Goal: Task Accomplishment & Management: Manage account settings

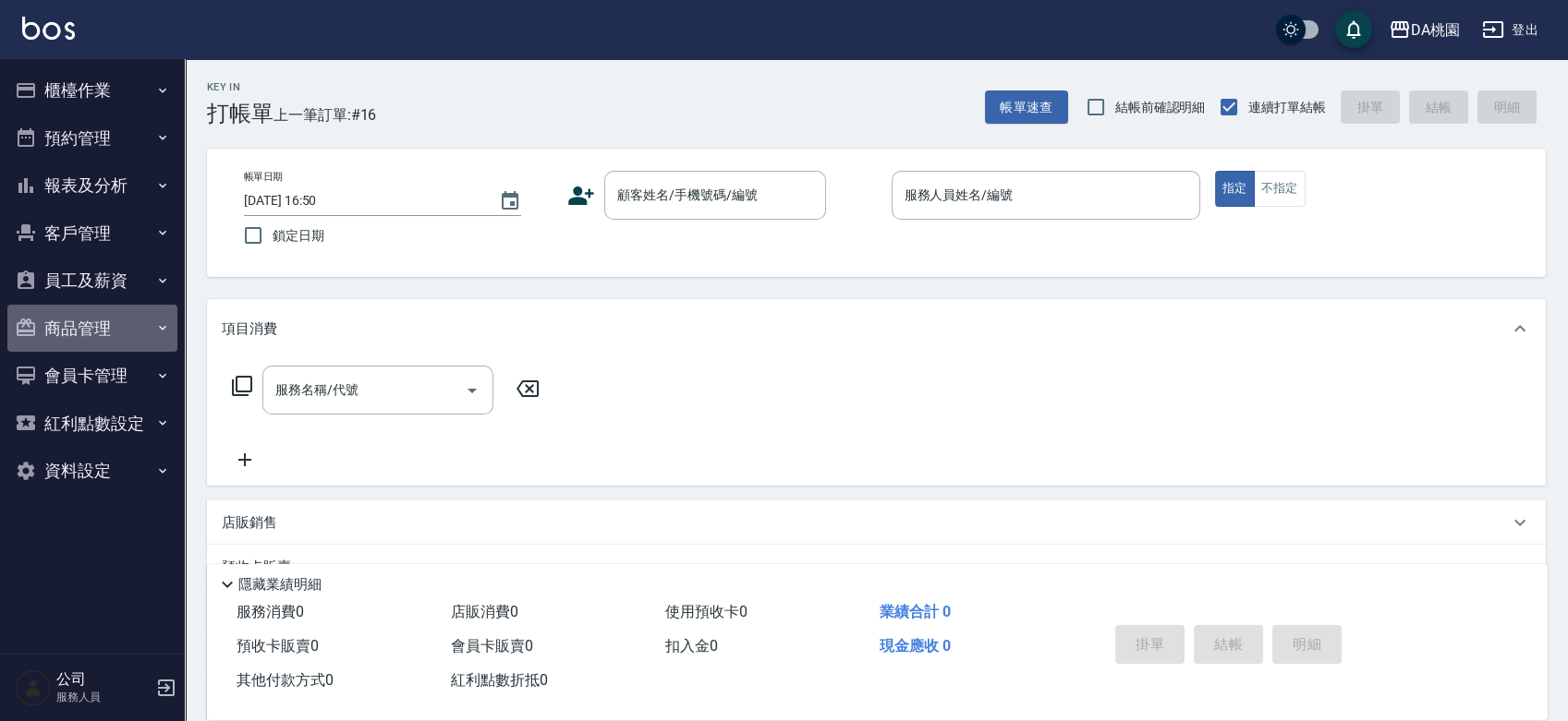
click at [96, 322] on button "商品管理" at bounding box center [91, 328] width 170 height 48
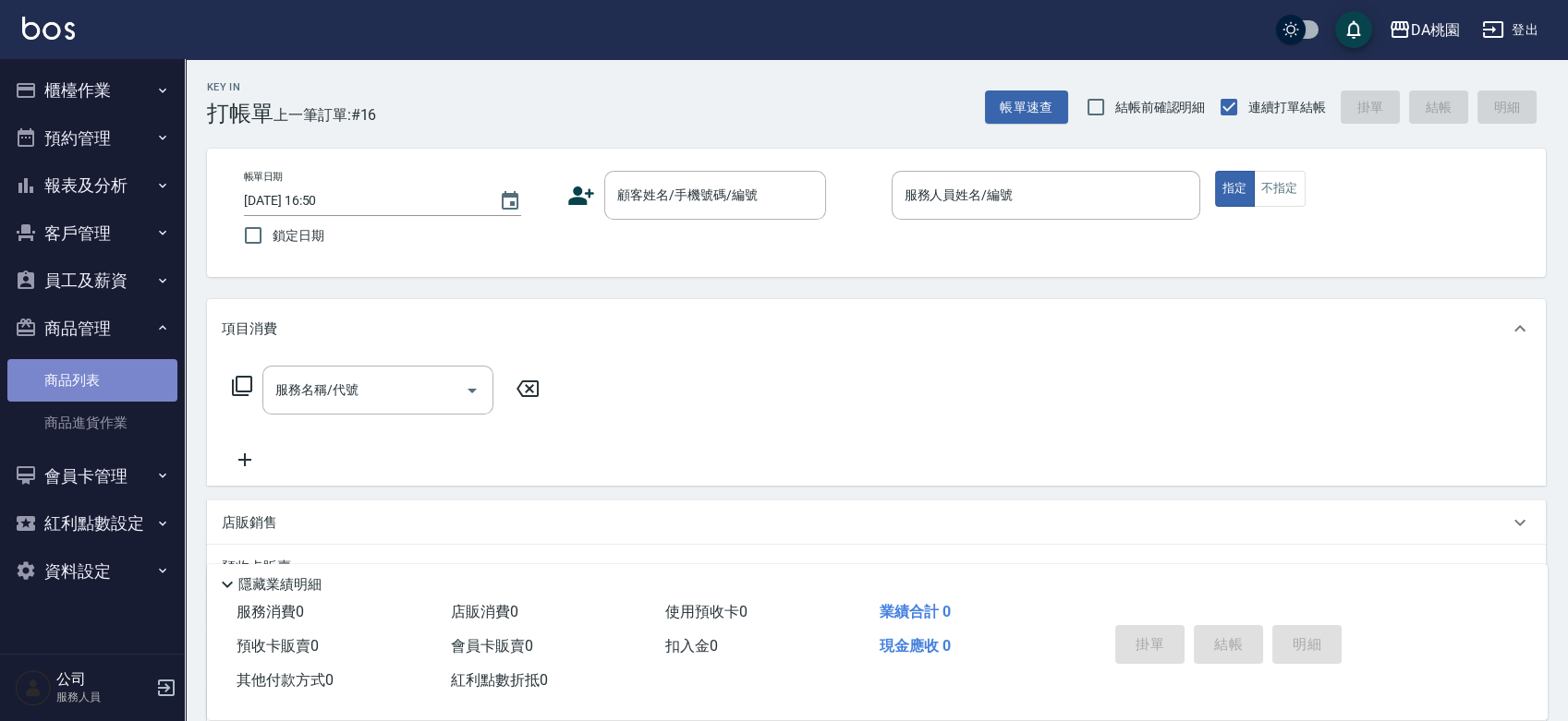
click at [97, 381] on link "商品列表" at bounding box center [91, 380] width 170 height 43
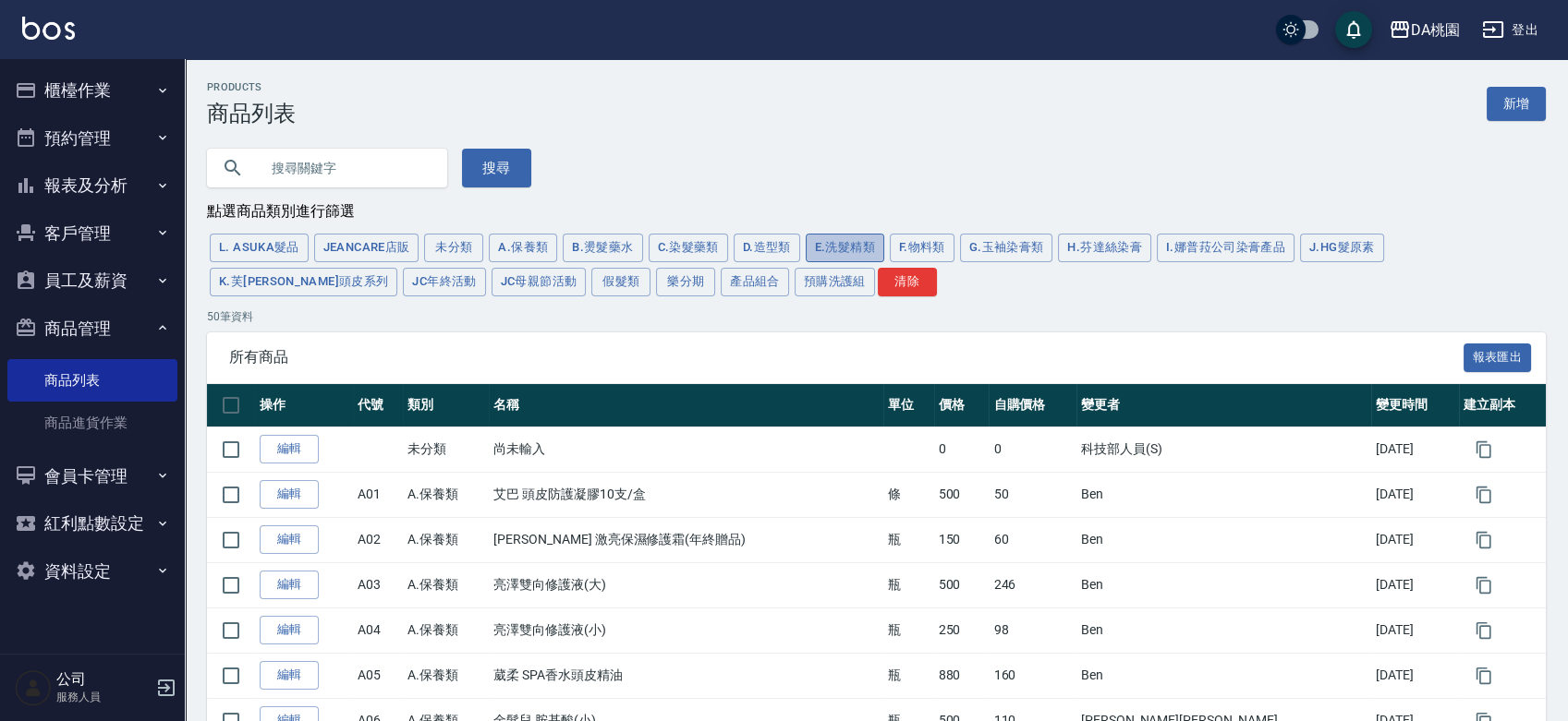
click at [866, 249] on button "E.洗髮精類" at bounding box center [845, 248] width 78 height 29
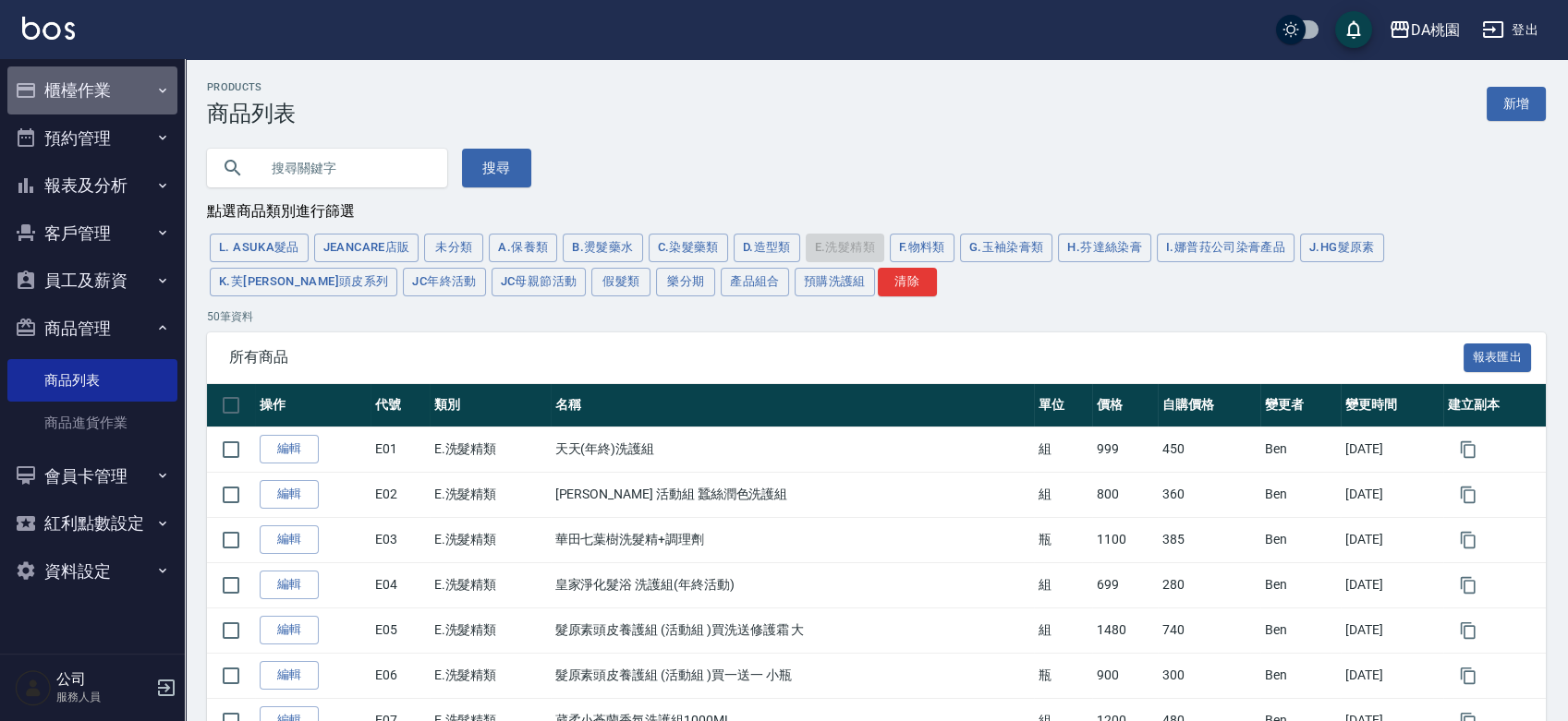
click at [95, 84] on button "櫃檯作業" at bounding box center [91, 90] width 170 height 48
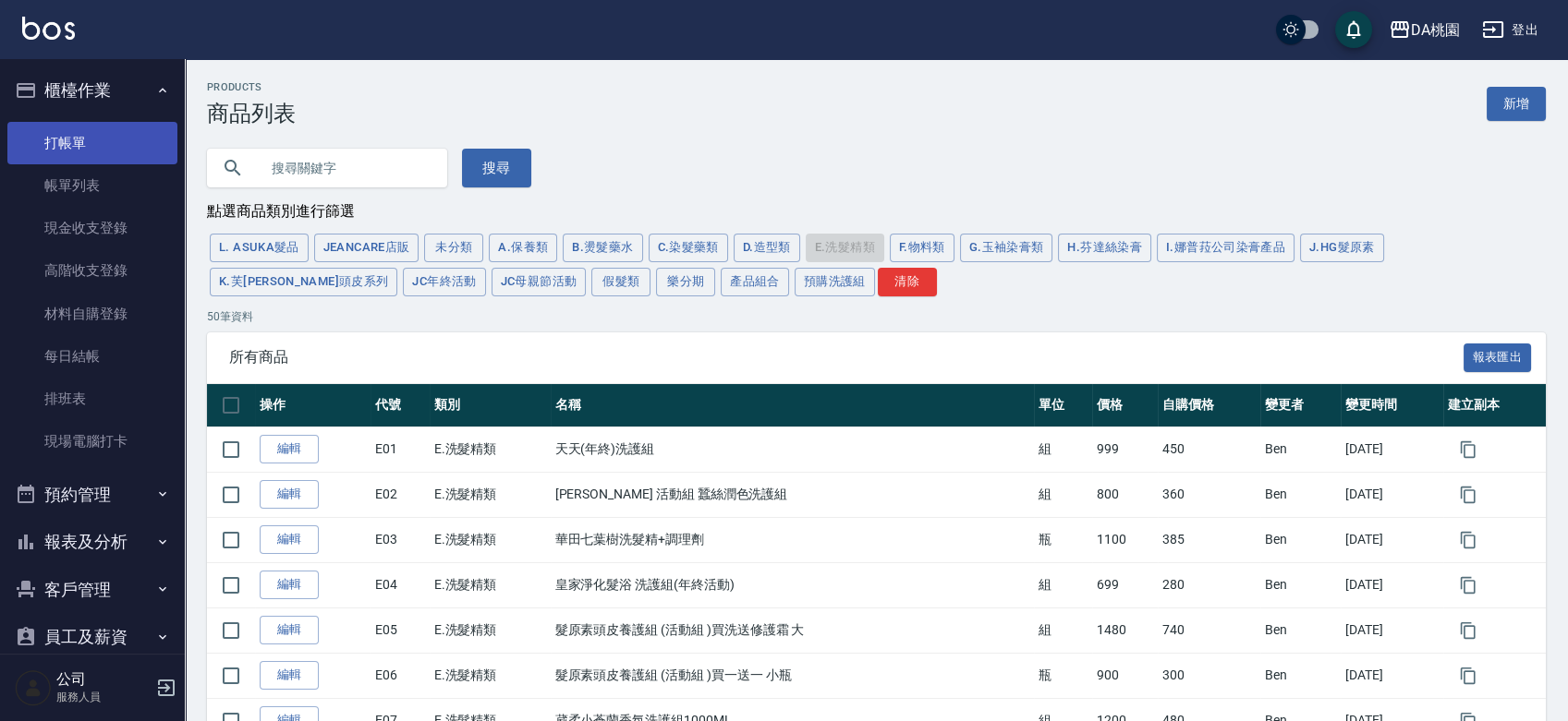
click at [81, 140] on link "打帳單" at bounding box center [91, 143] width 170 height 43
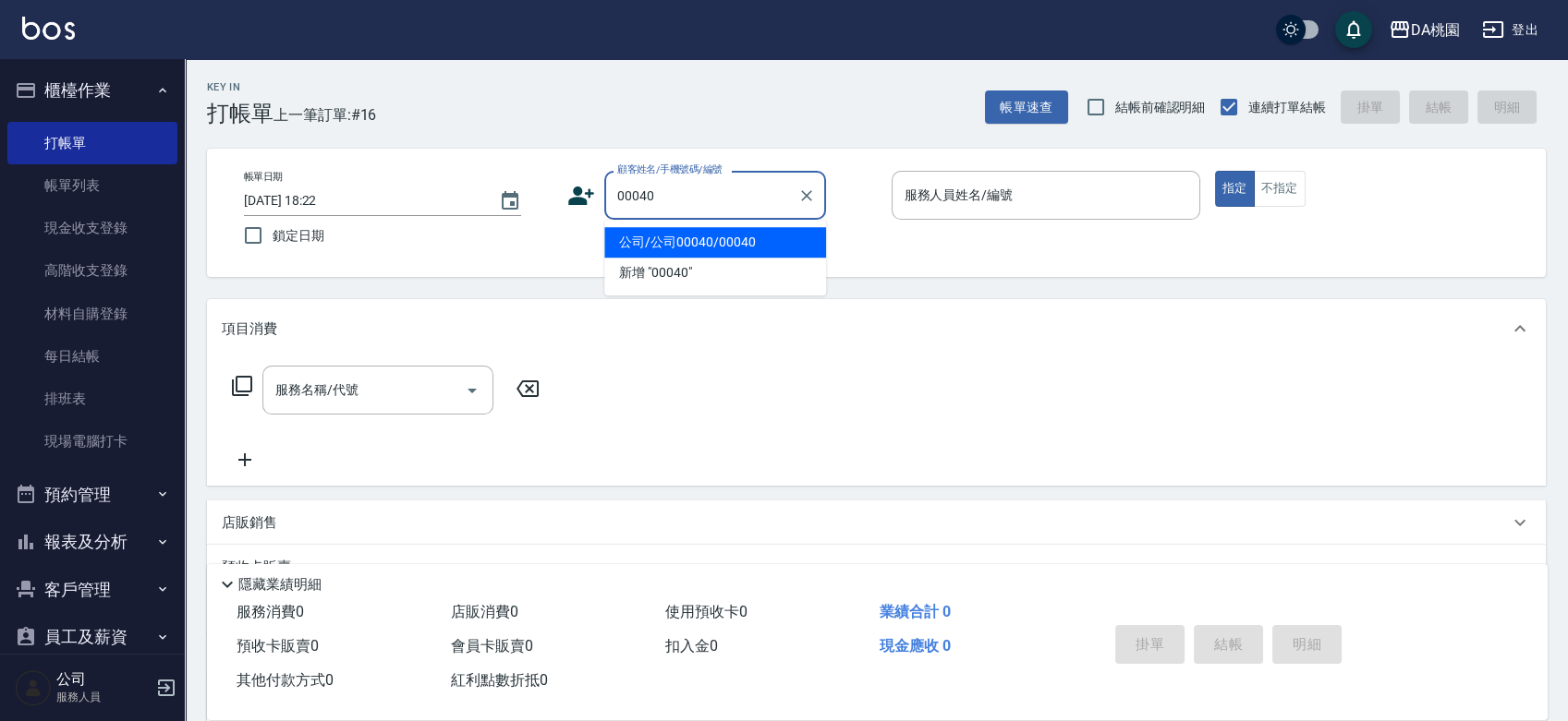
type input "公司/公司00040/00040"
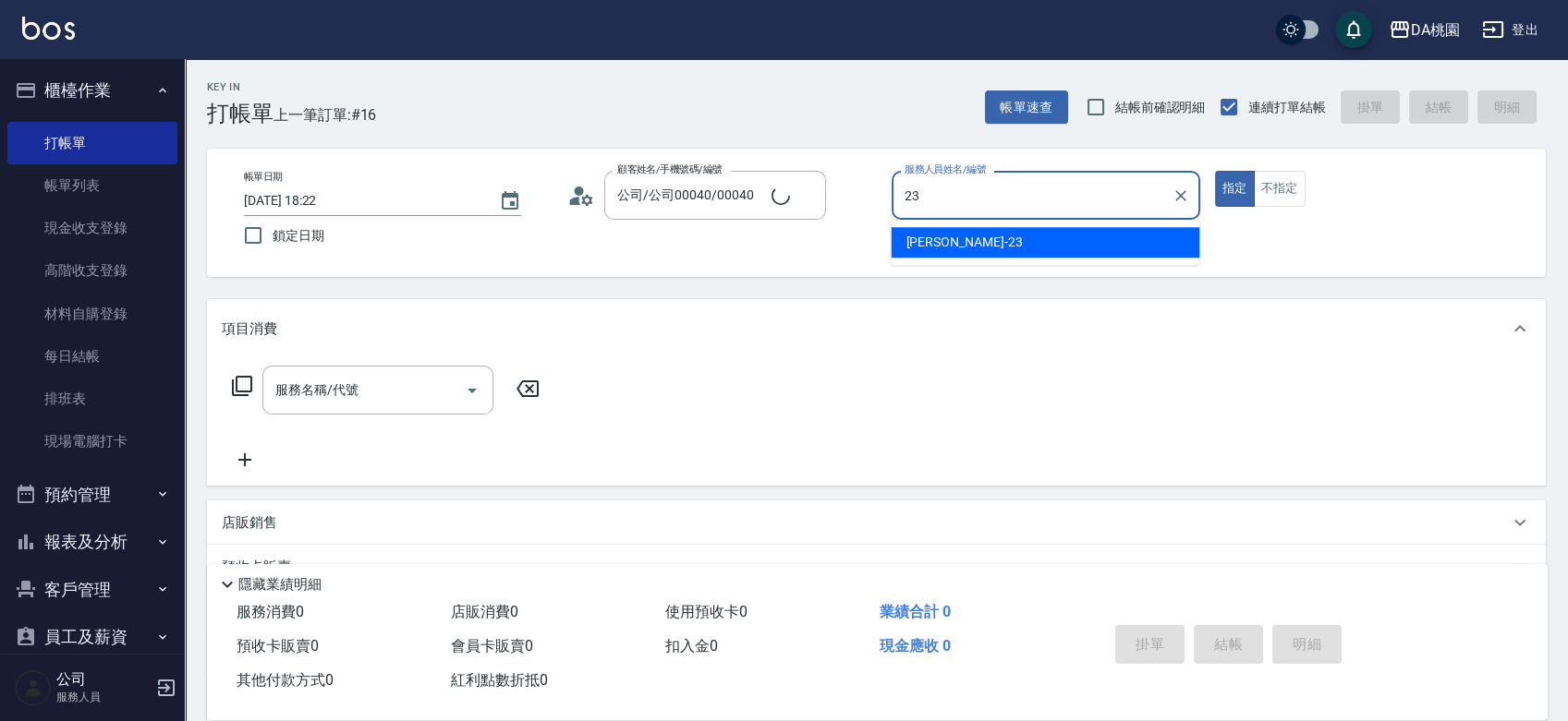
type input "亞瑟 -23"
type button "true"
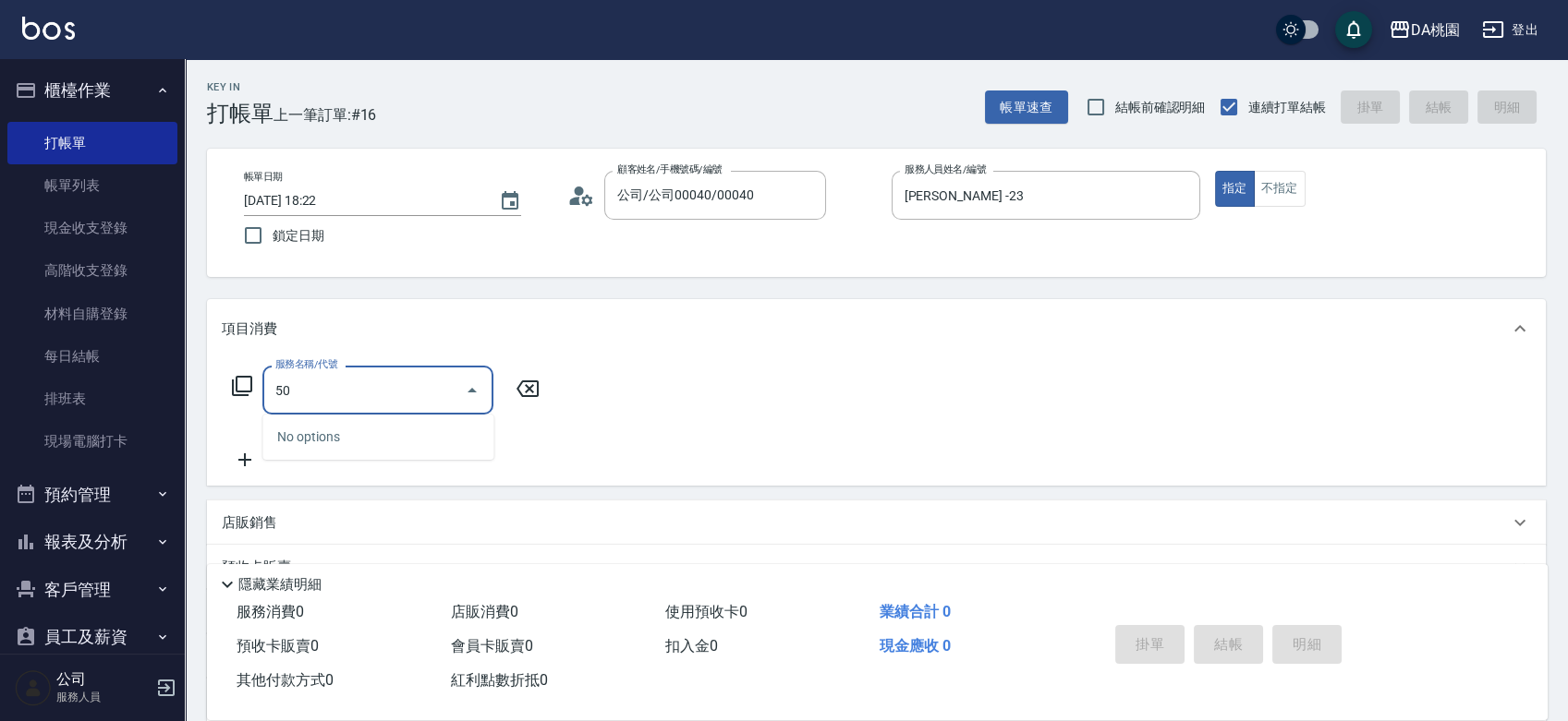
type input "500"
type input "20"
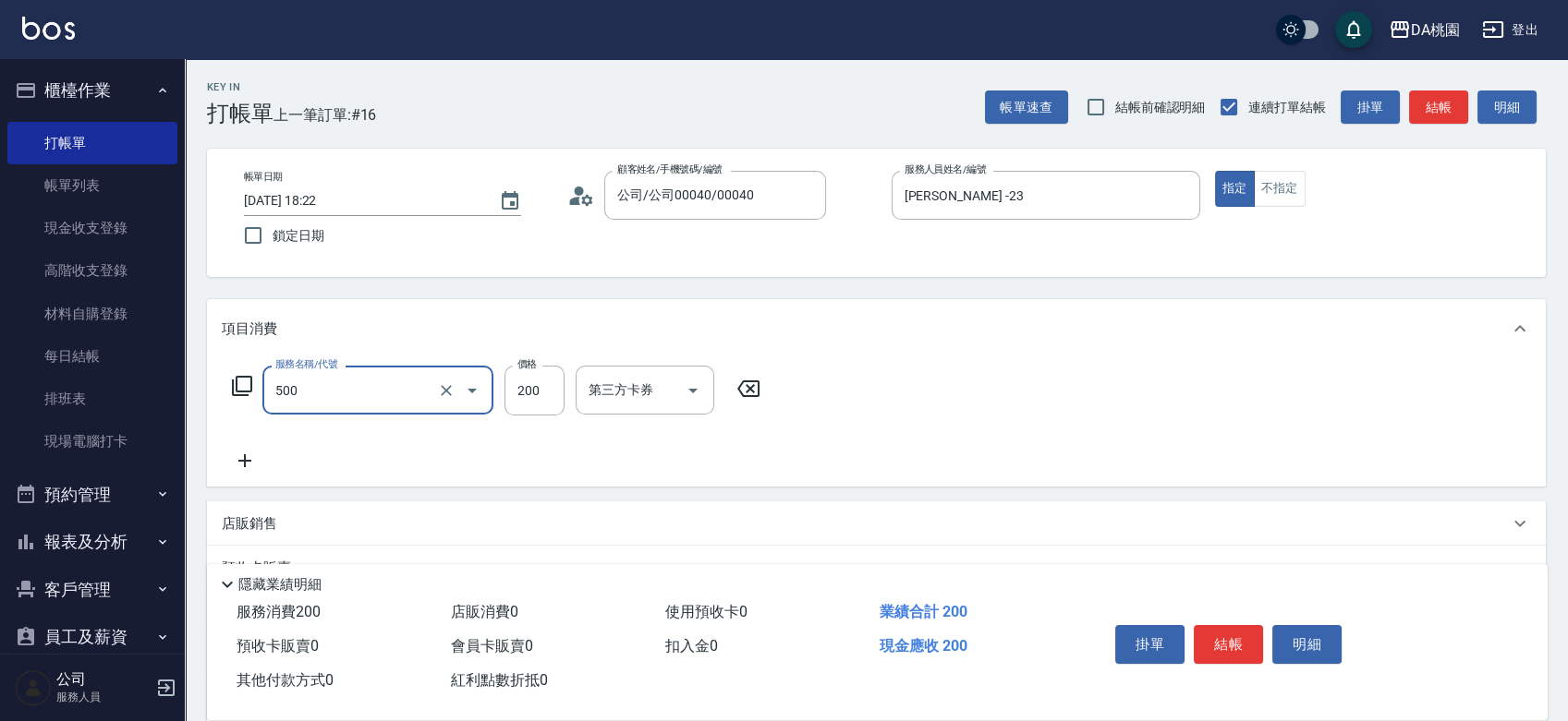
type input "洗髮(500)"
type input "2"
type input "0"
type input "250"
type input "20"
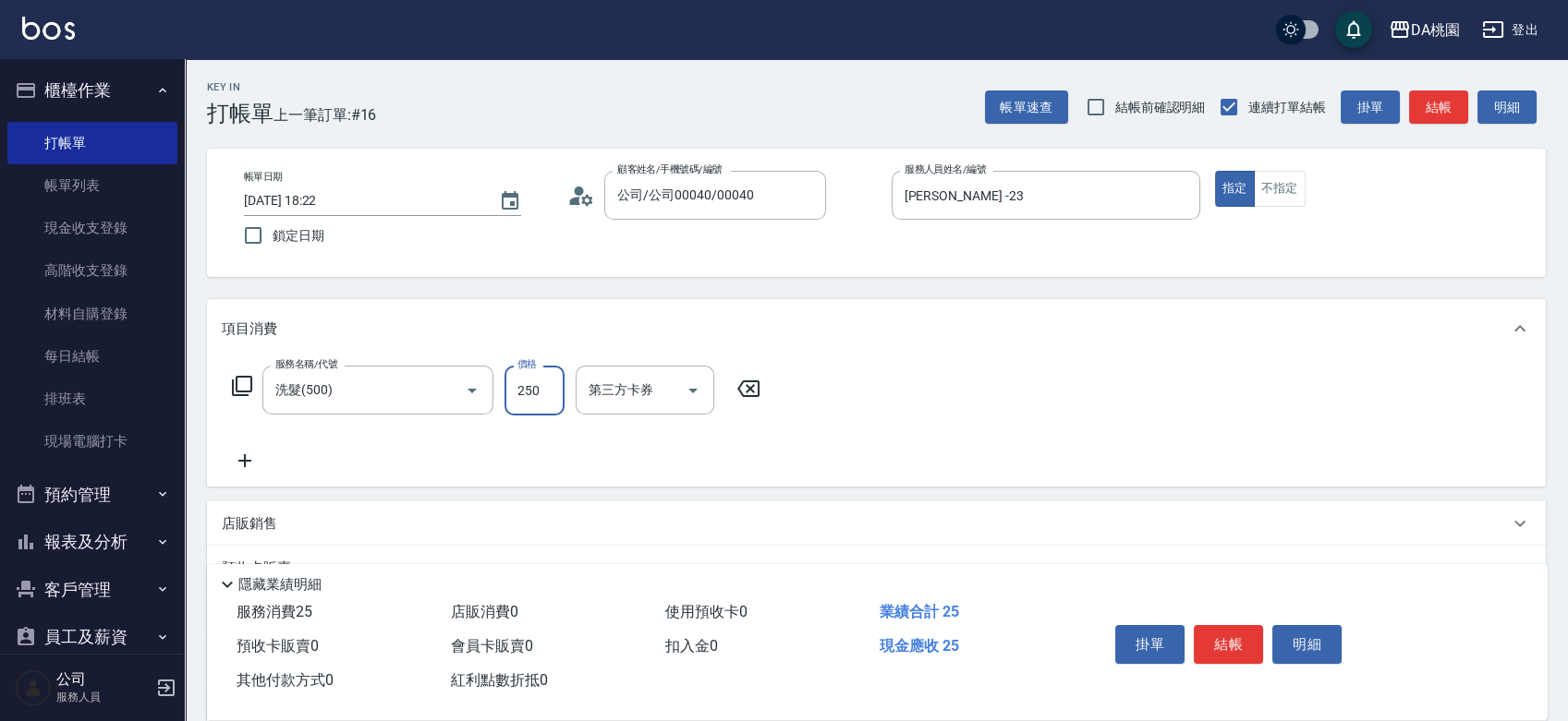
type input "250"
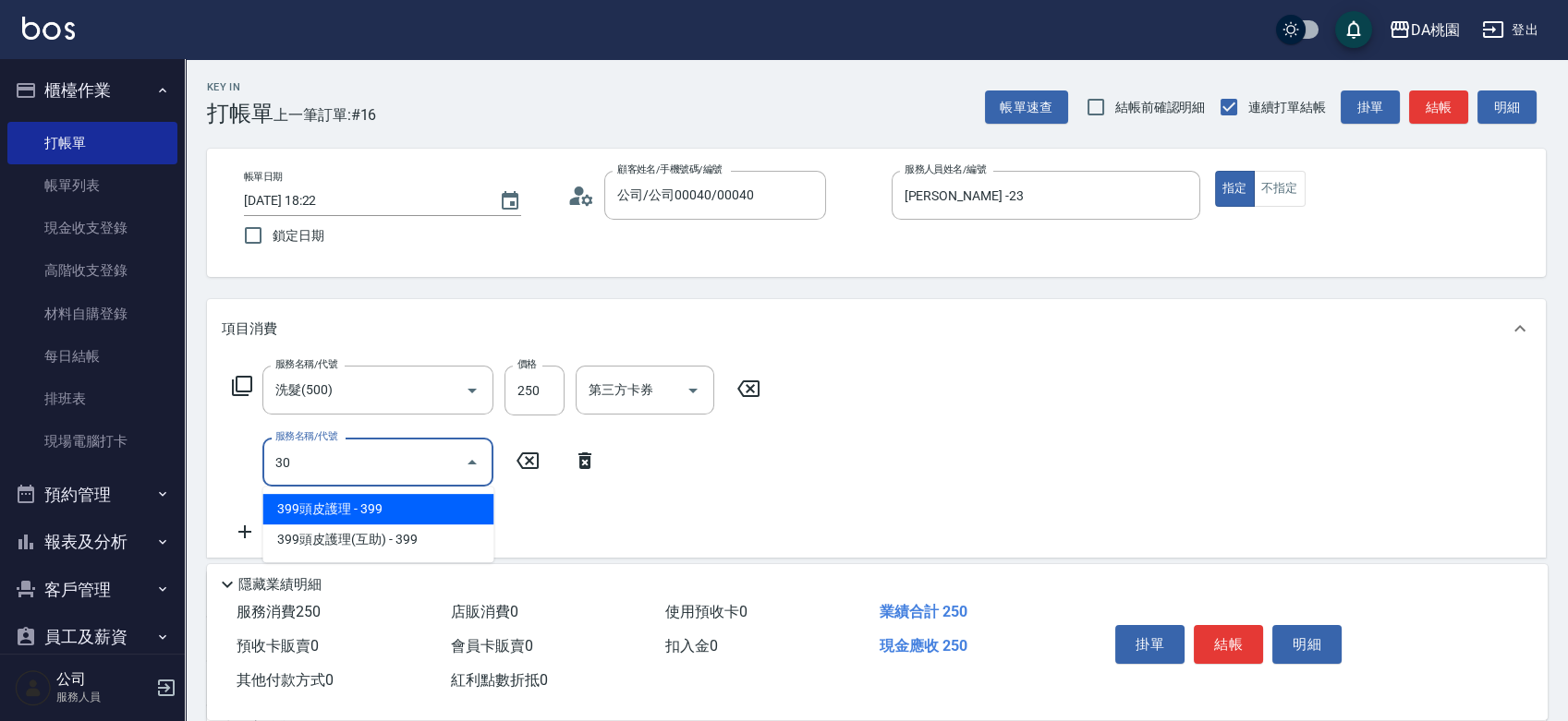
type input "303"
type input "50"
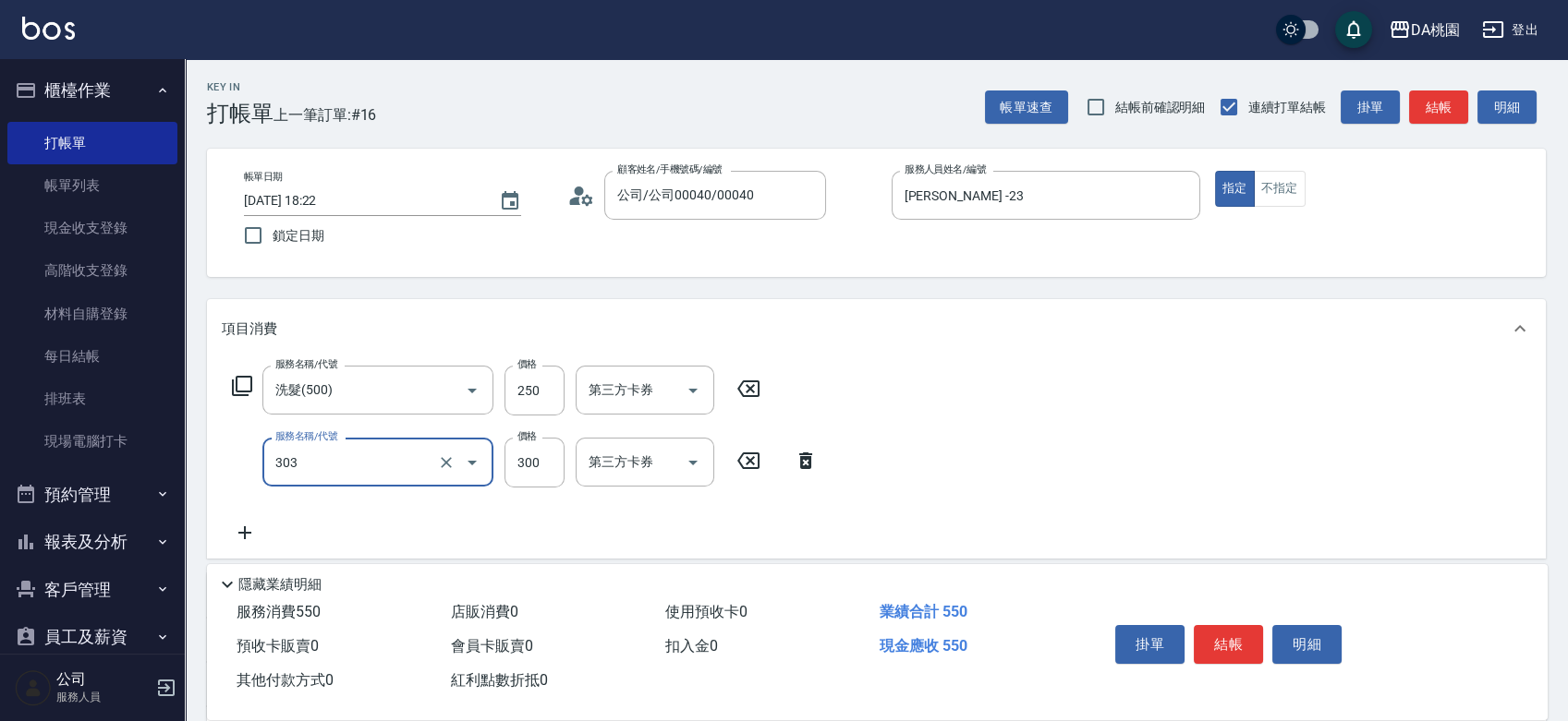
type input "A級剪髮(303)"
type input "20"
type input "350"
type input "60"
type input "350"
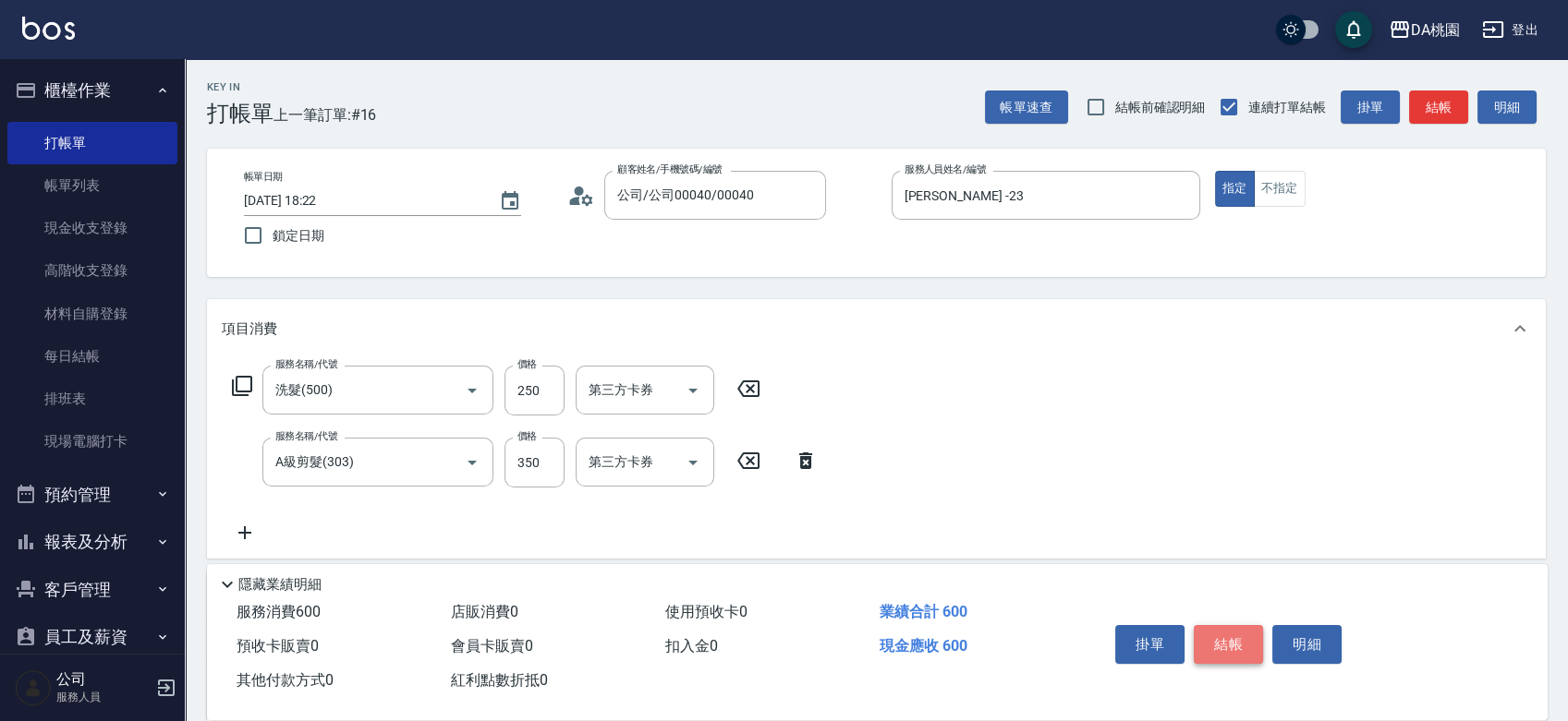
click at [1228, 629] on button "結帳" at bounding box center [1229, 644] width 69 height 39
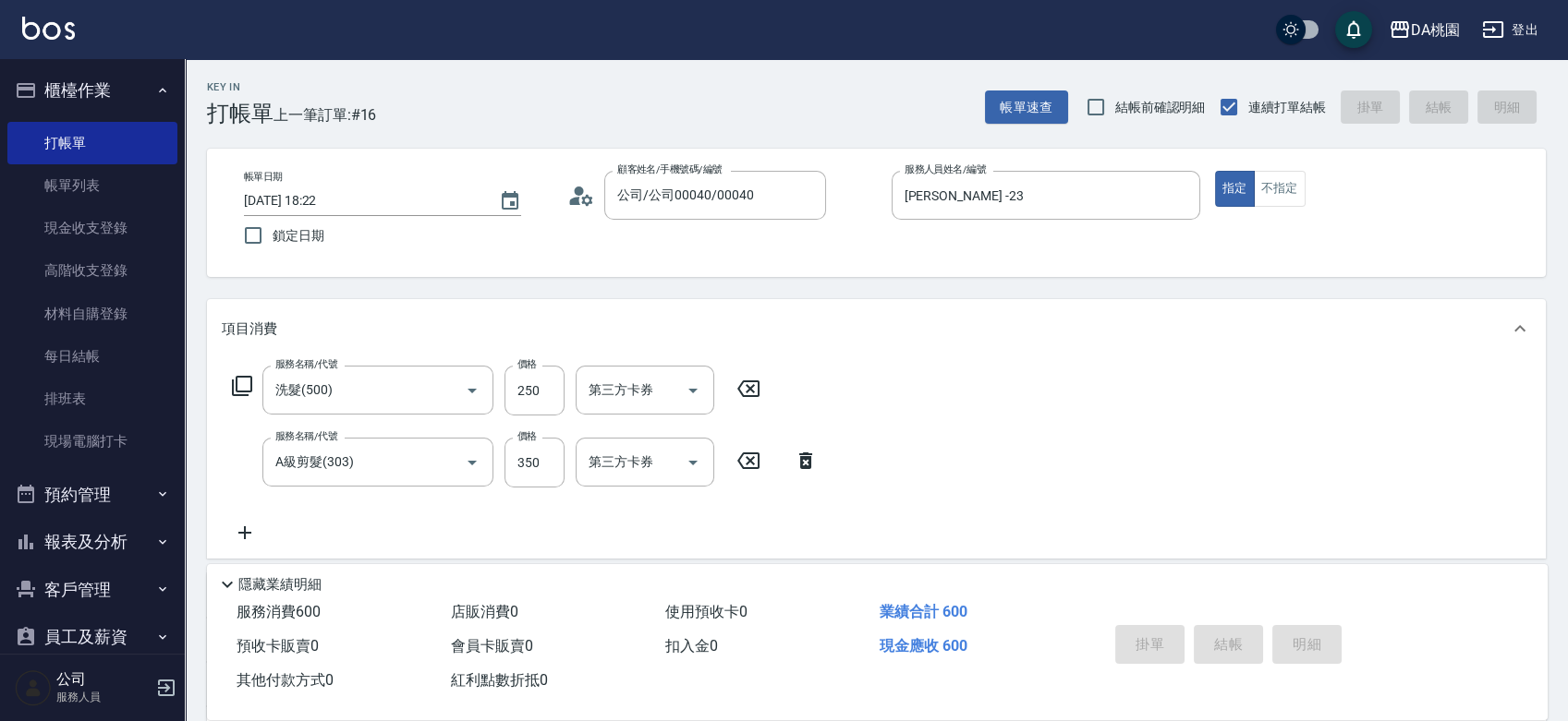
type input "2025/10/07 18:26"
type input "0"
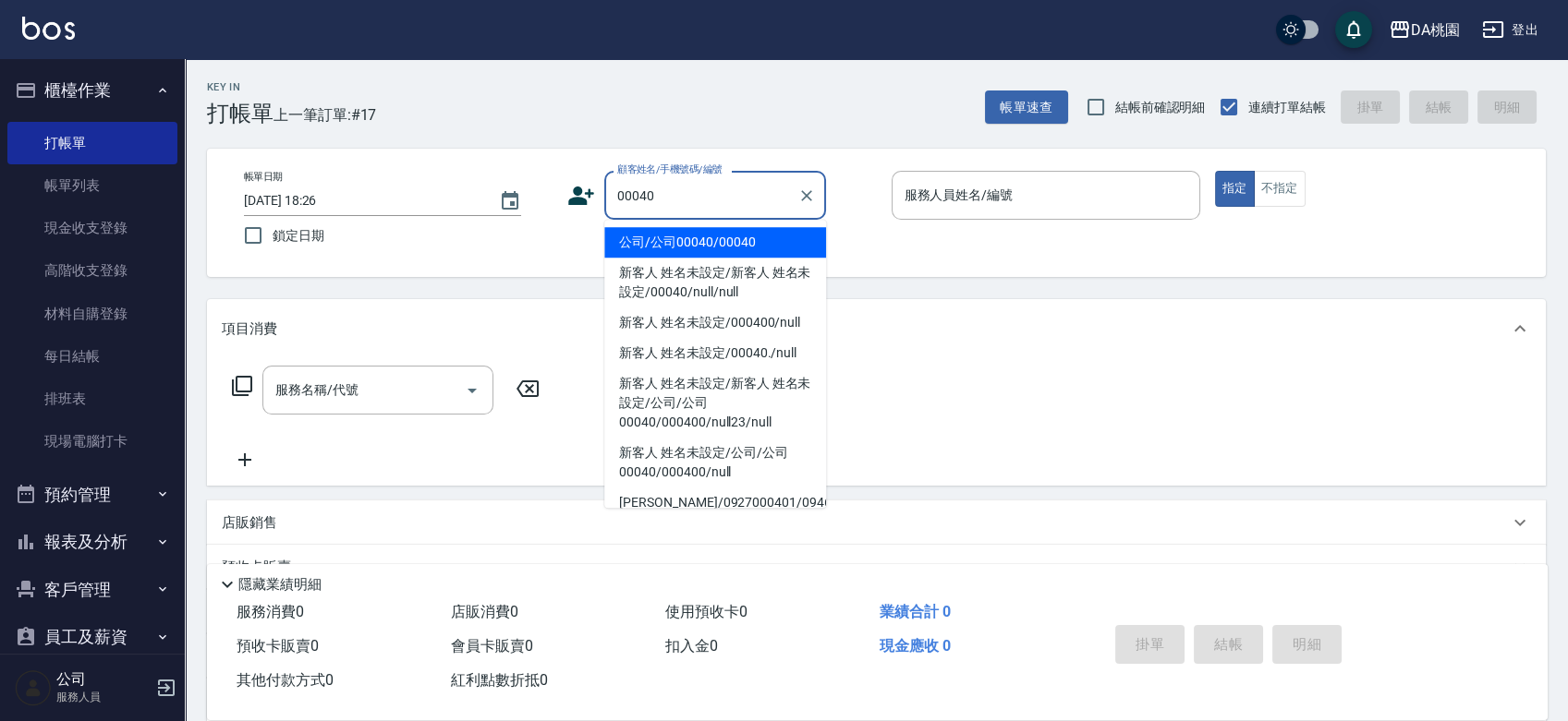
type input "公司/公司00040/00040"
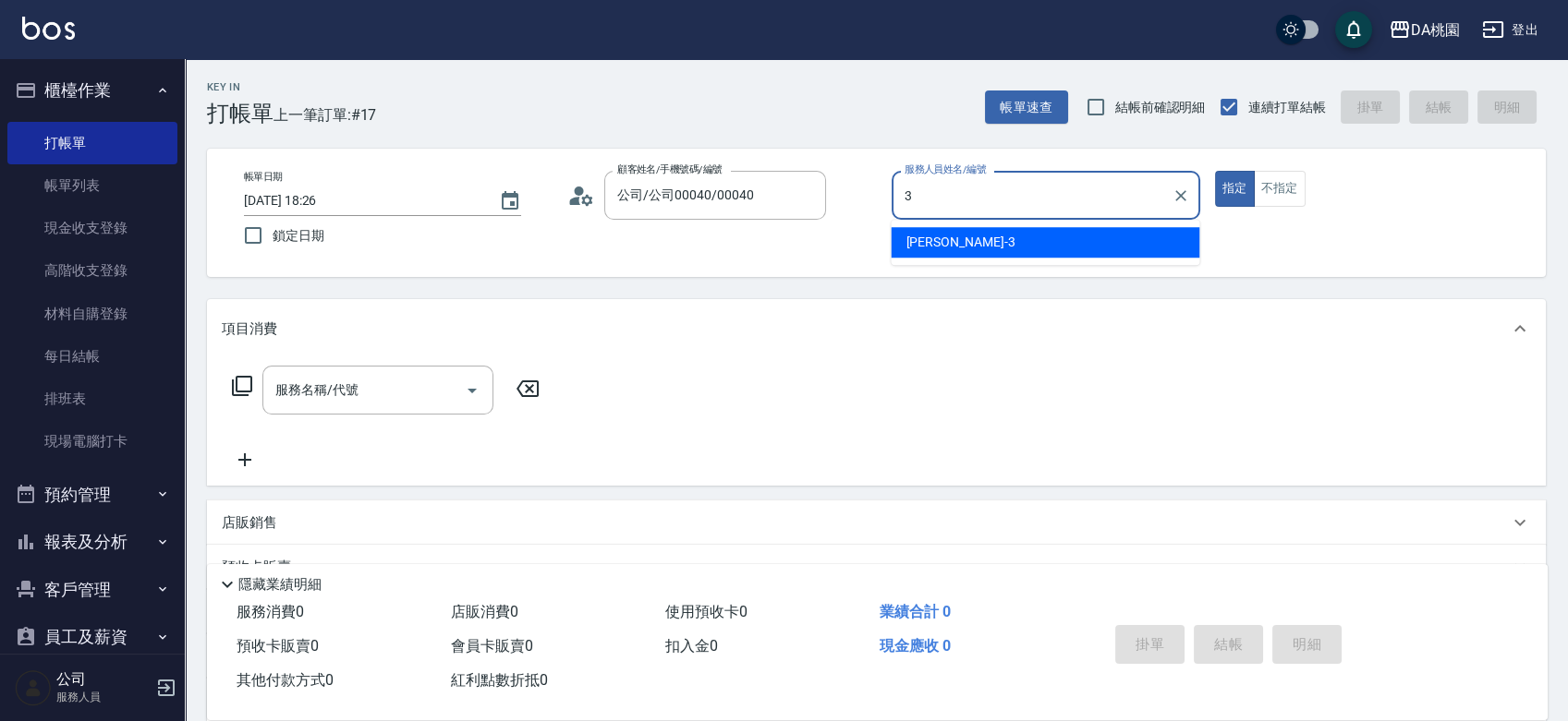
type input "愛莉絲-3"
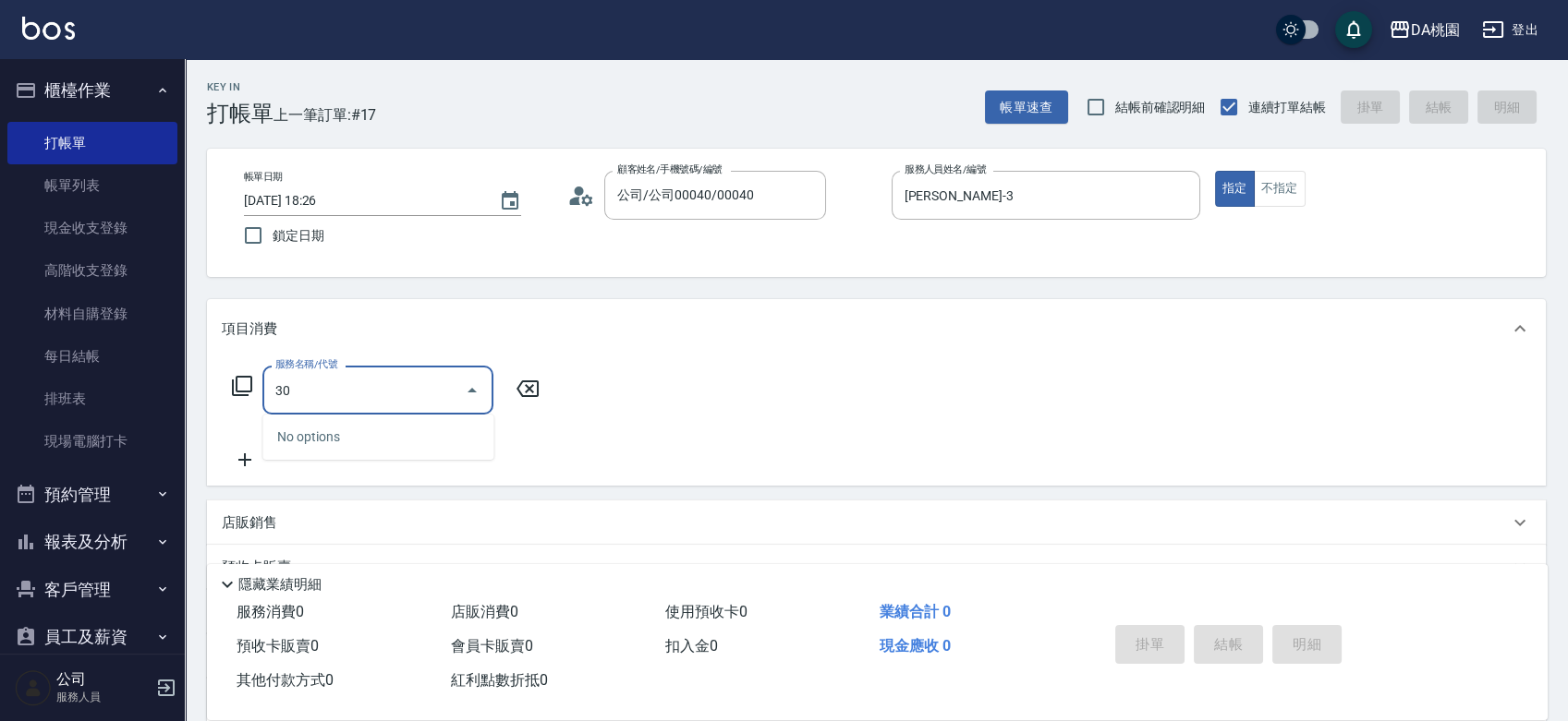
type input "303"
type input "30"
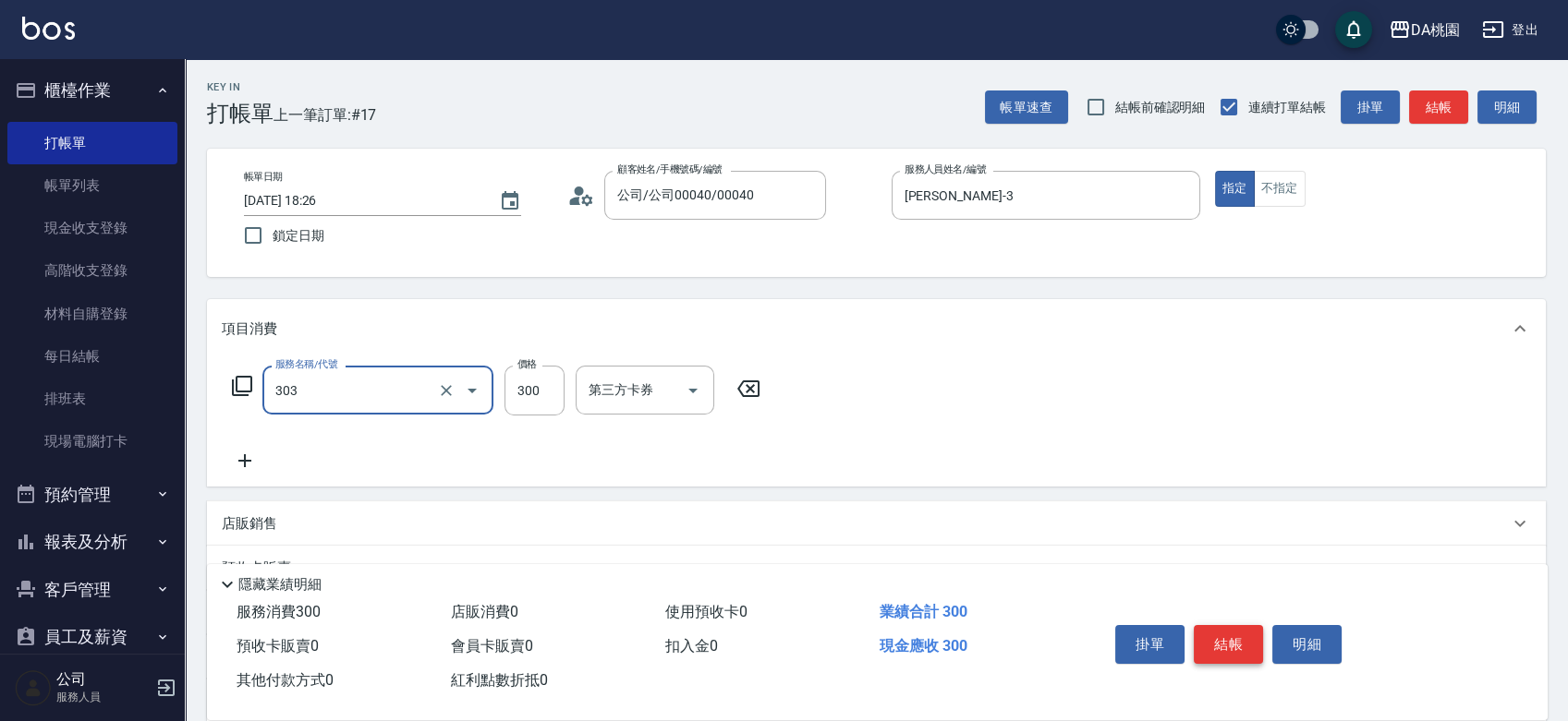
type input "A級剪髮(303)"
type input "0"
type input "350"
type input "30"
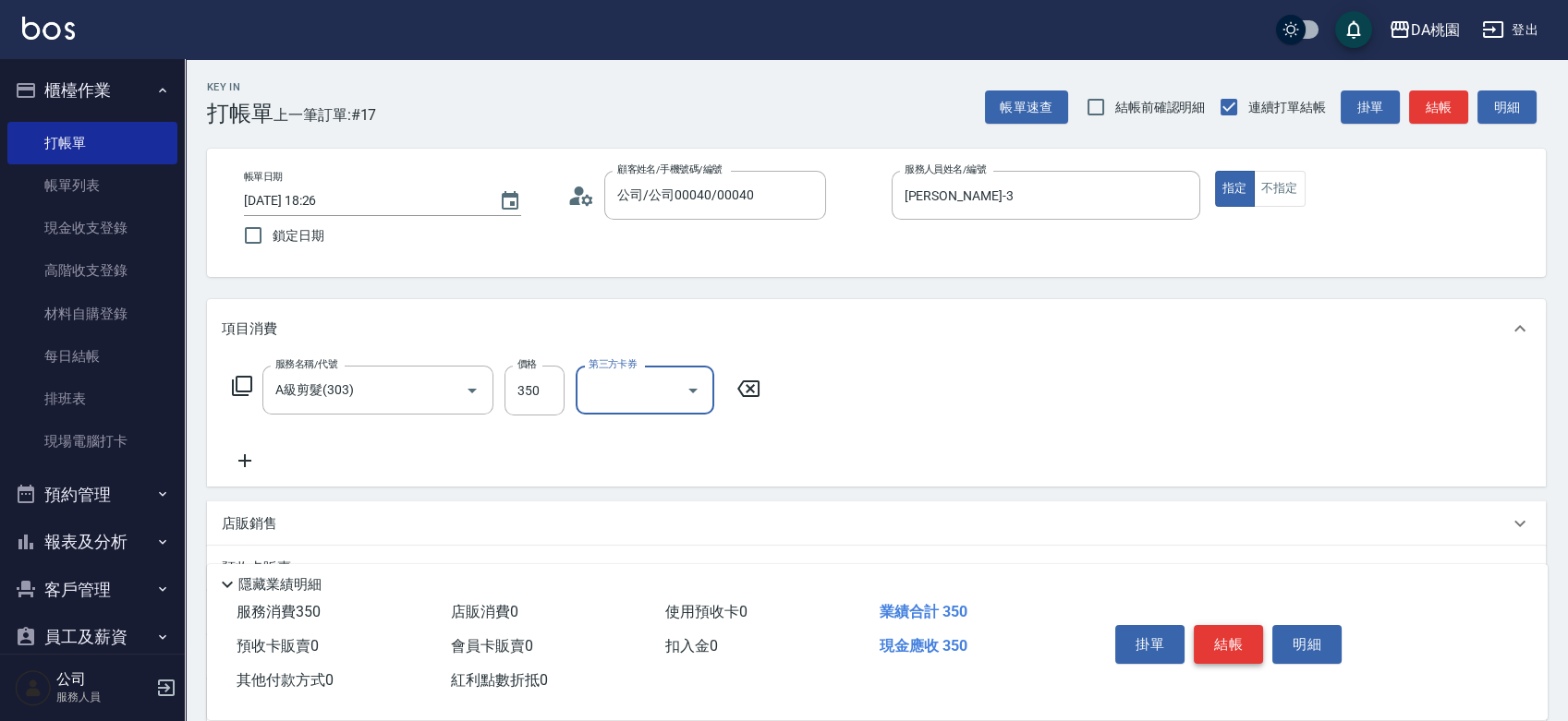
click at [1228, 629] on button "結帳" at bounding box center [1229, 644] width 69 height 39
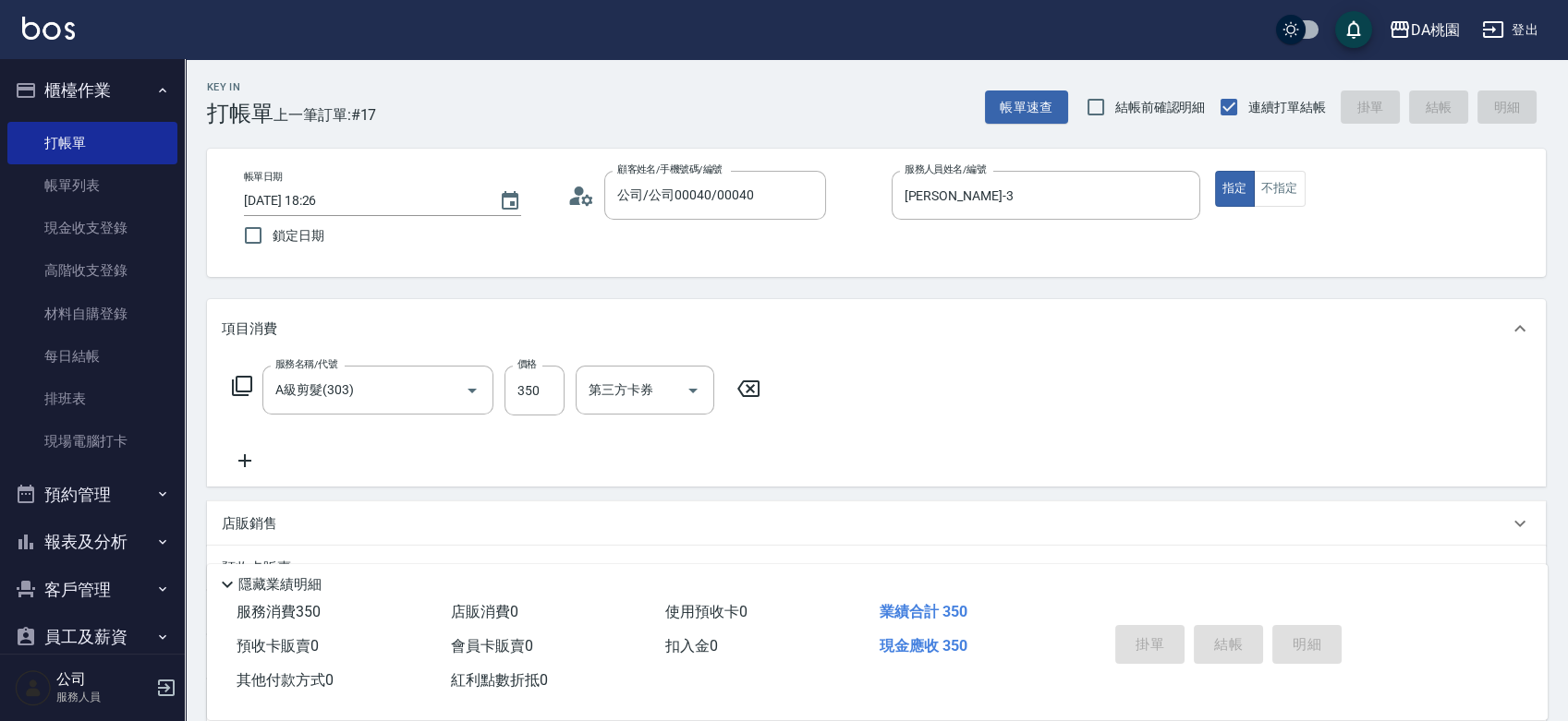
type input "0"
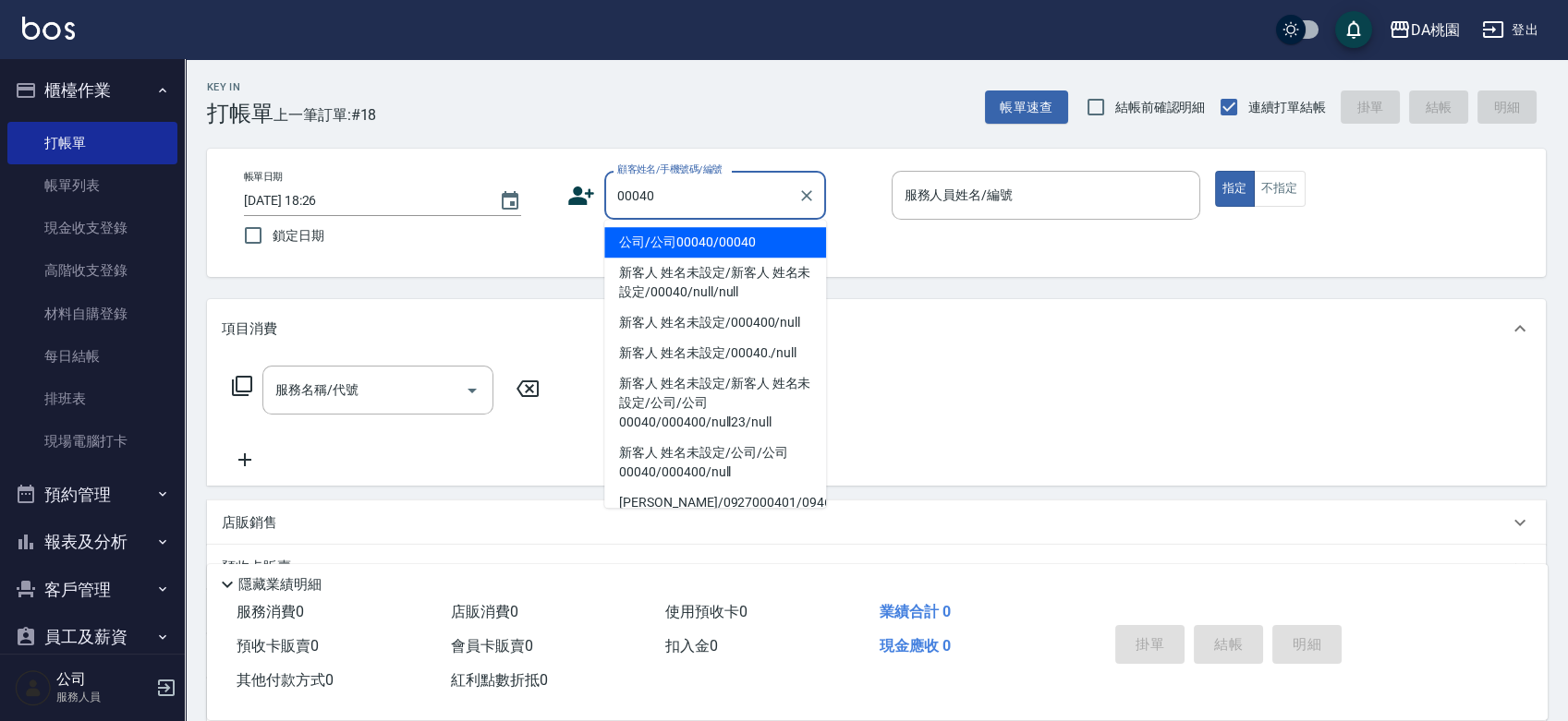
type input "公司/公司00040/00040"
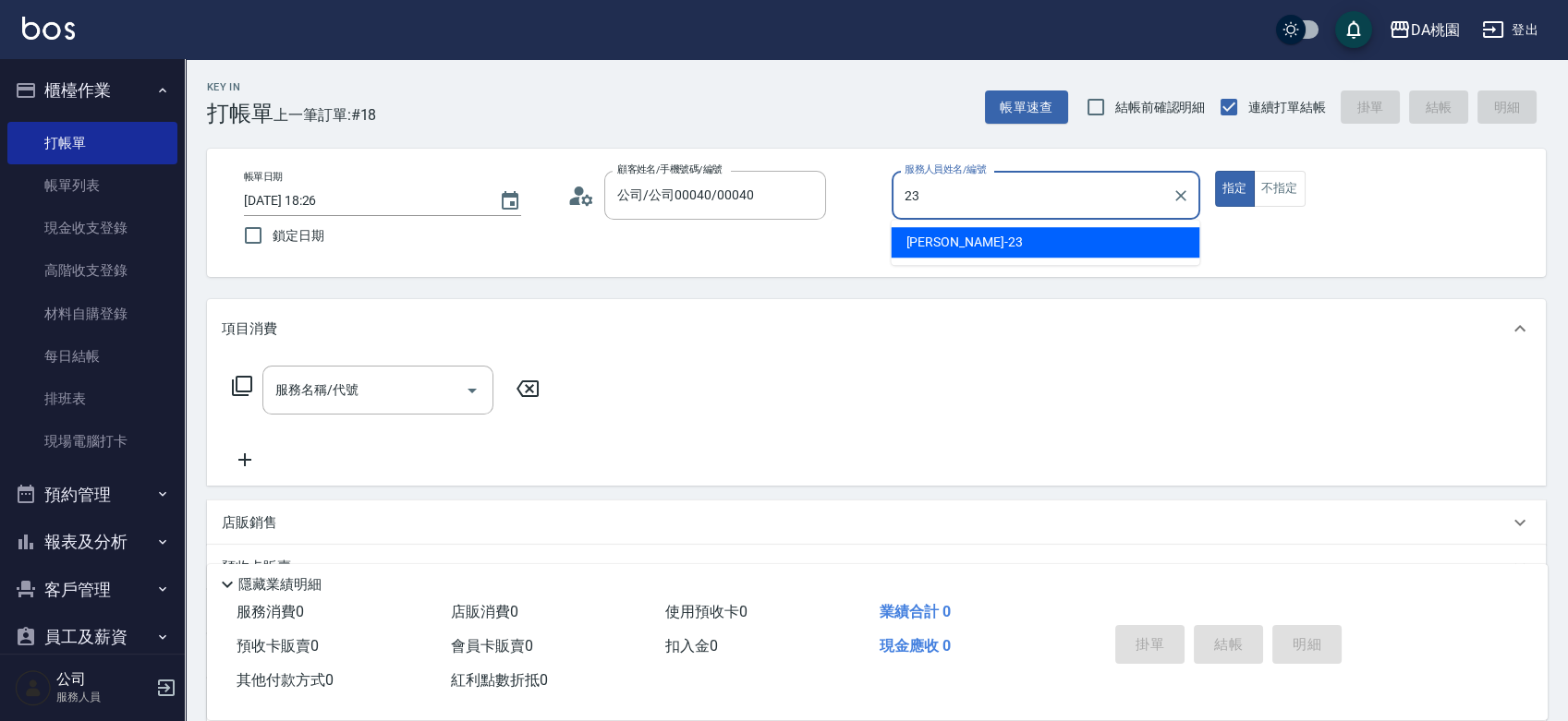
type input "亞瑟 -23"
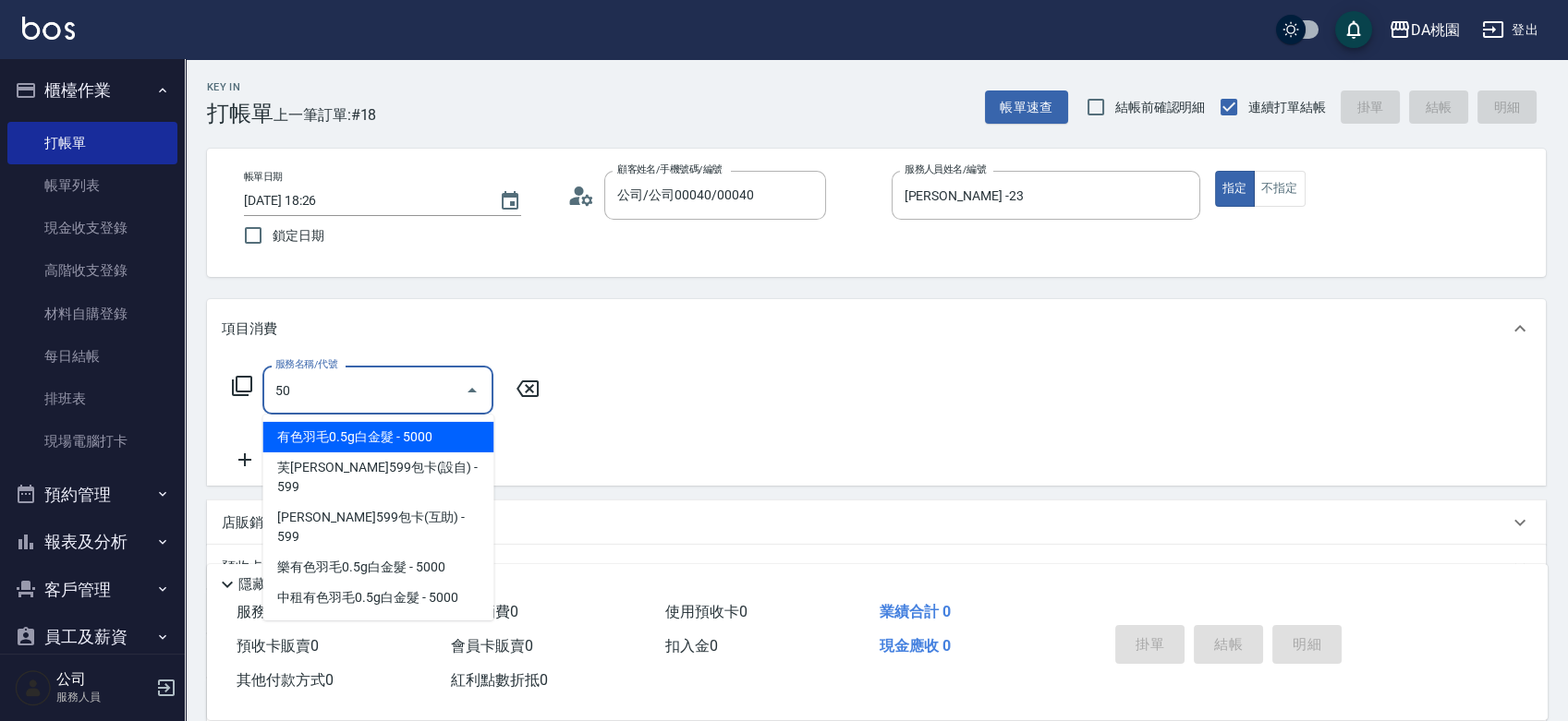
type input "500"
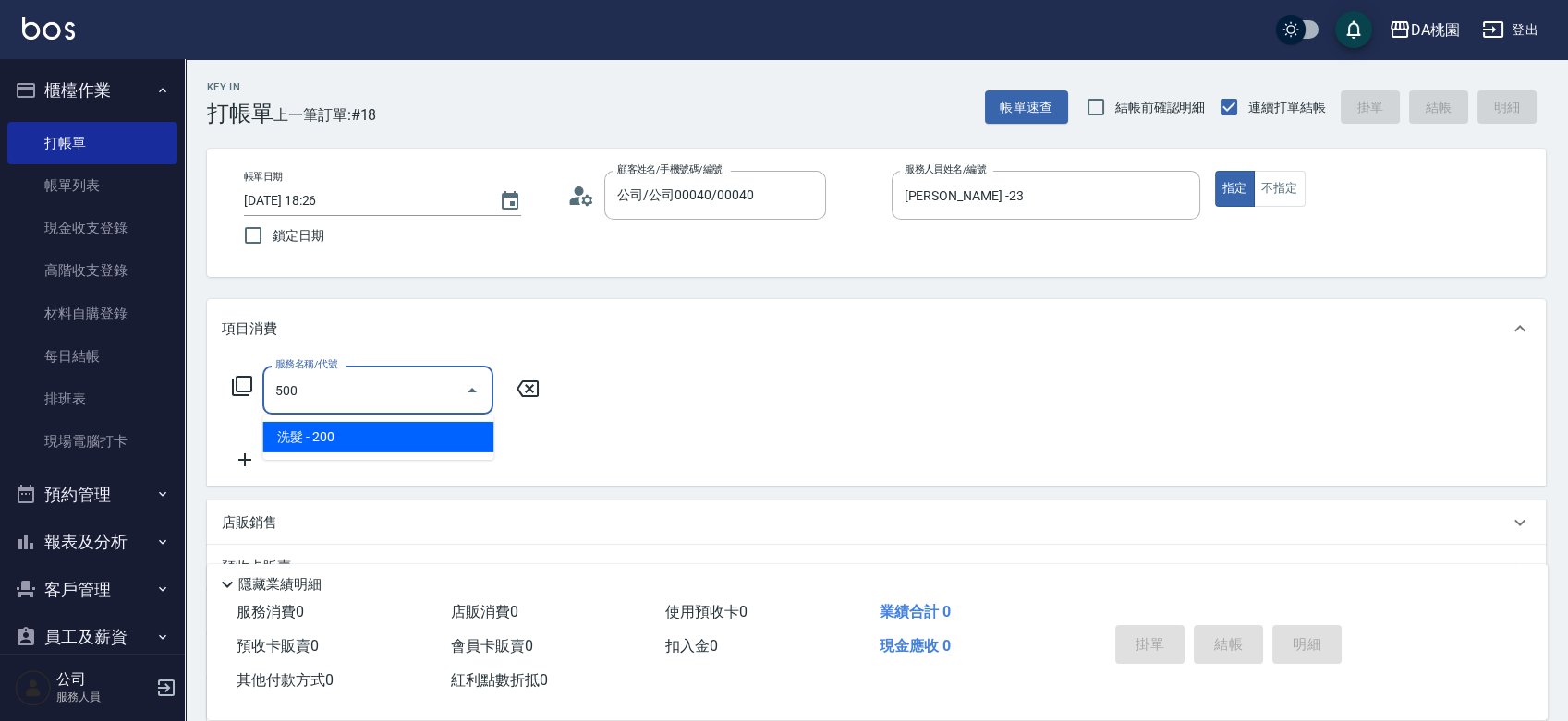
type input "20"
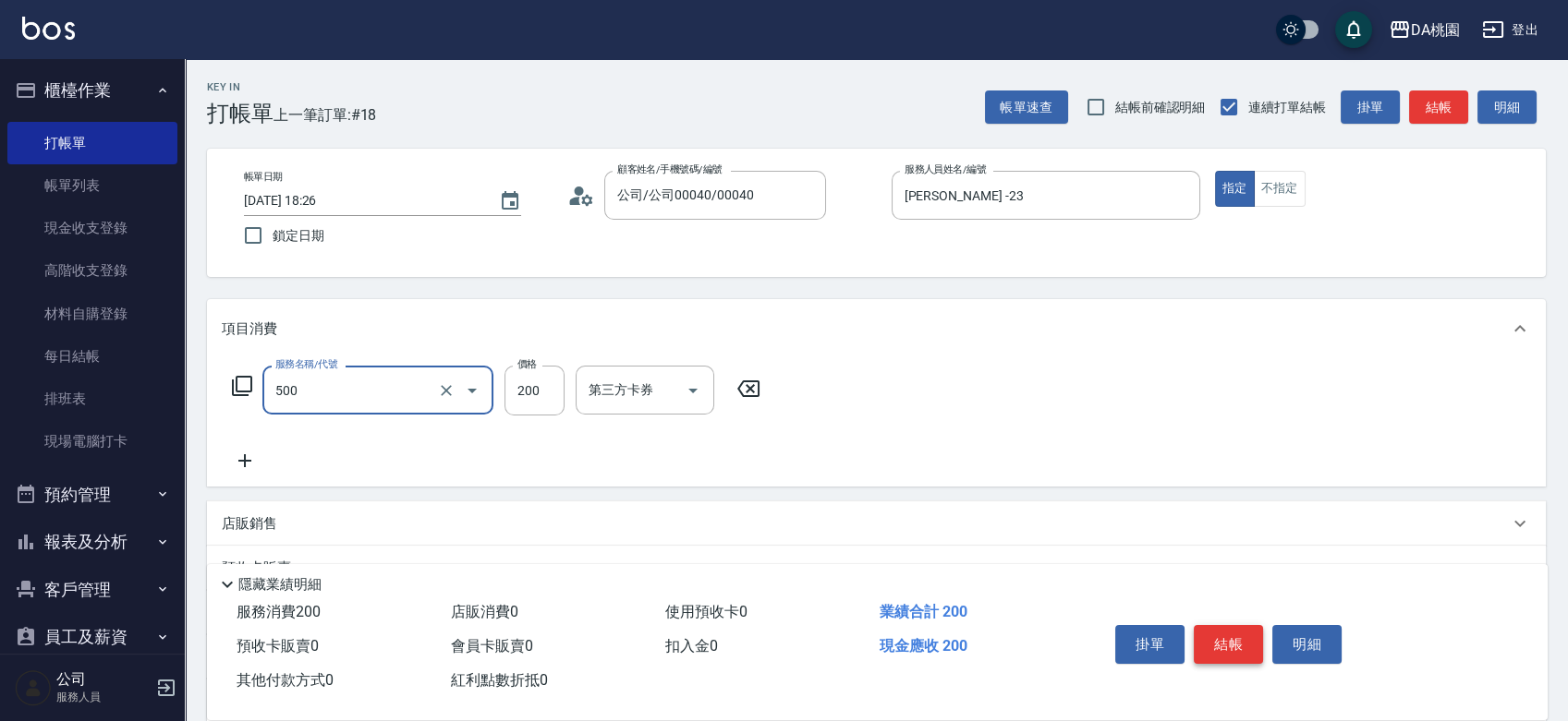
type input "洗髮(500)"
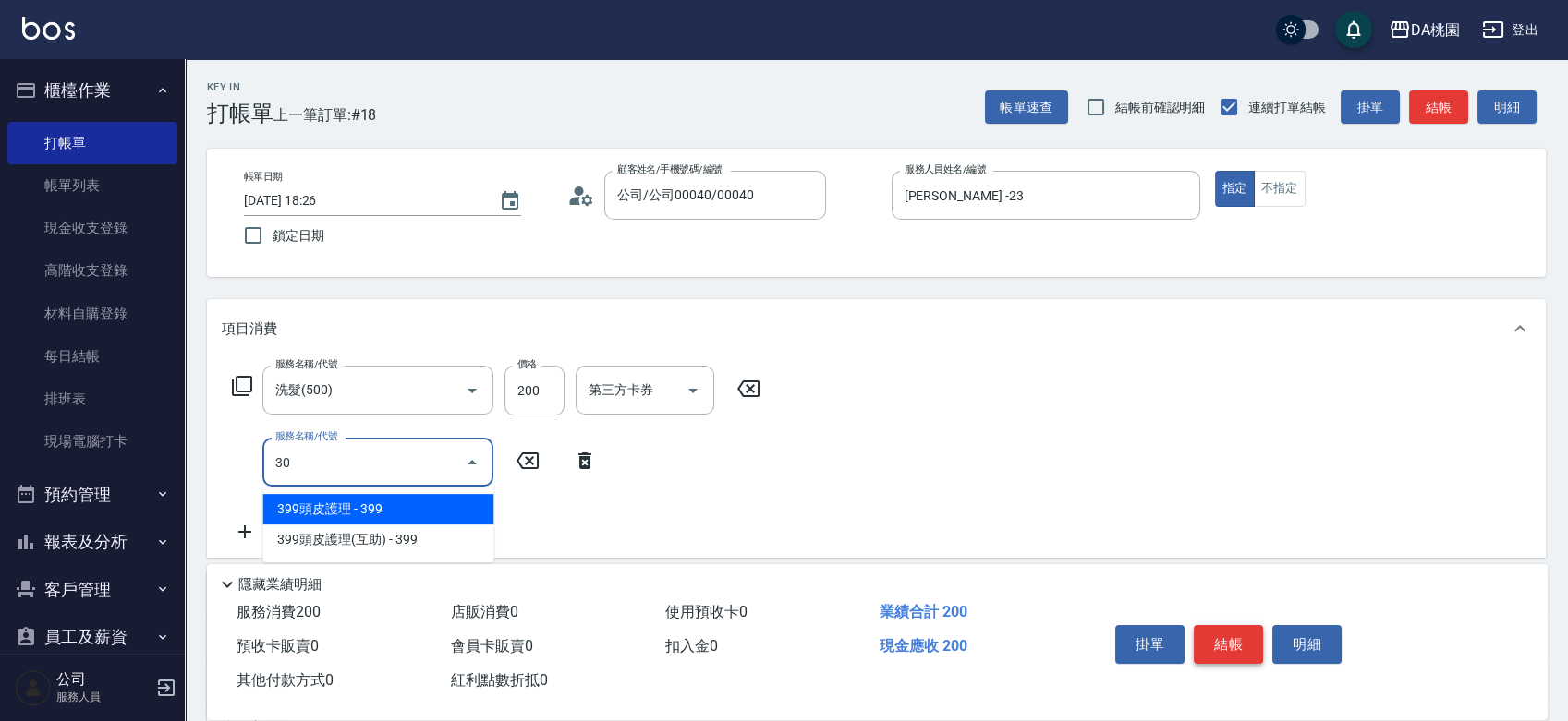
type input "303"
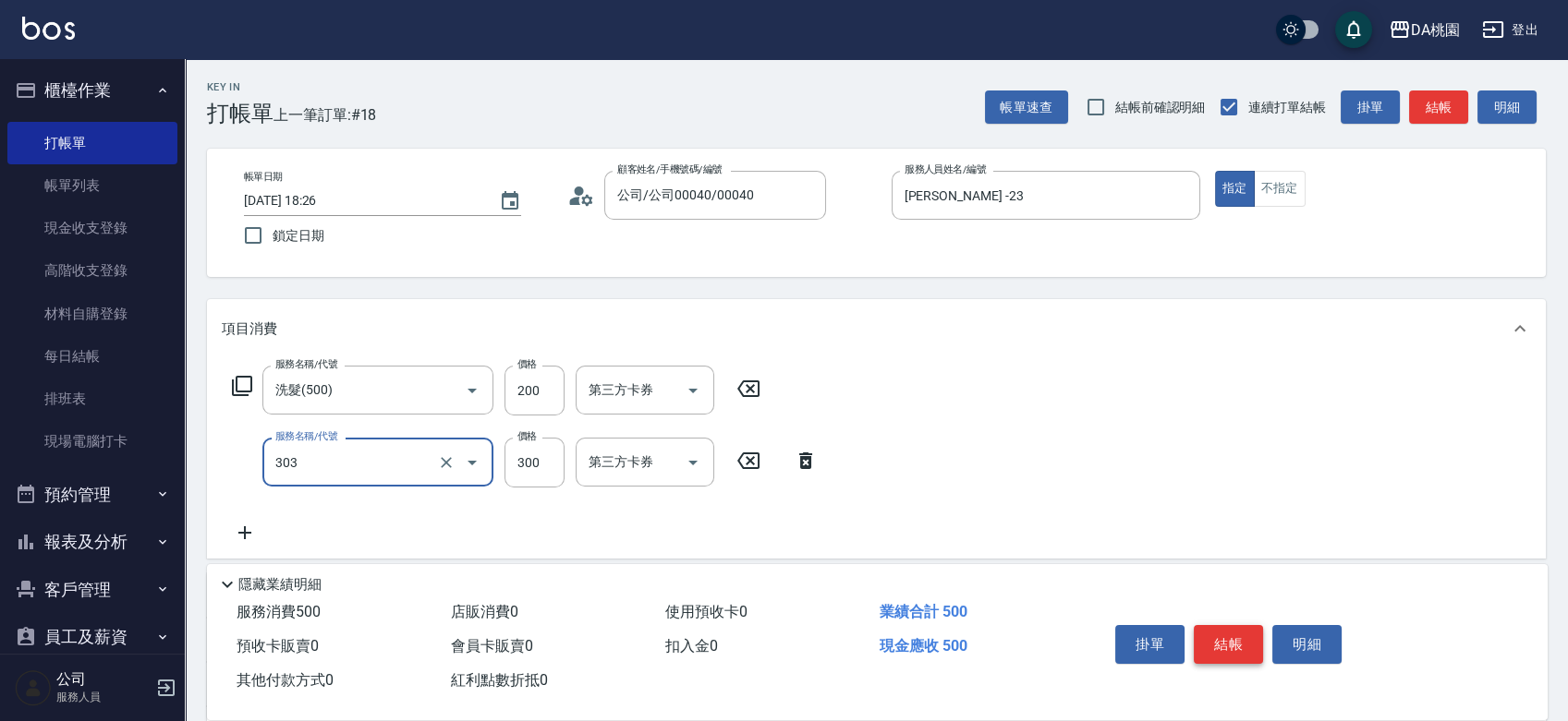
type input "50"
type input "A級剪髮(303)"
type input "4"
type input "20"
type input "450"
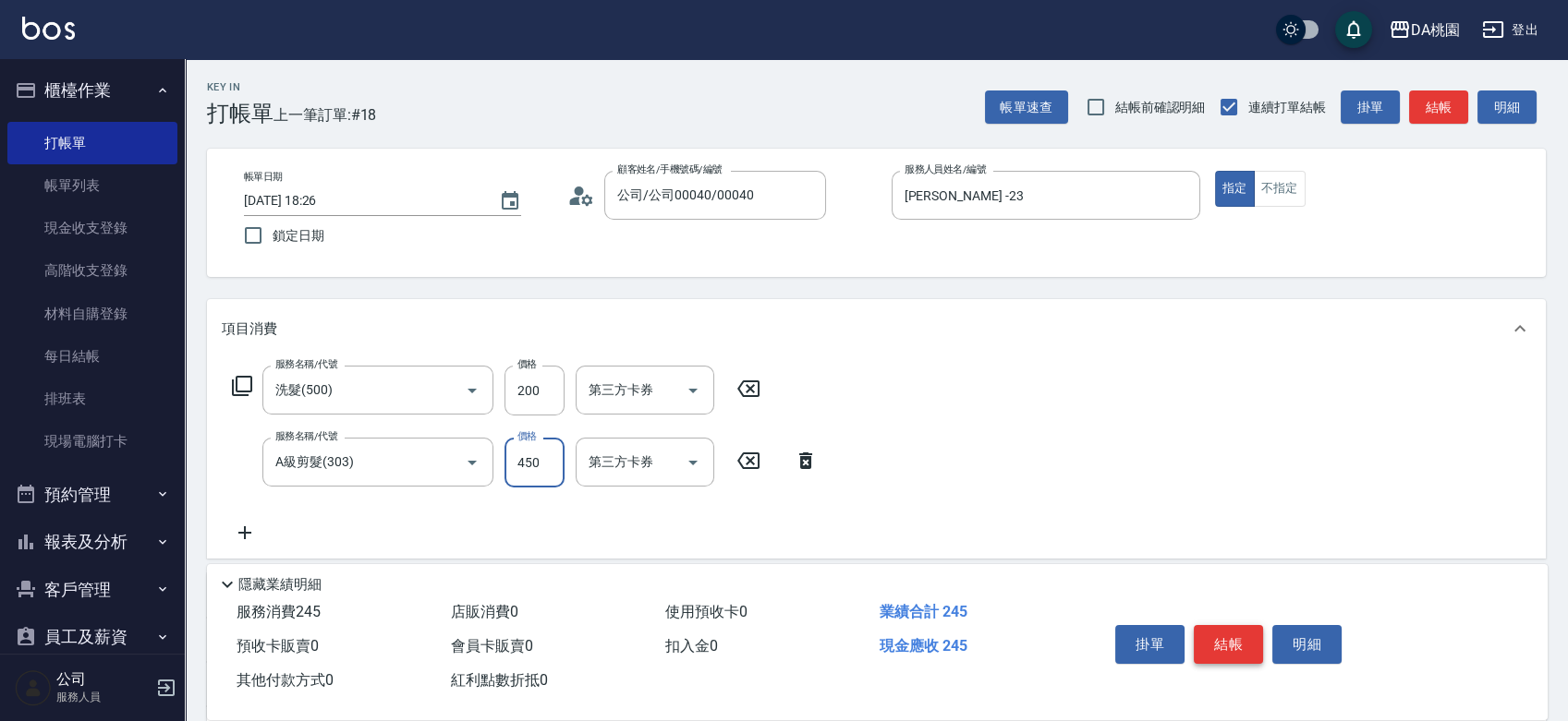
type input "60"
type input "450"
click at [1228, 629] on button "結帳" at bounding box center [1229, 644] width 69 height 39
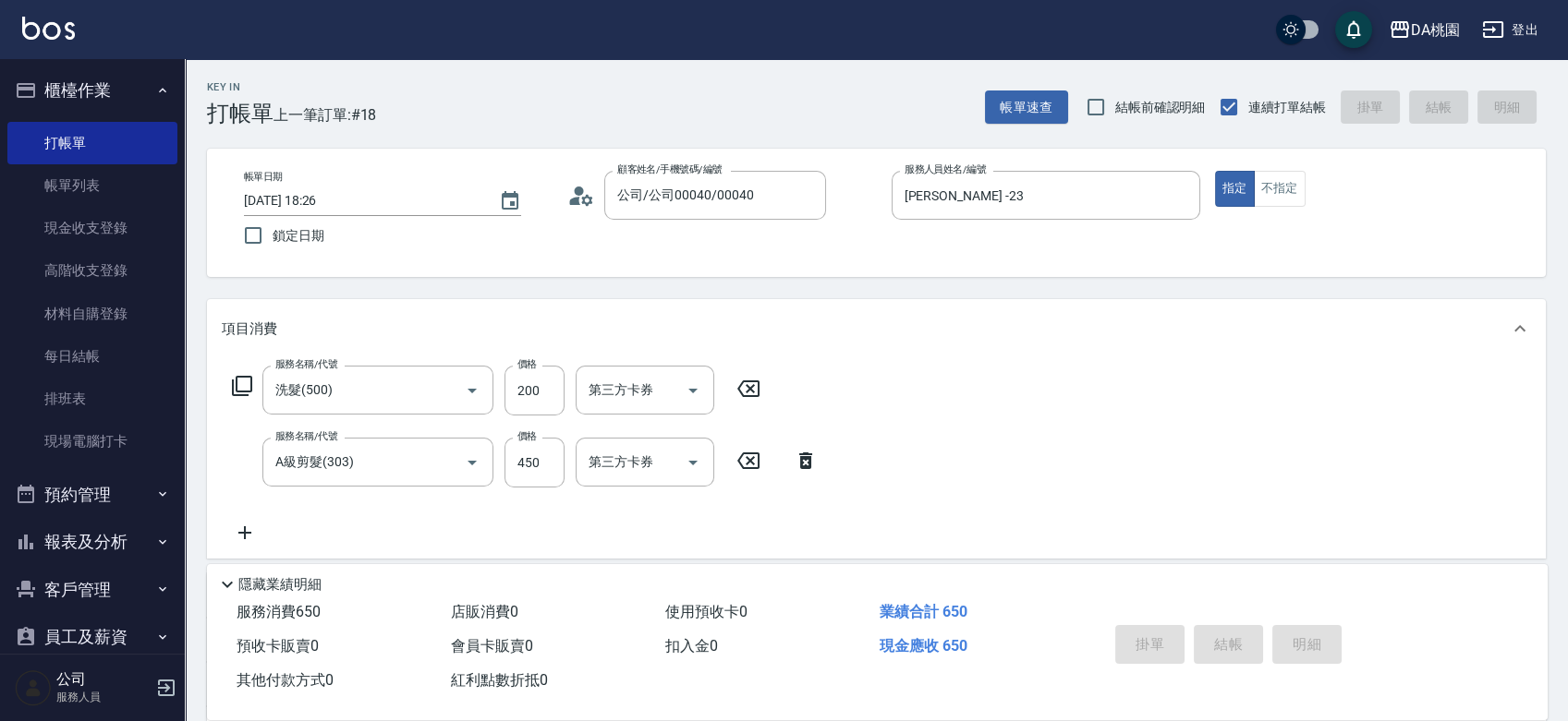
type input "0"
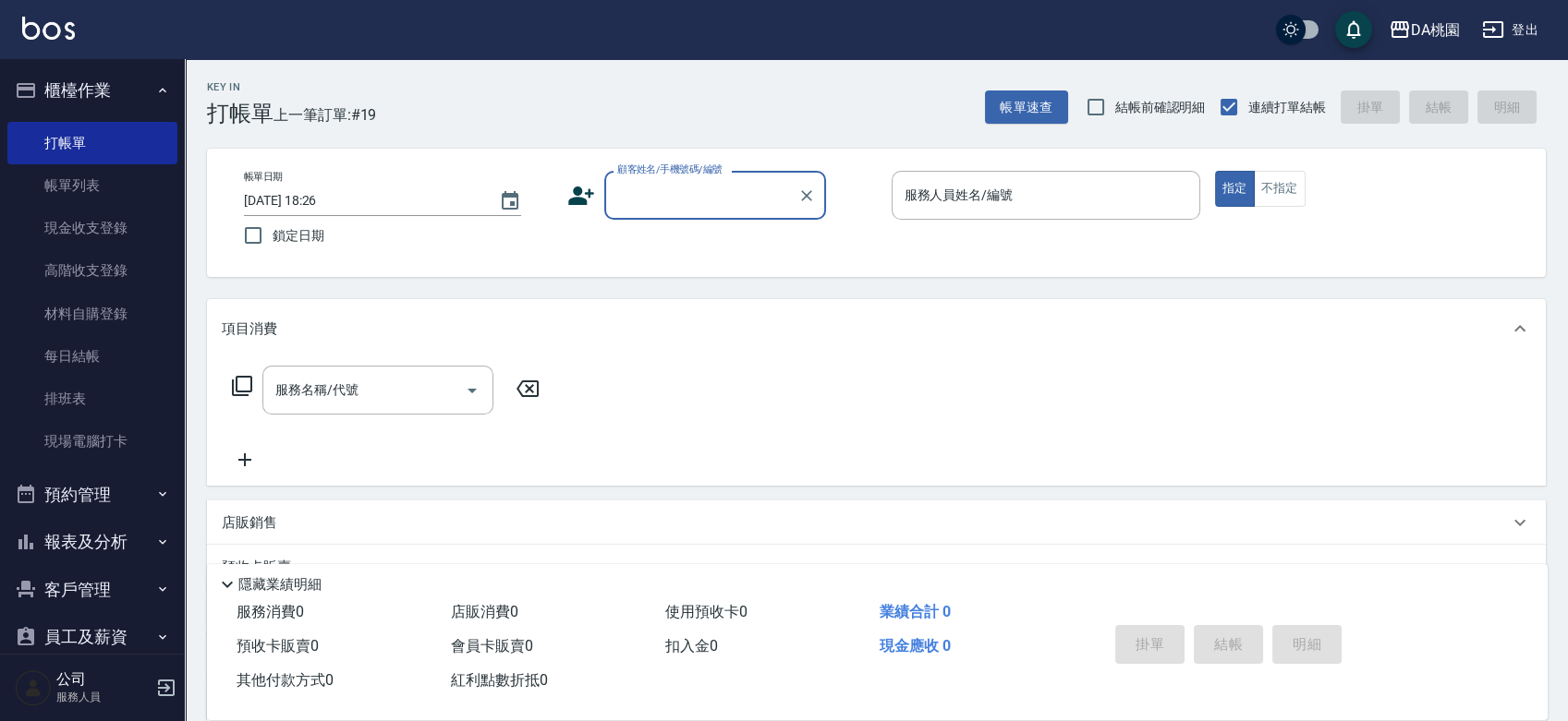
click at [678, 195] on input "顧客姓名/手機號碼/編號" at bounding box center [701, 195] width 178 height 33
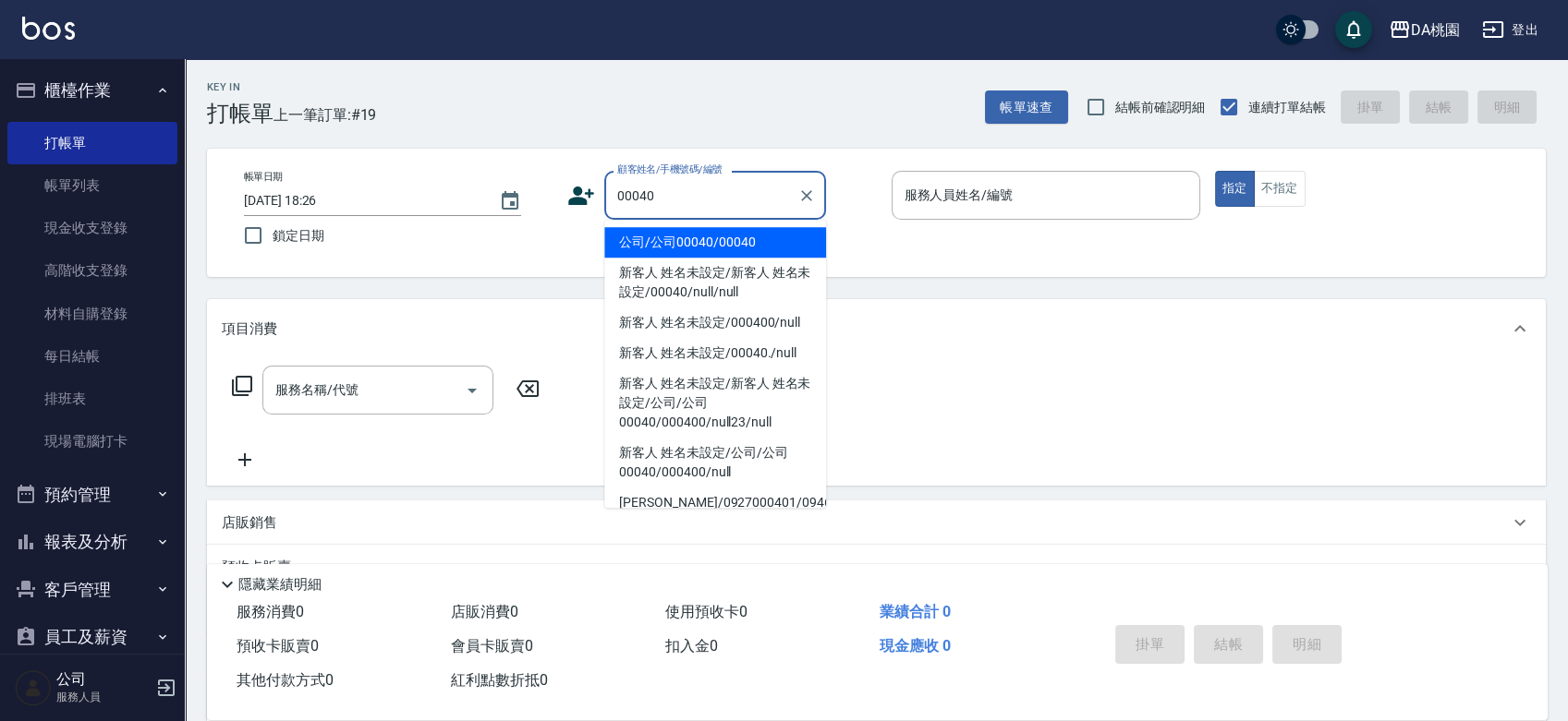
type input "公司/公司00040/00040"
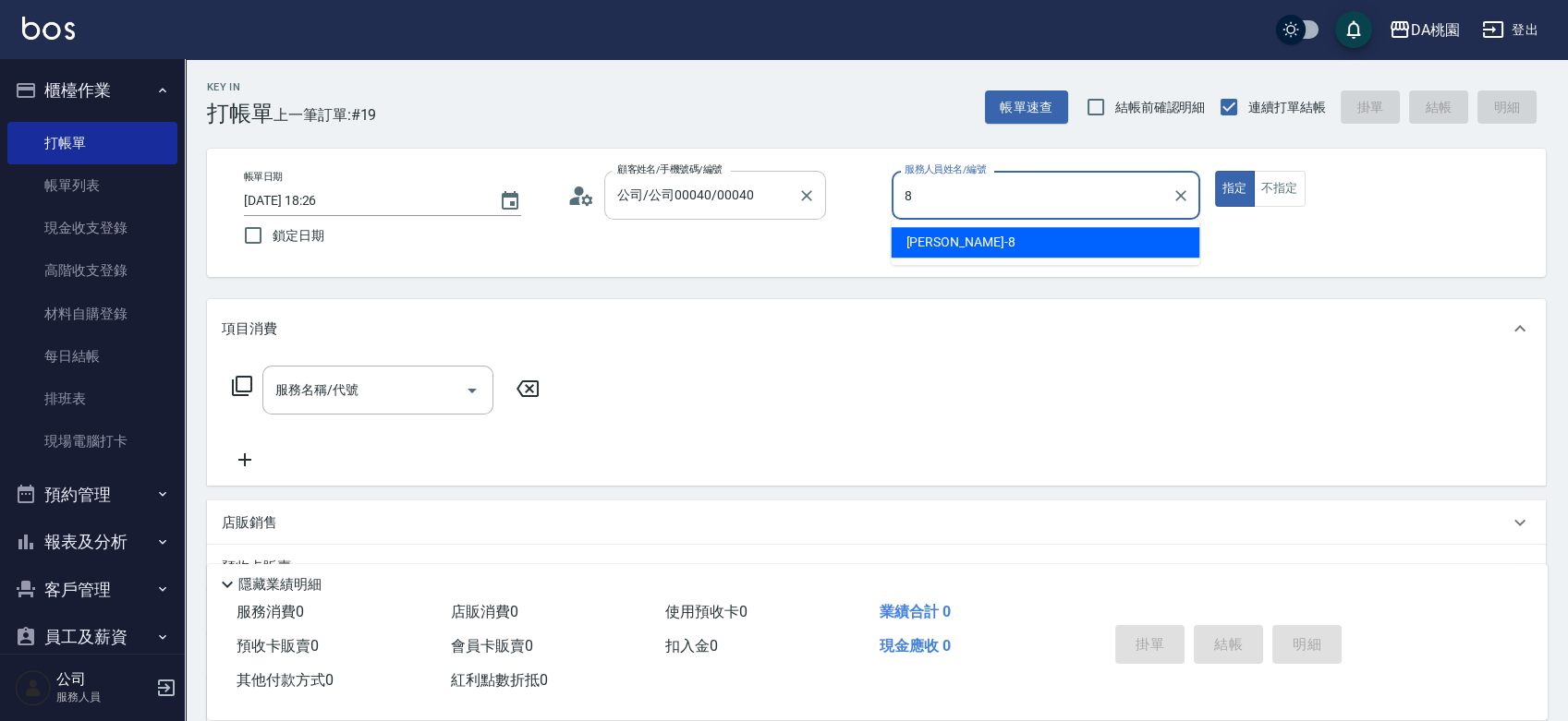
type input "桑妮-8"
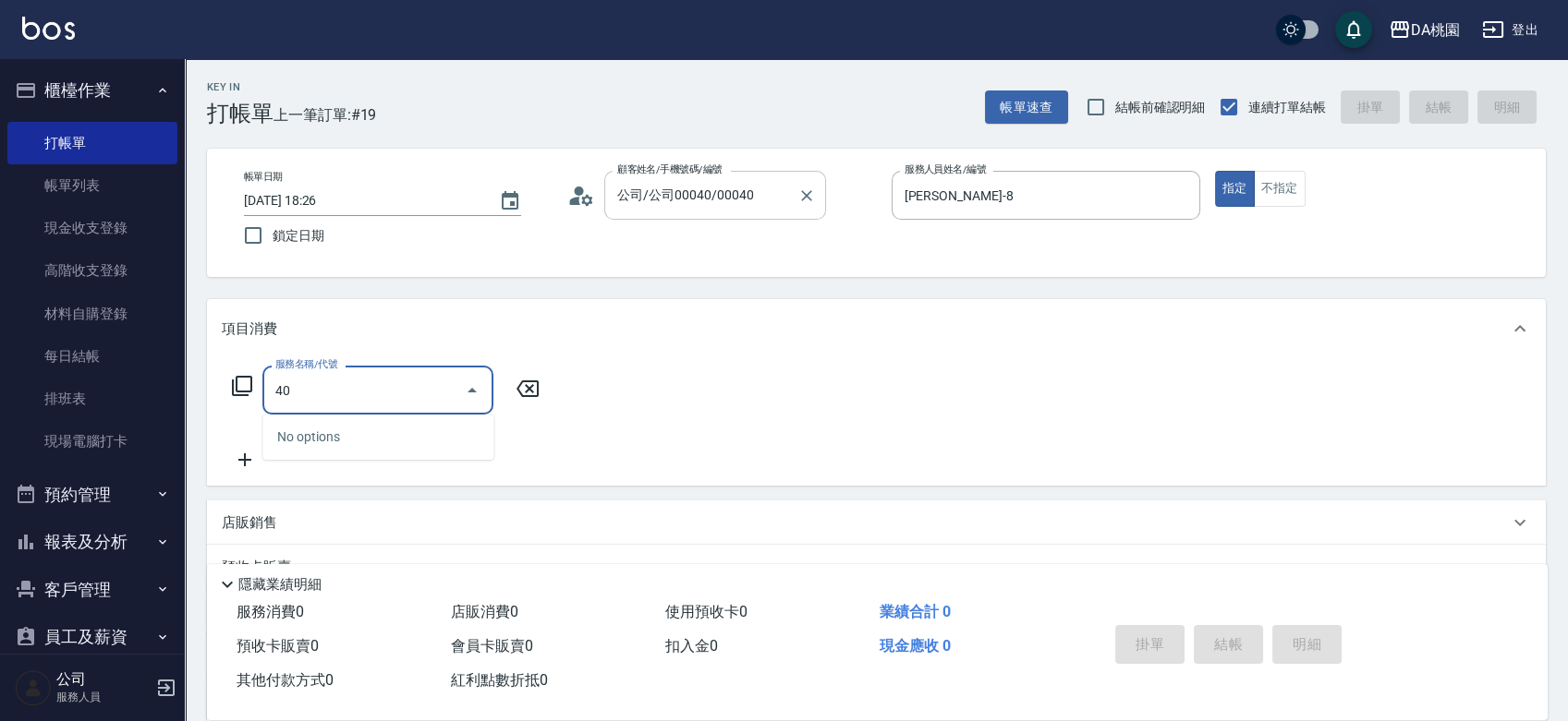
type input "400"
type input "150"
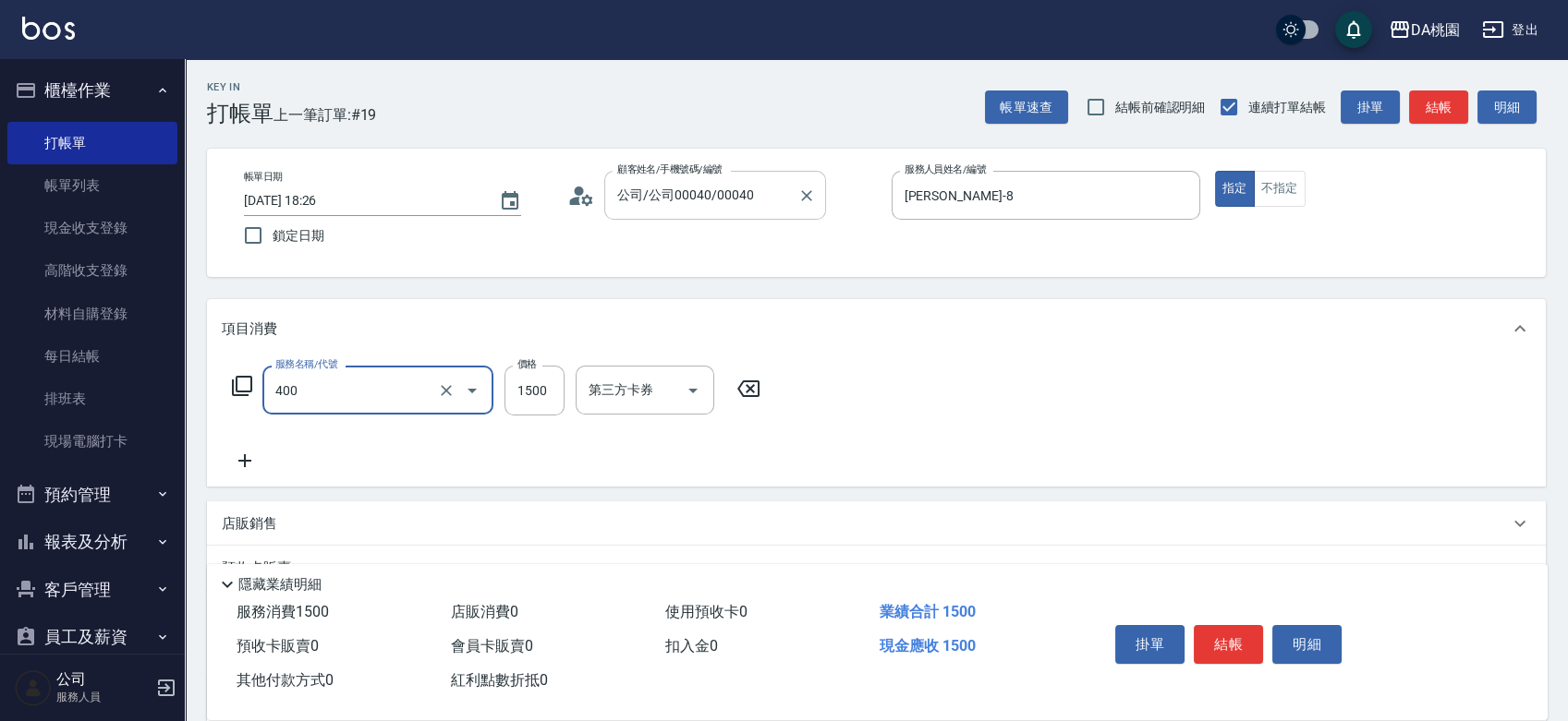
type input "染髮(400)"
type input "2"
type input "0"
type input "23"
type input "20"
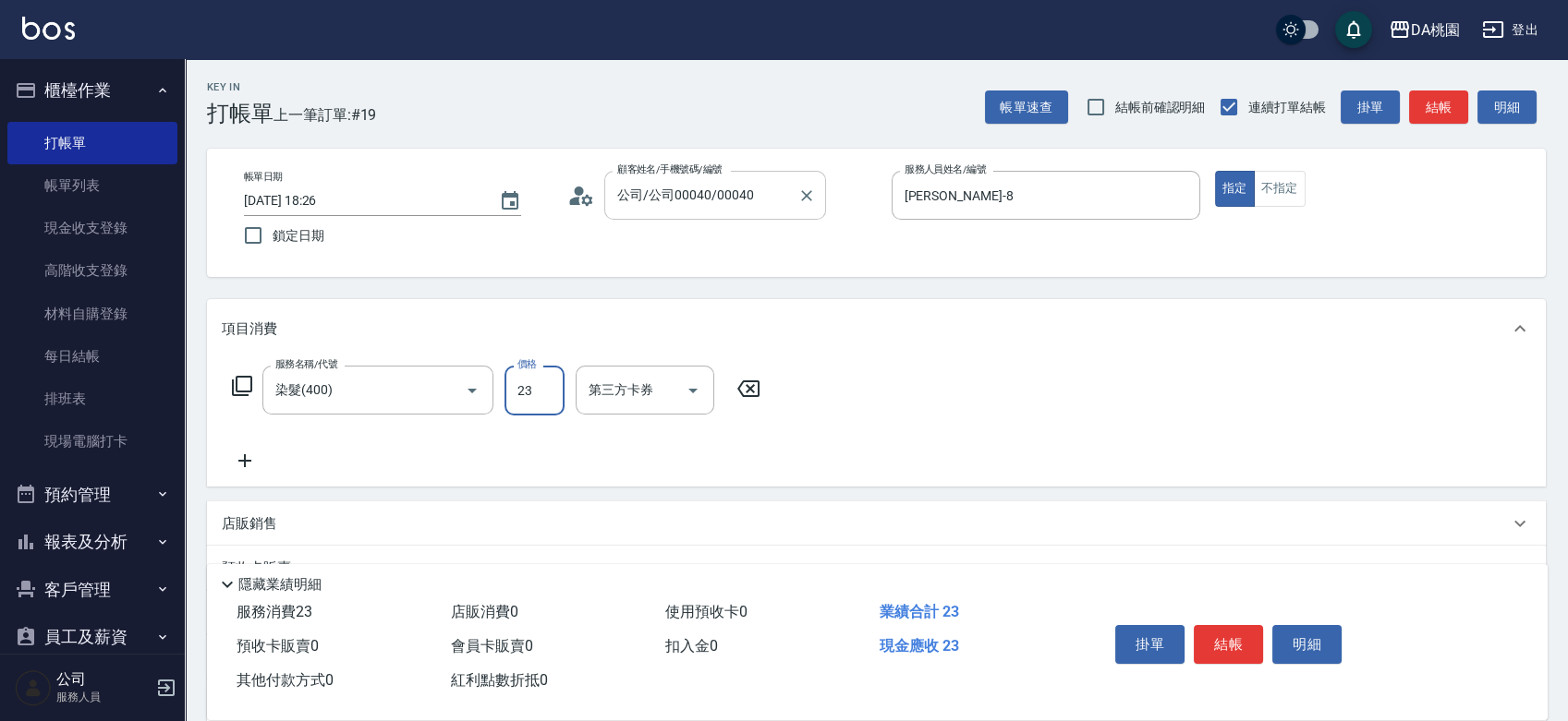
type input "238"
type input "230"
type input "2380"
click at [944, 510] on div "店販銷售" at bounding box center [876, 524] width 1339 height 45
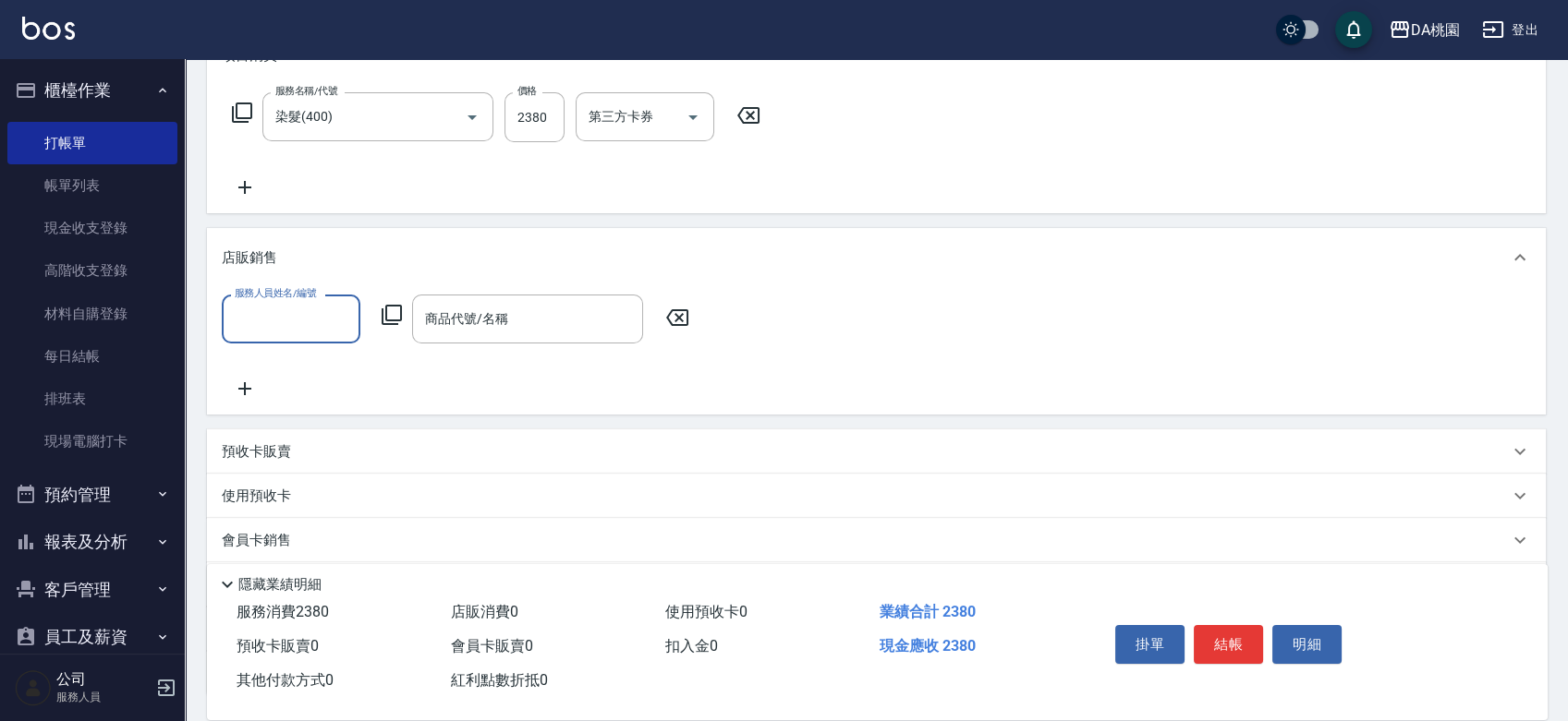
scroll to position [307, 0]
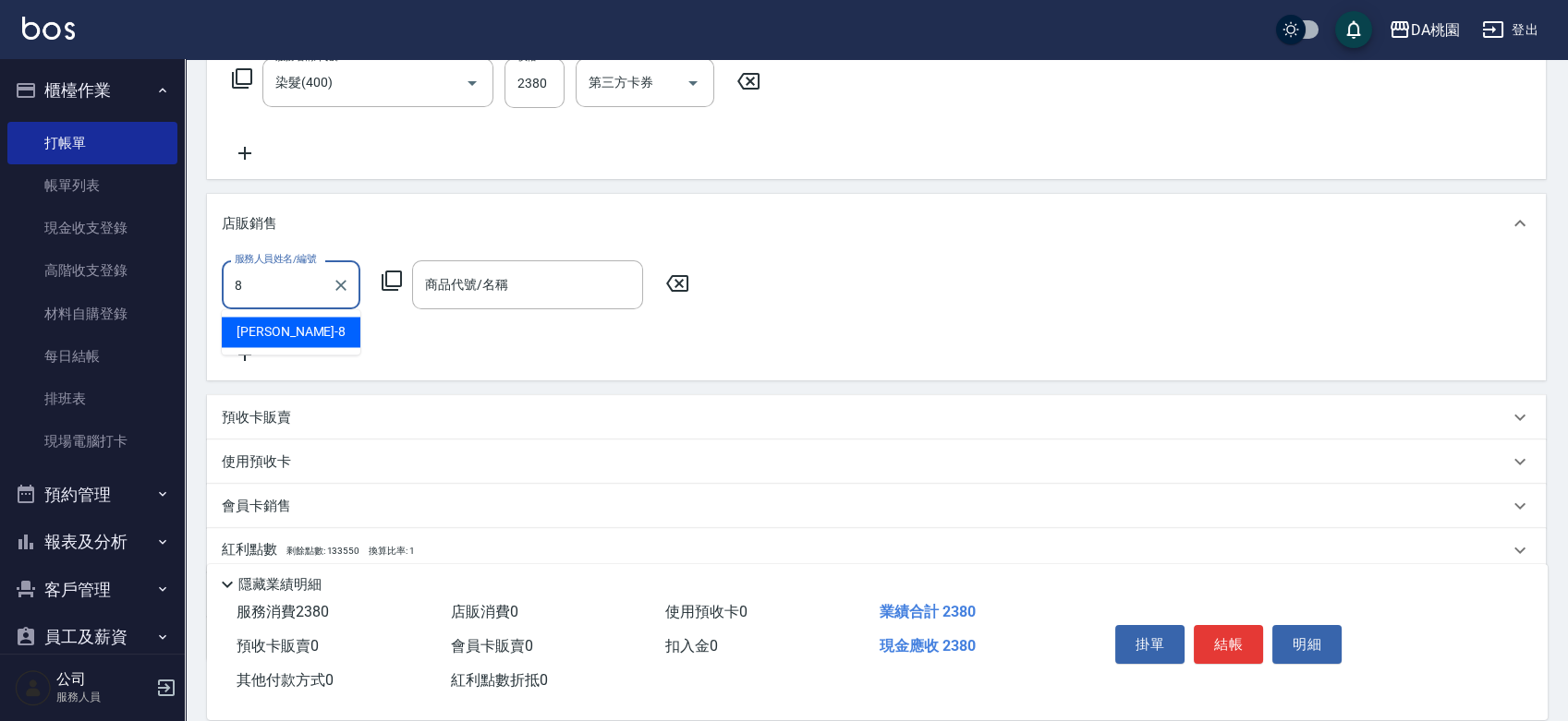
type input "桑妮-8"
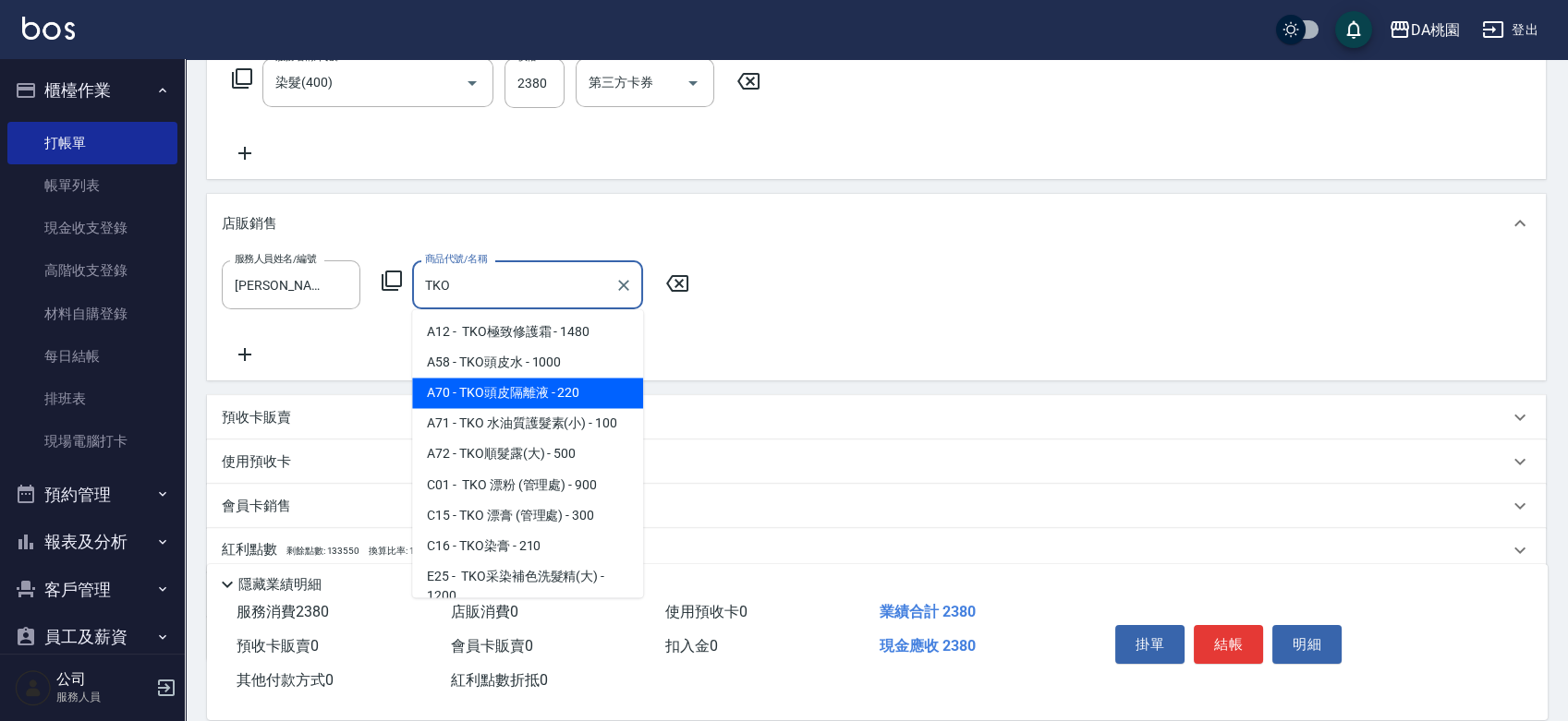
scroll to position [102, 0]
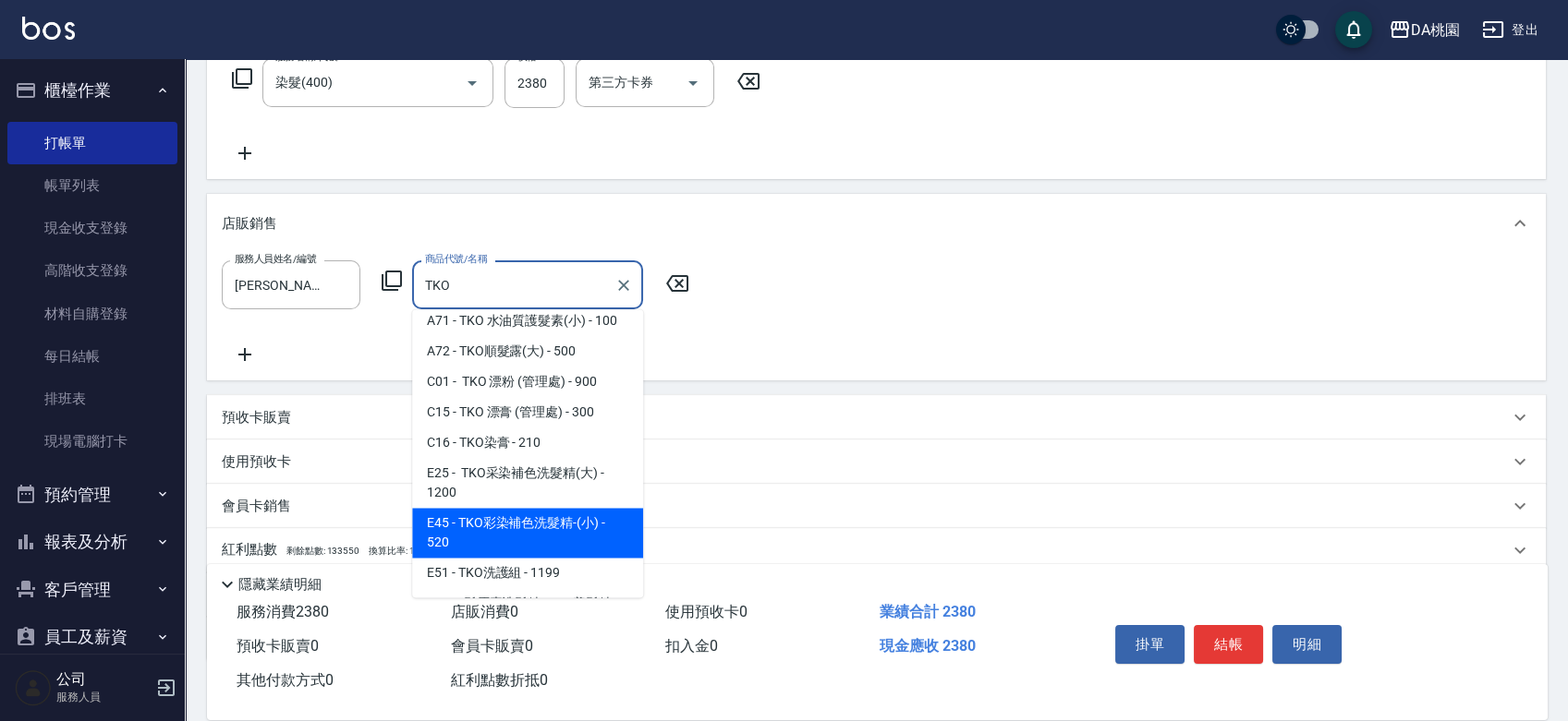
click at [533, 557] on span "E45 - TKO彩染補色洗髮精-(小) - 520" at bounding box center [527, 533] width 231 height 50
type input "TKO彩染補色洗髮精-(小)"
type input "290"
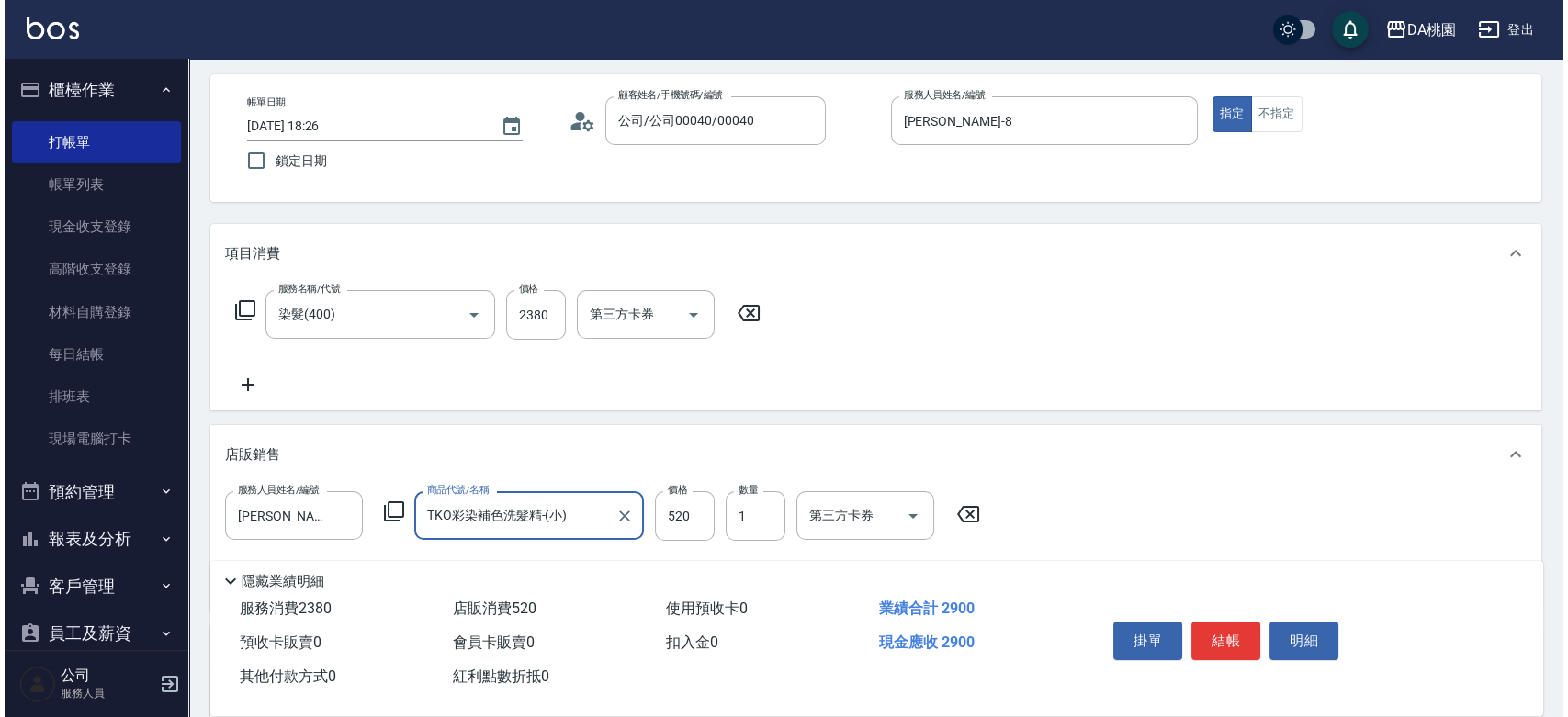
scroll to position [0, 0]
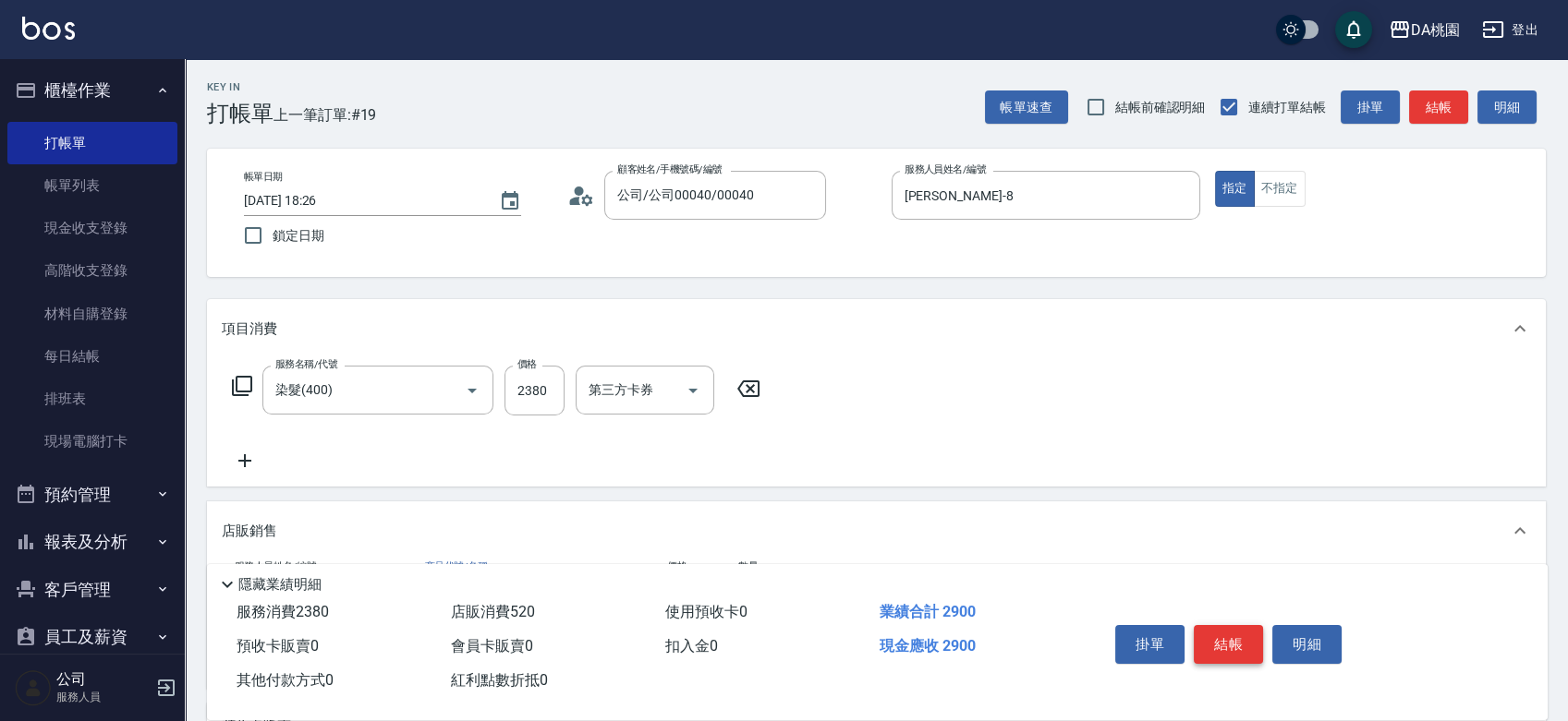
type input "TKO彩染補色洗髮精-(小)"
click at [1223, 638] on button "結帳" at bounding box center [1229, 644] width 69 height 39
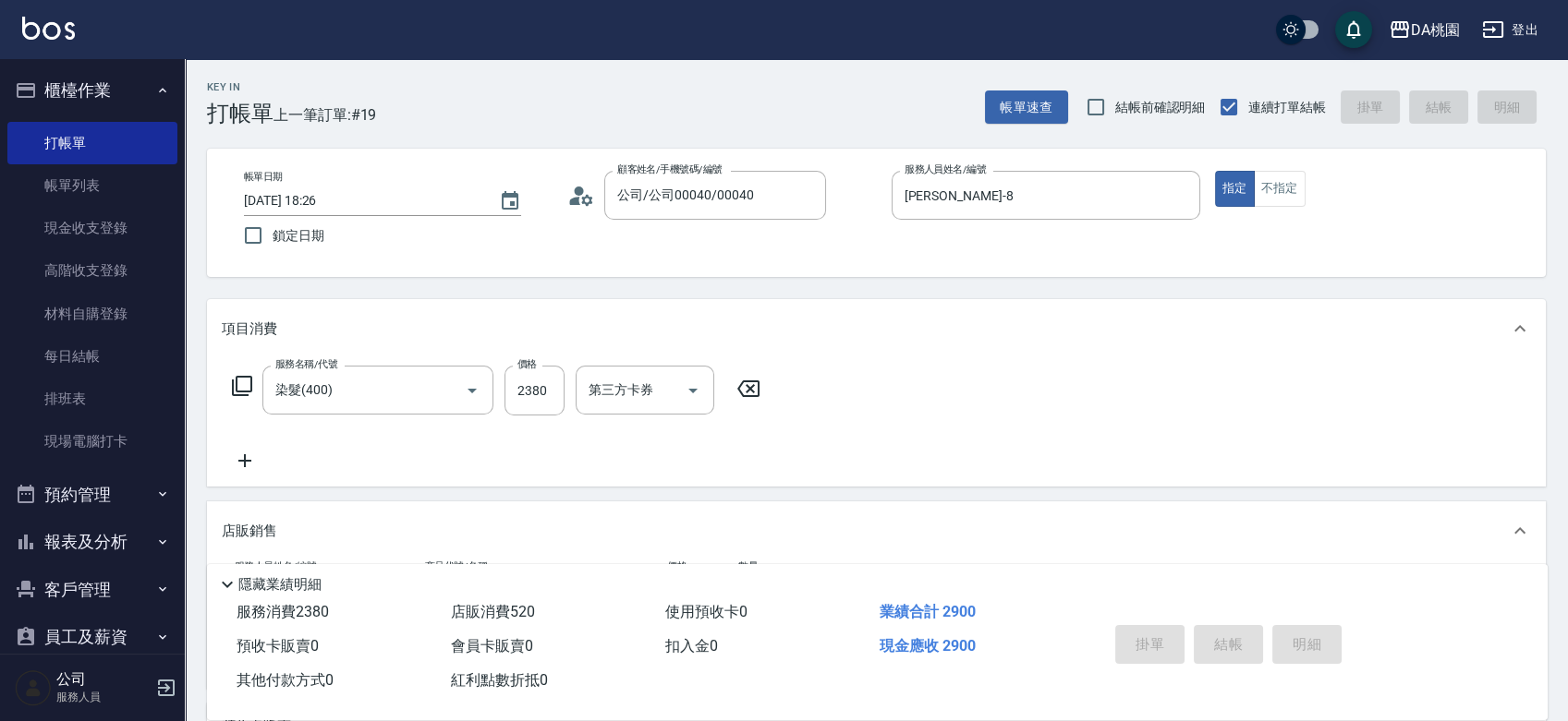
type input "2025/10/07 18:45"
type input "0"
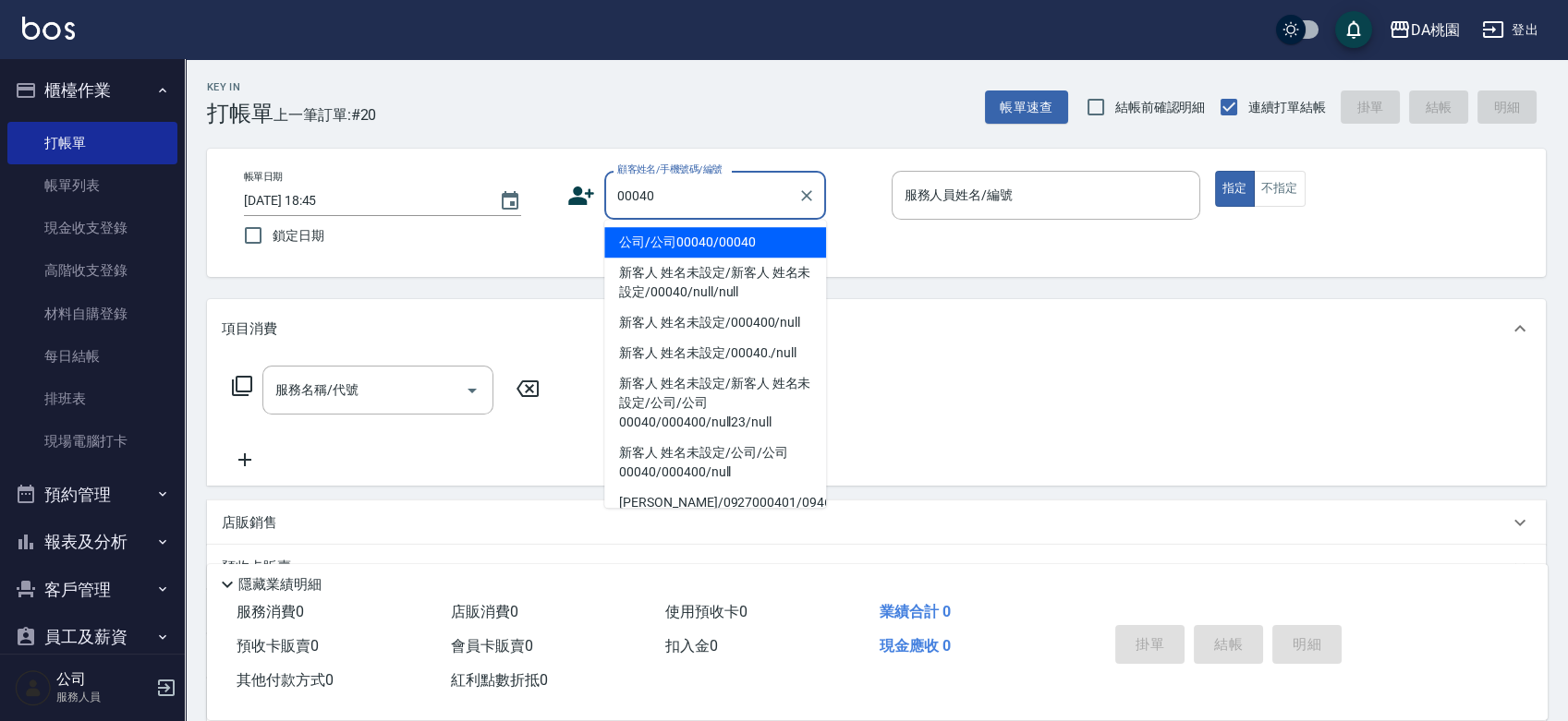
type input "公司/公司00040/00040"
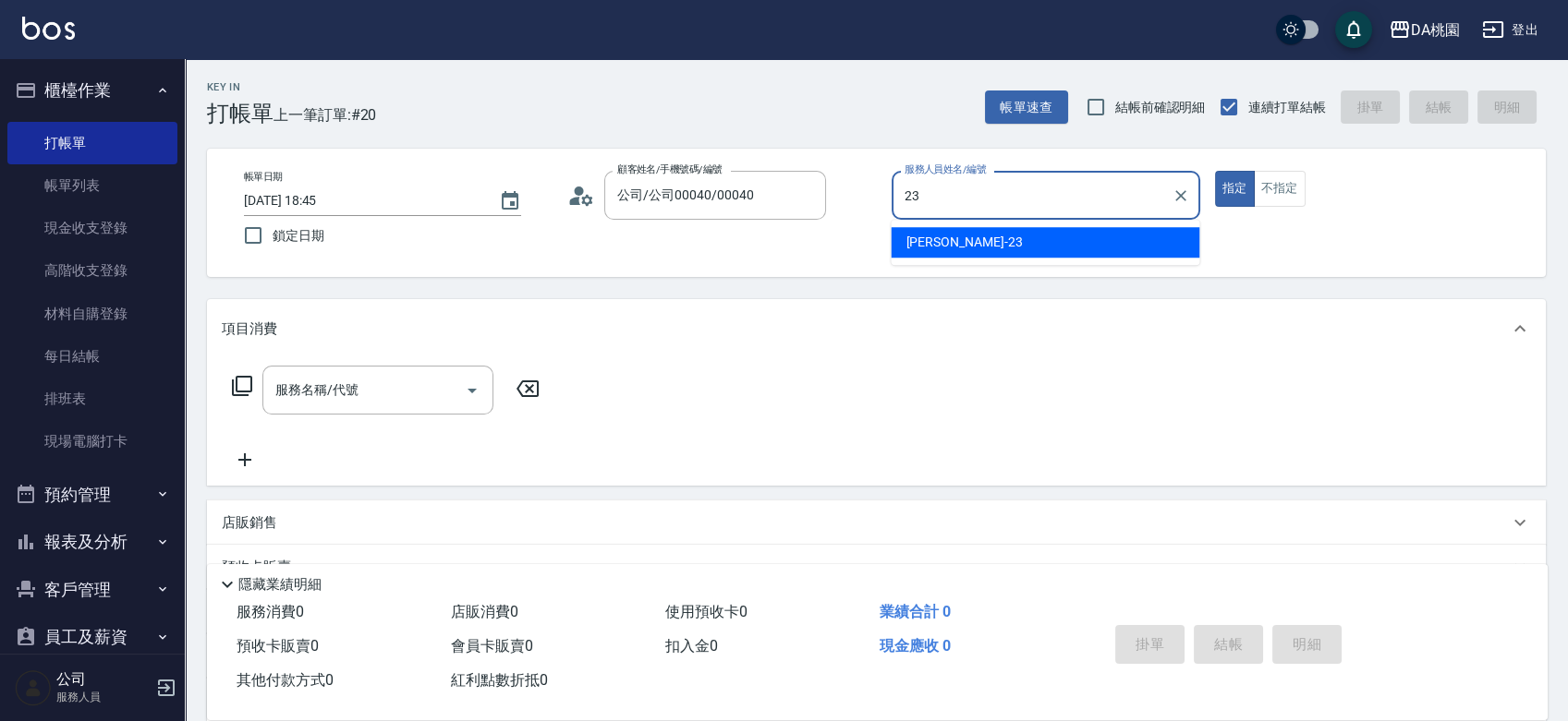
type input "亞瑟 -23"
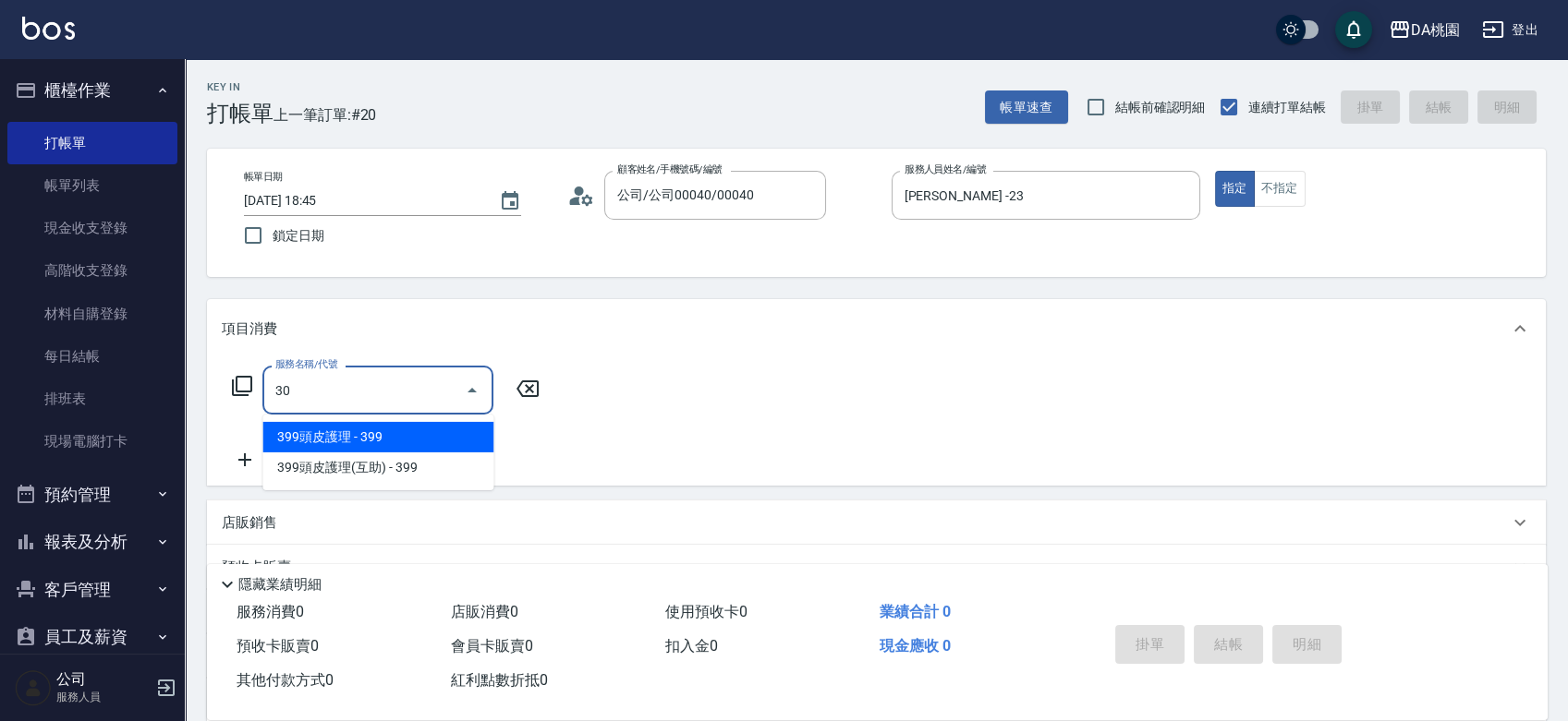
type input "303"
type input "30"
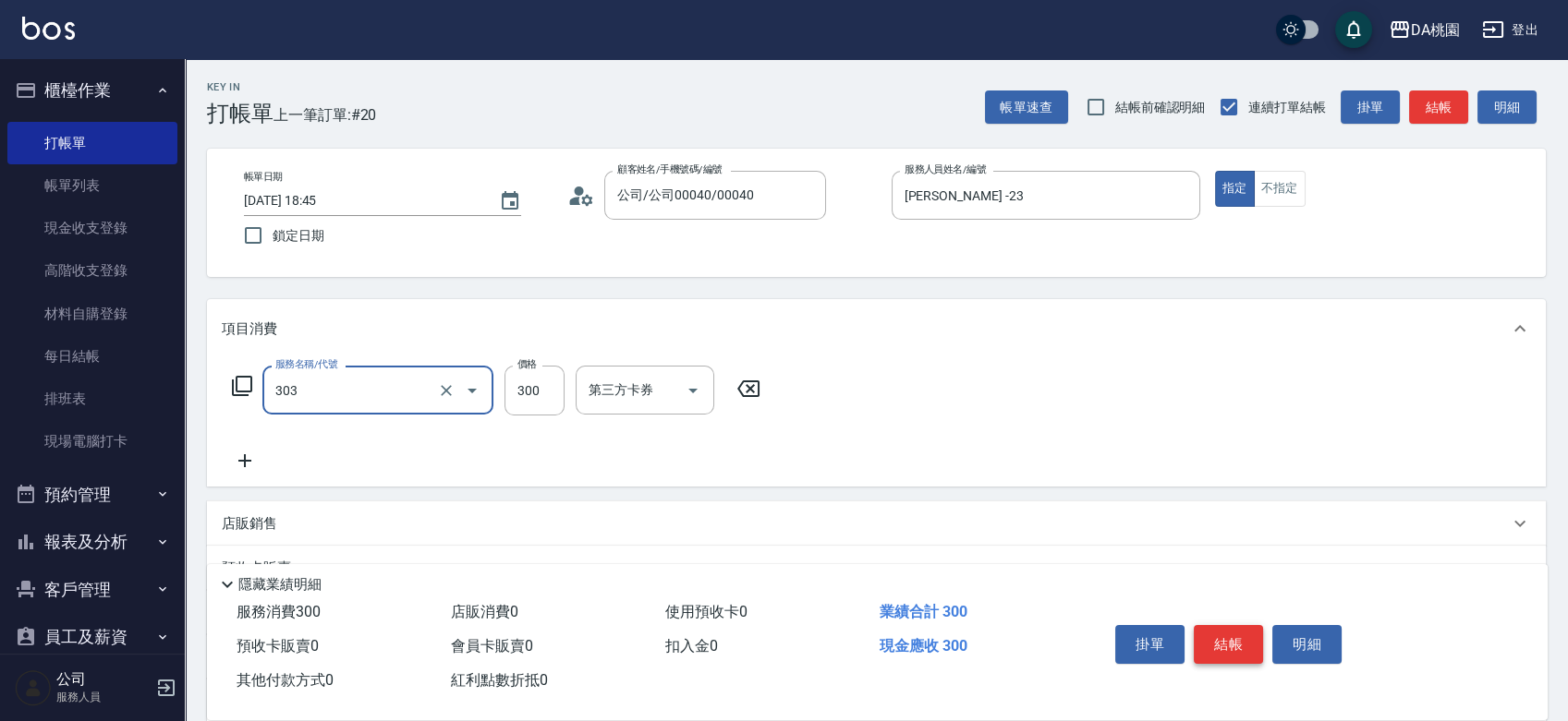
type input "A級剪髮(303)"
type input "5"
type input "0"
type input "500"
type input "50"
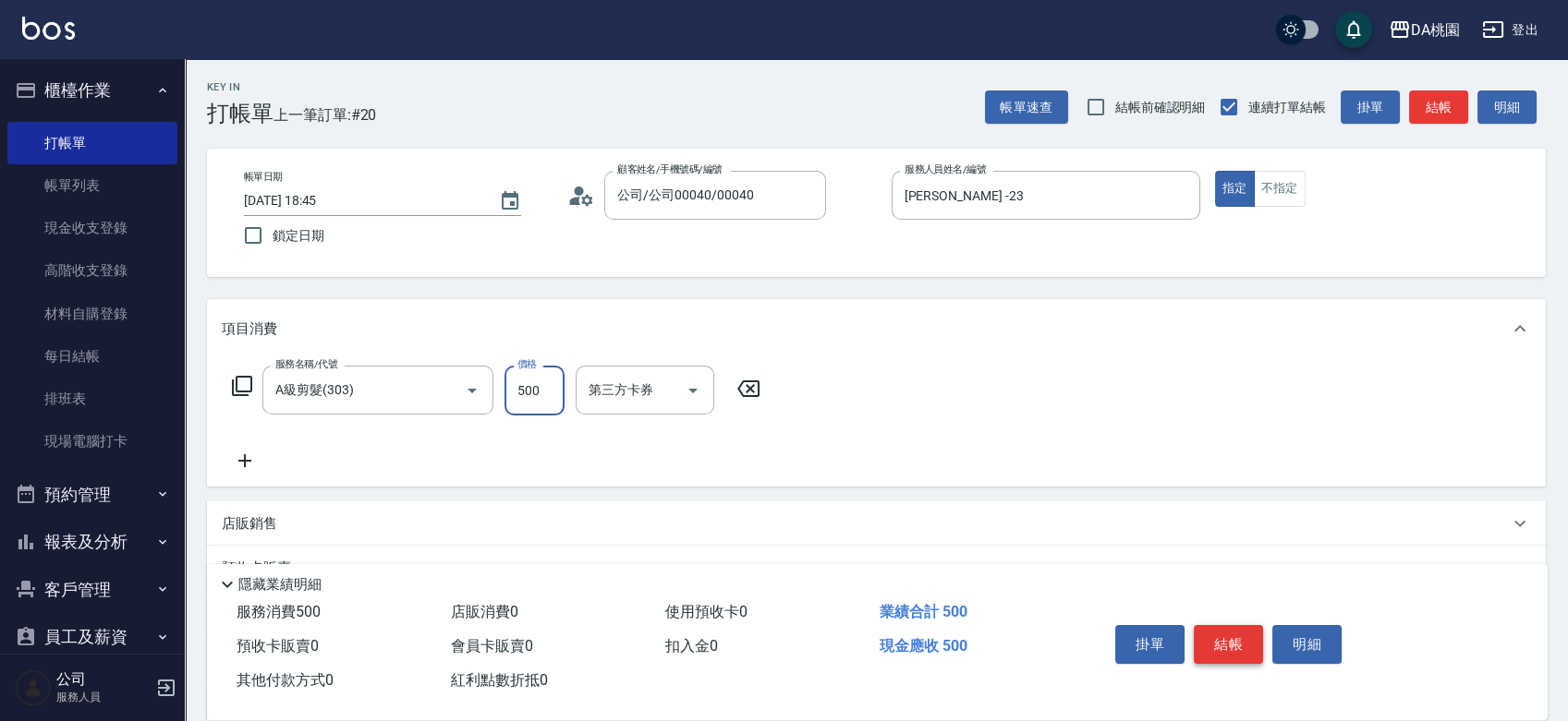
type input "500"
click at [1223, 638] on button "結帳" at bounding box center [1229, 644] width 69 height 39
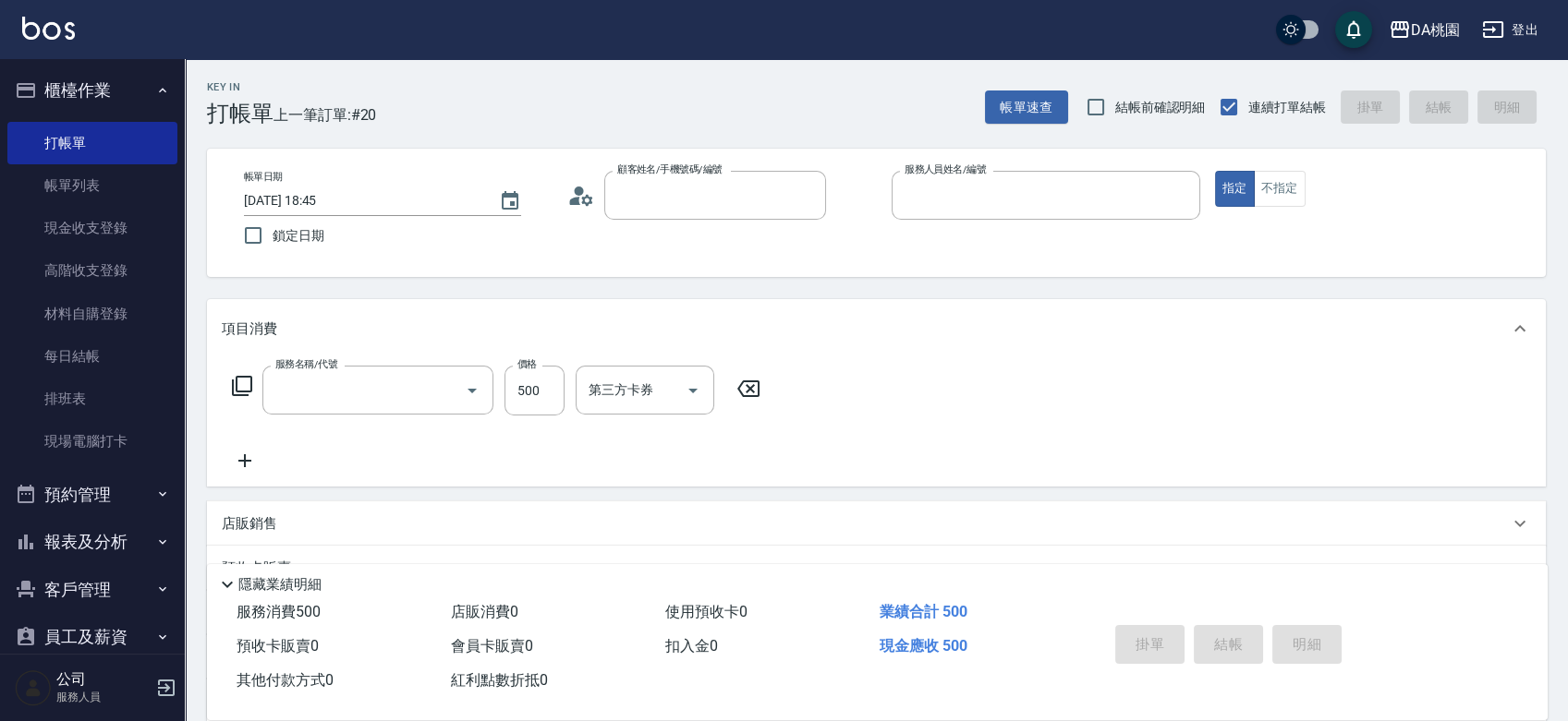
type input "0"
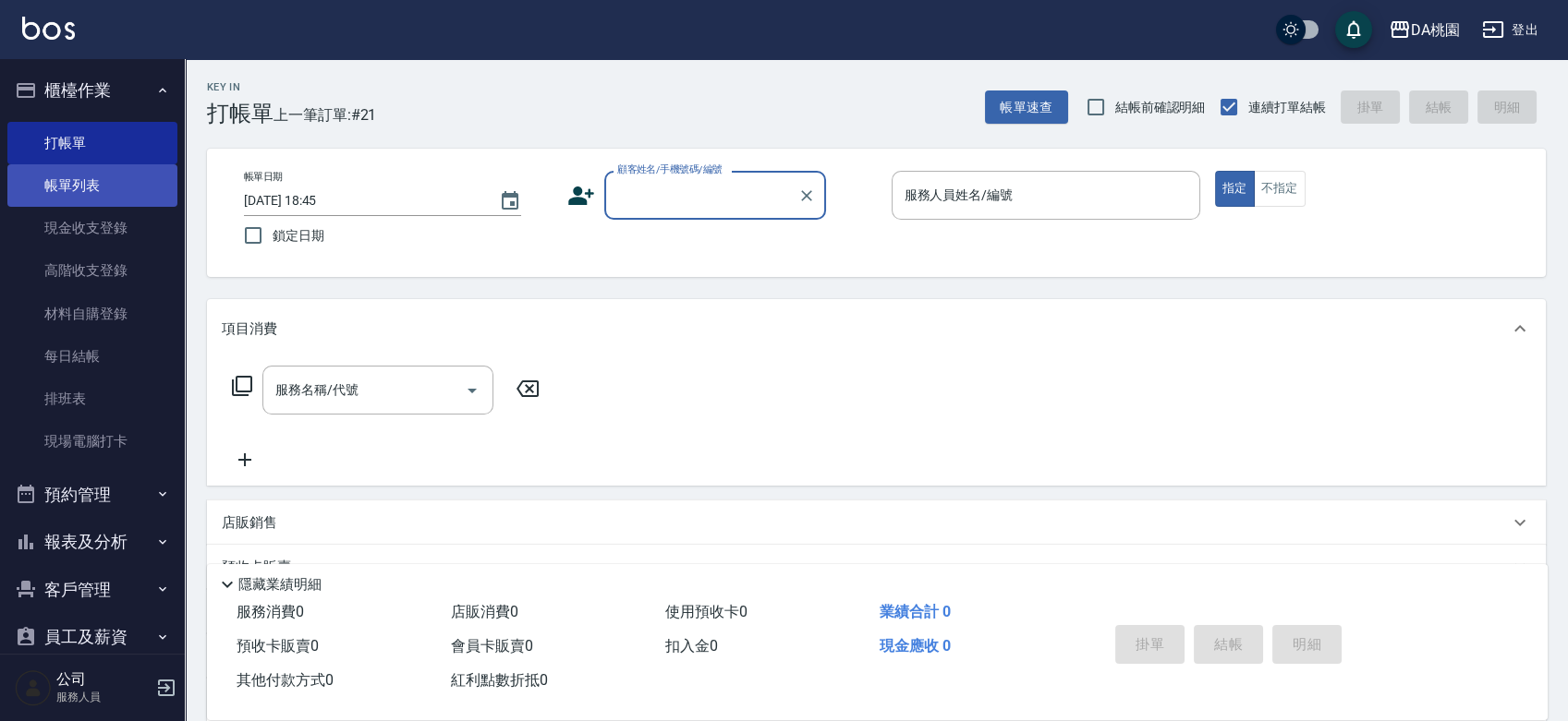
click at [46, 188] on link "帳單列表" at bounding box center [91, 185] width 170 height 43
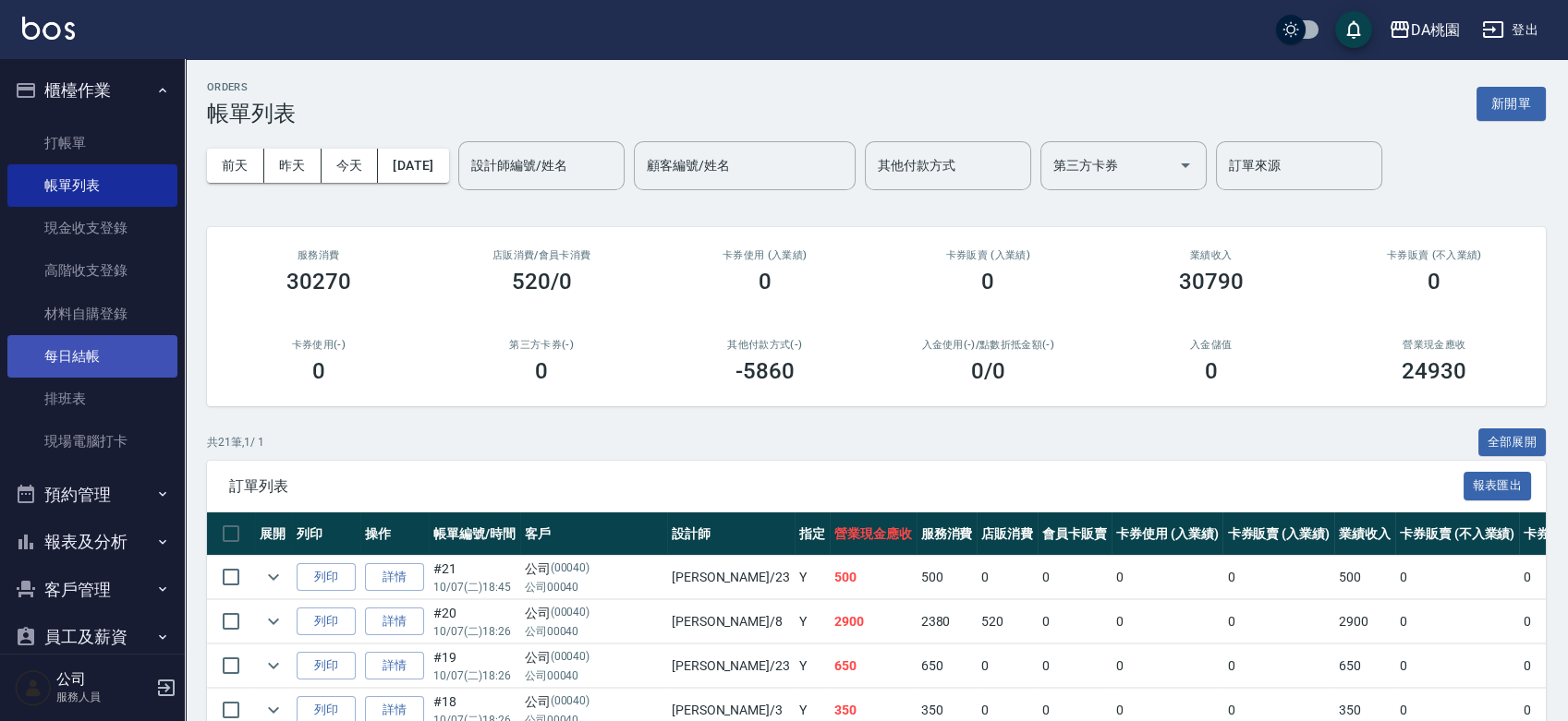
scroll to position [102, 0]
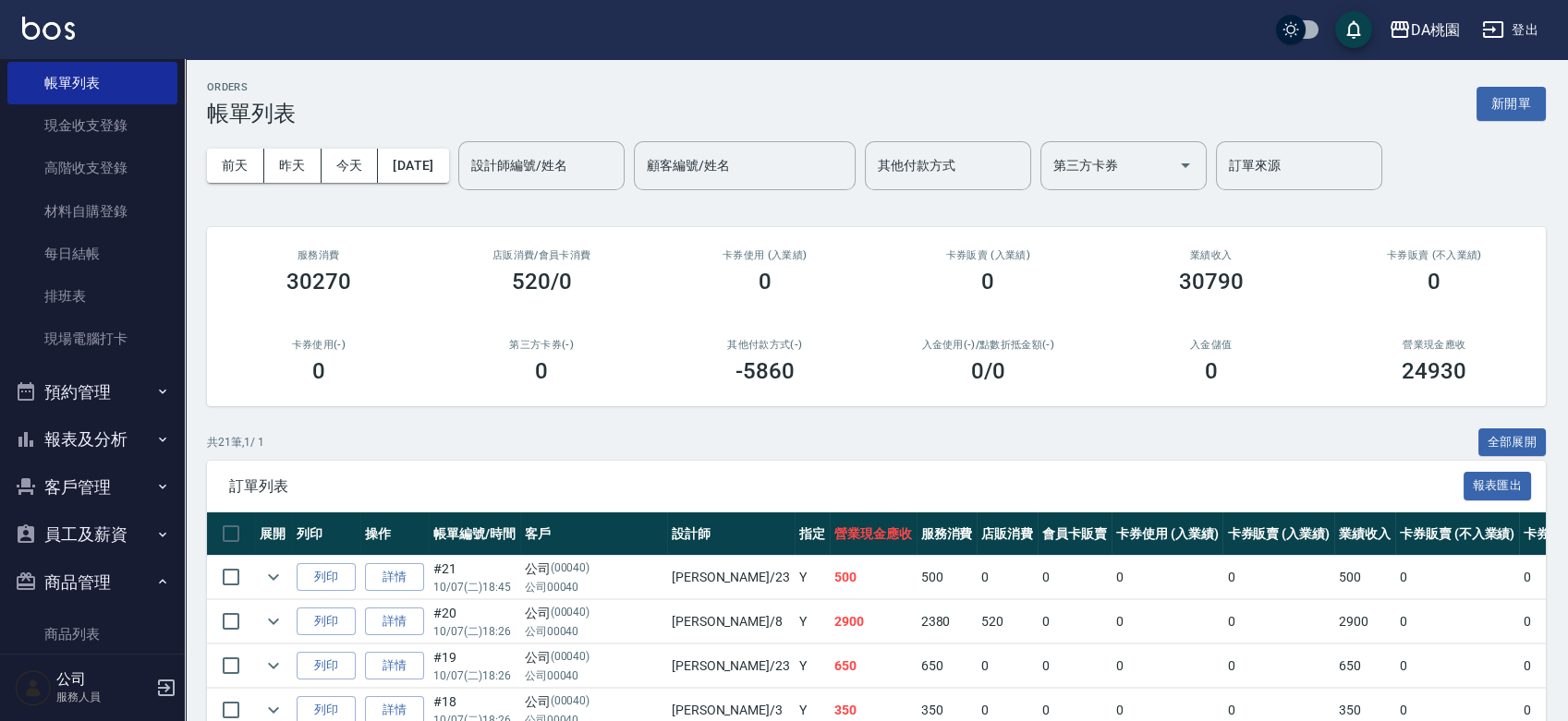
click at [66, 425] on button "報表及分析" at bounding box center [91, 439] width 170 height 48
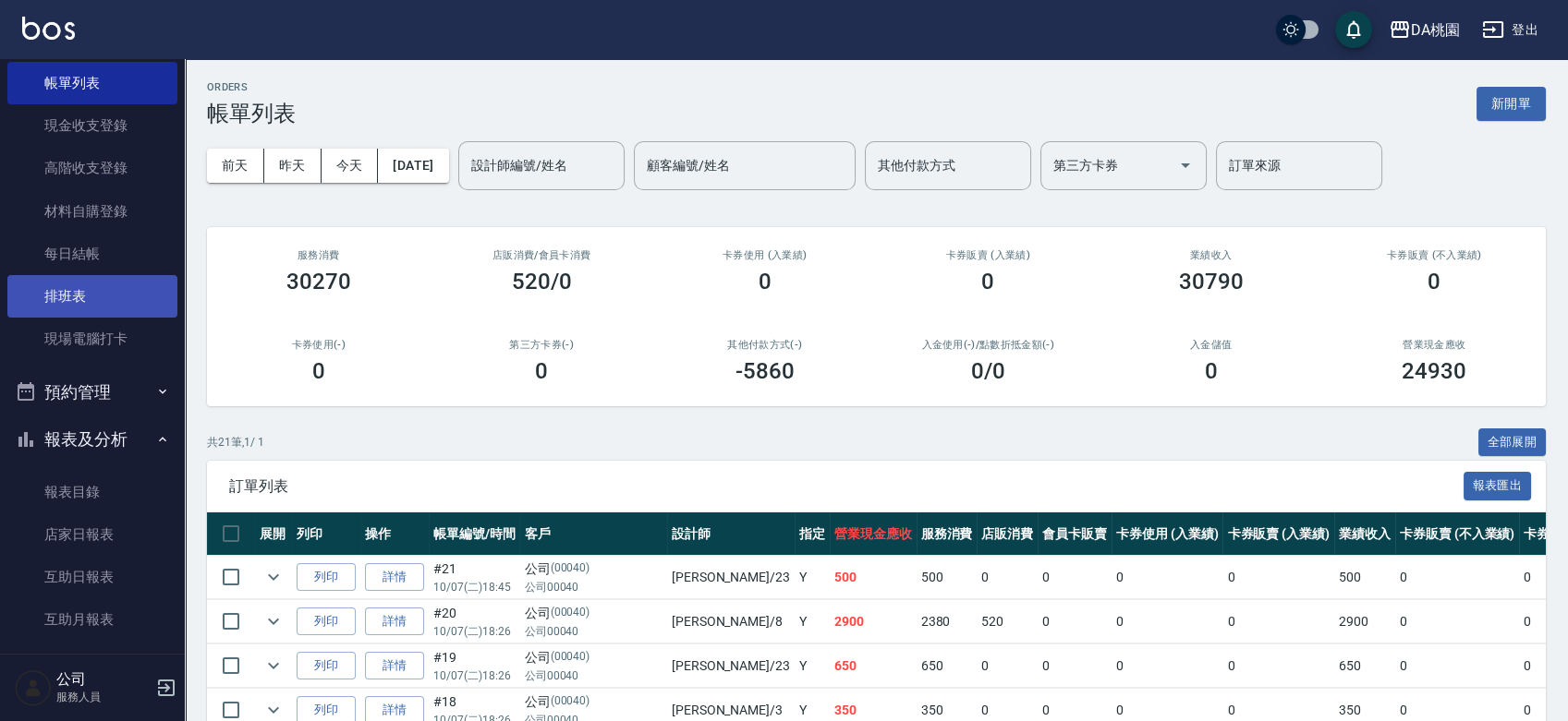
scroll to position [410, 0]
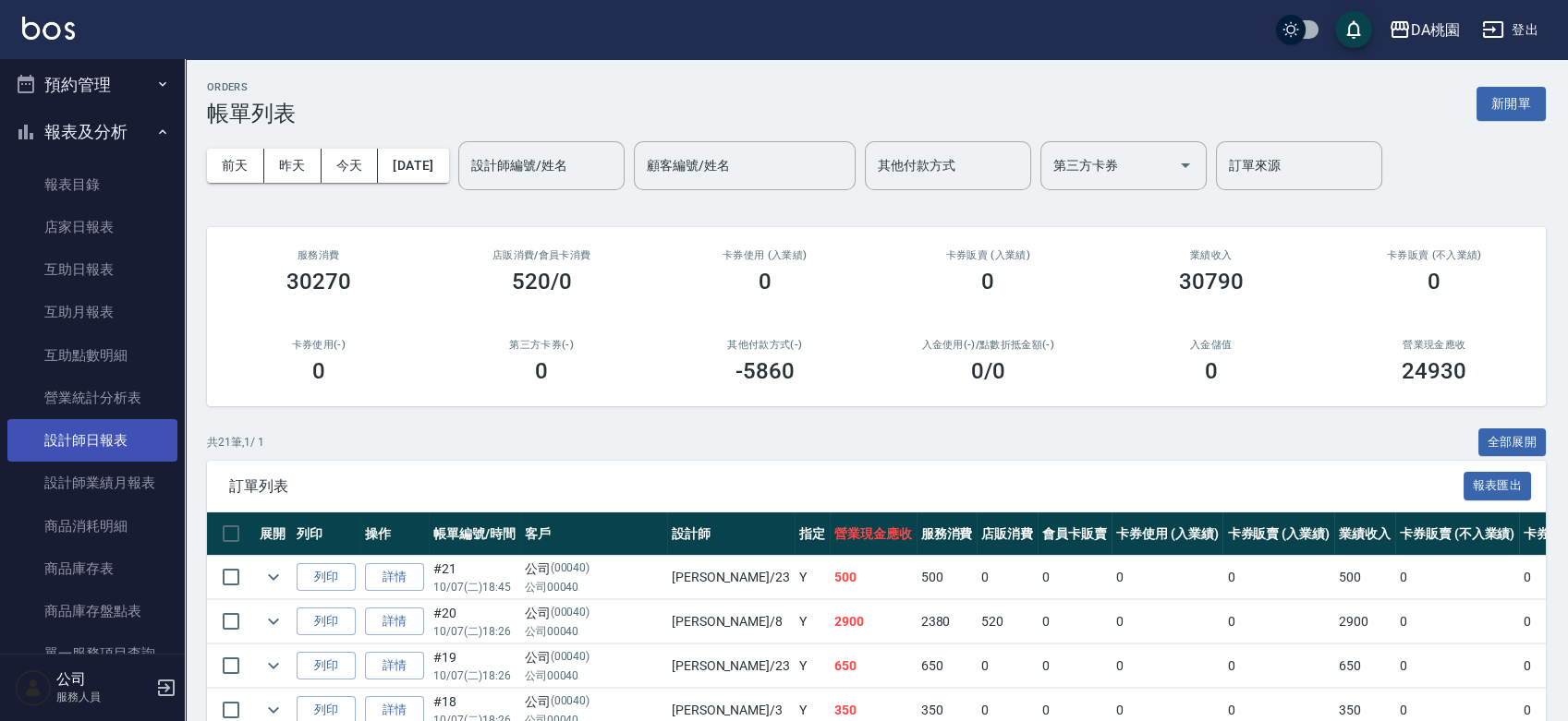
click at [90, 445] on link "設計師日報表" at bounding box center [91, 440] width 170 height 43
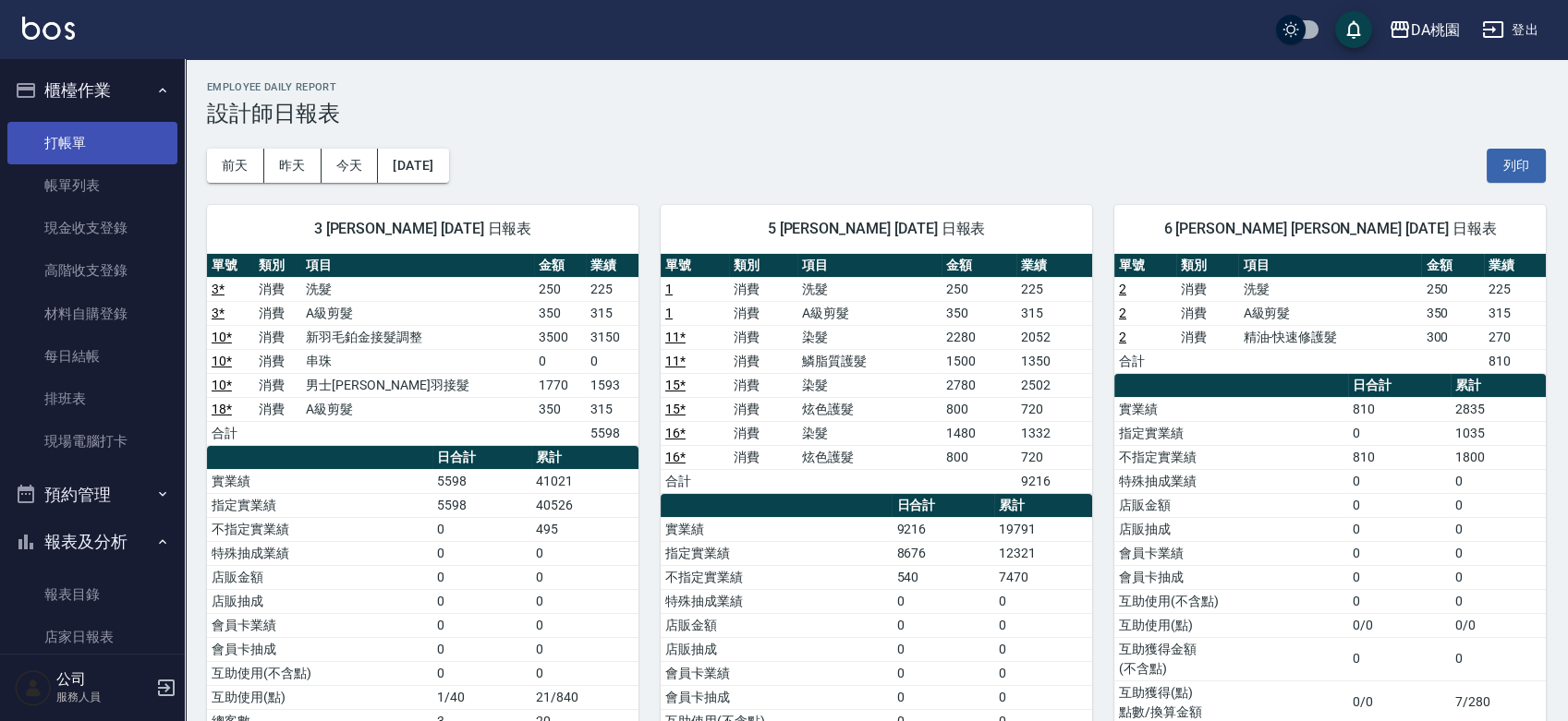
click at [114, 144] on link "打帳單" at bounding box center [91, 143] width 170 height 43
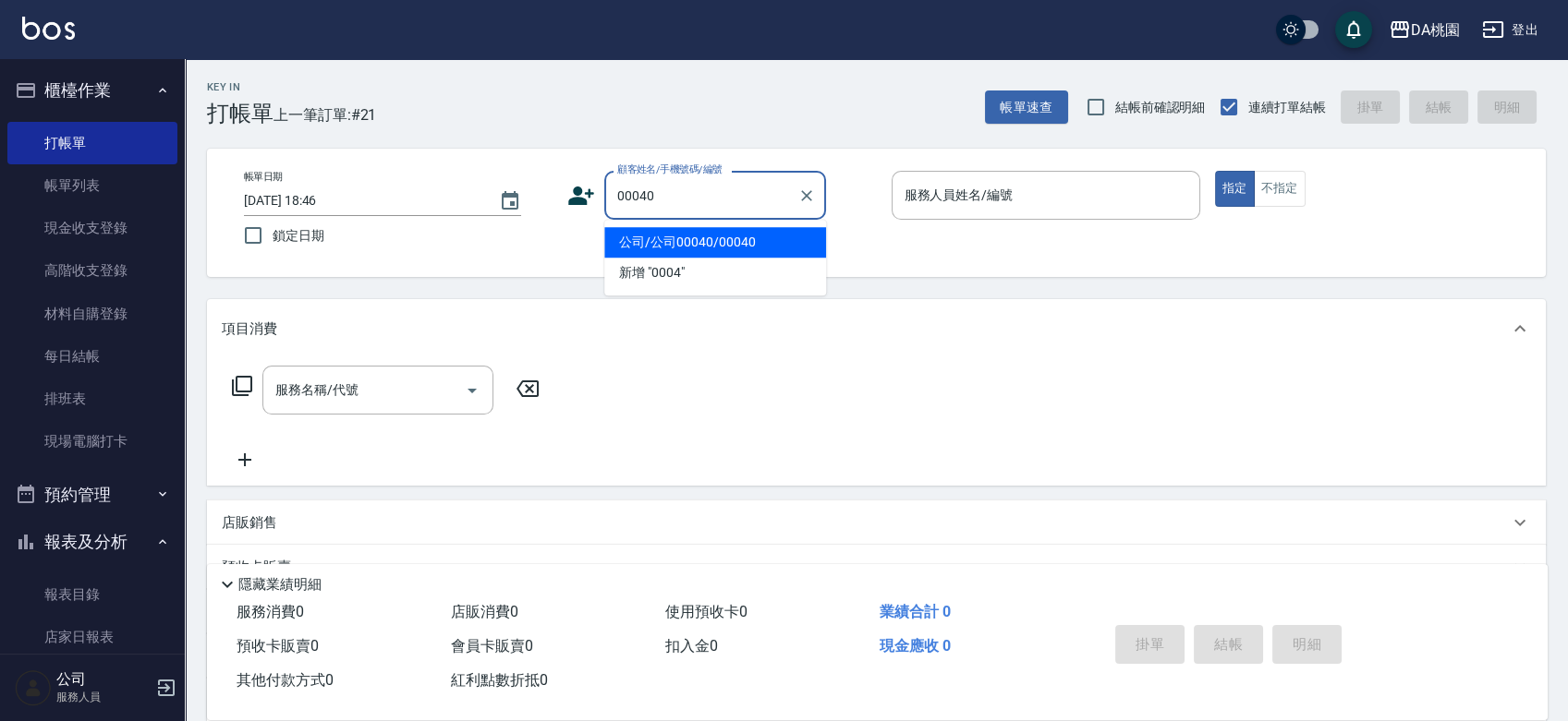
type input "公司/公司00040/00040"
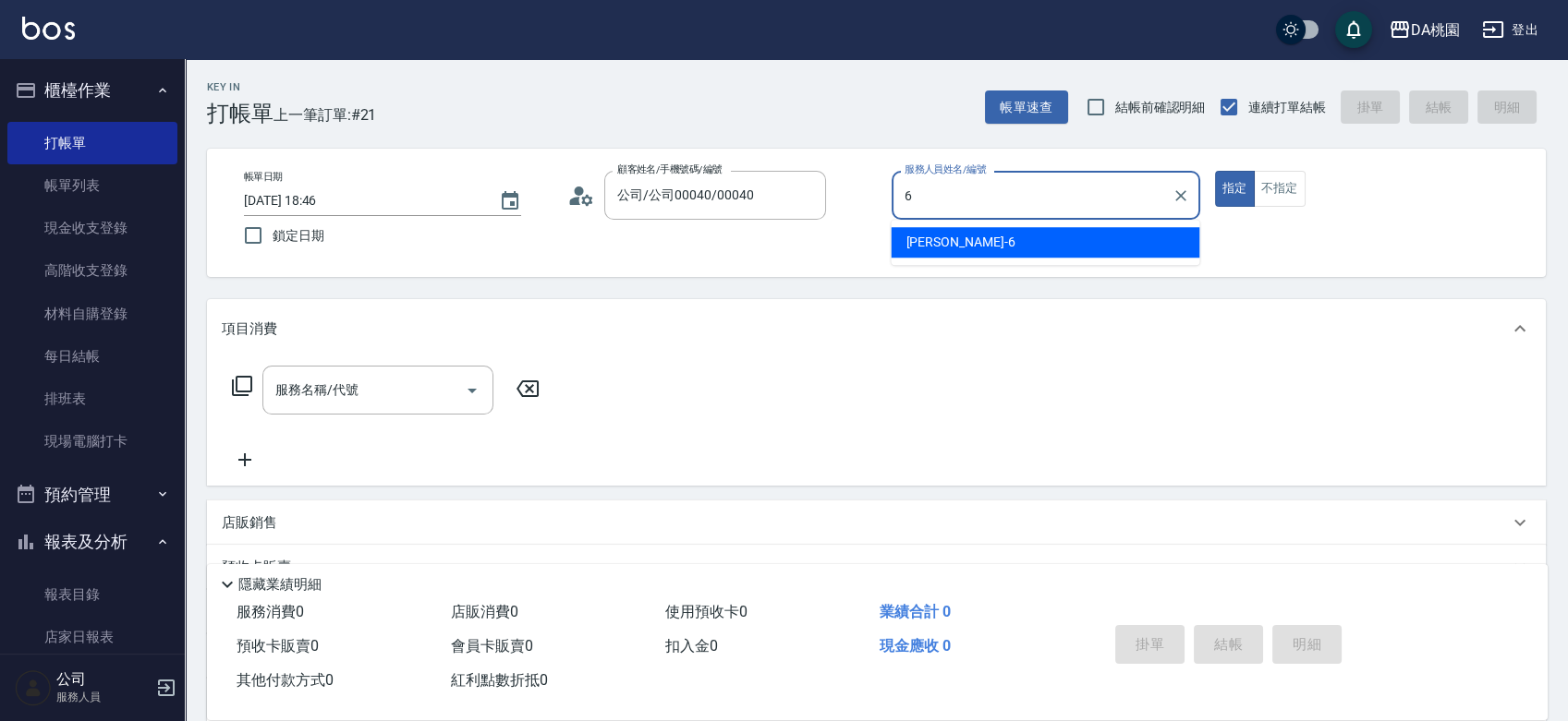
type input "貝菈-6"
type button "true"
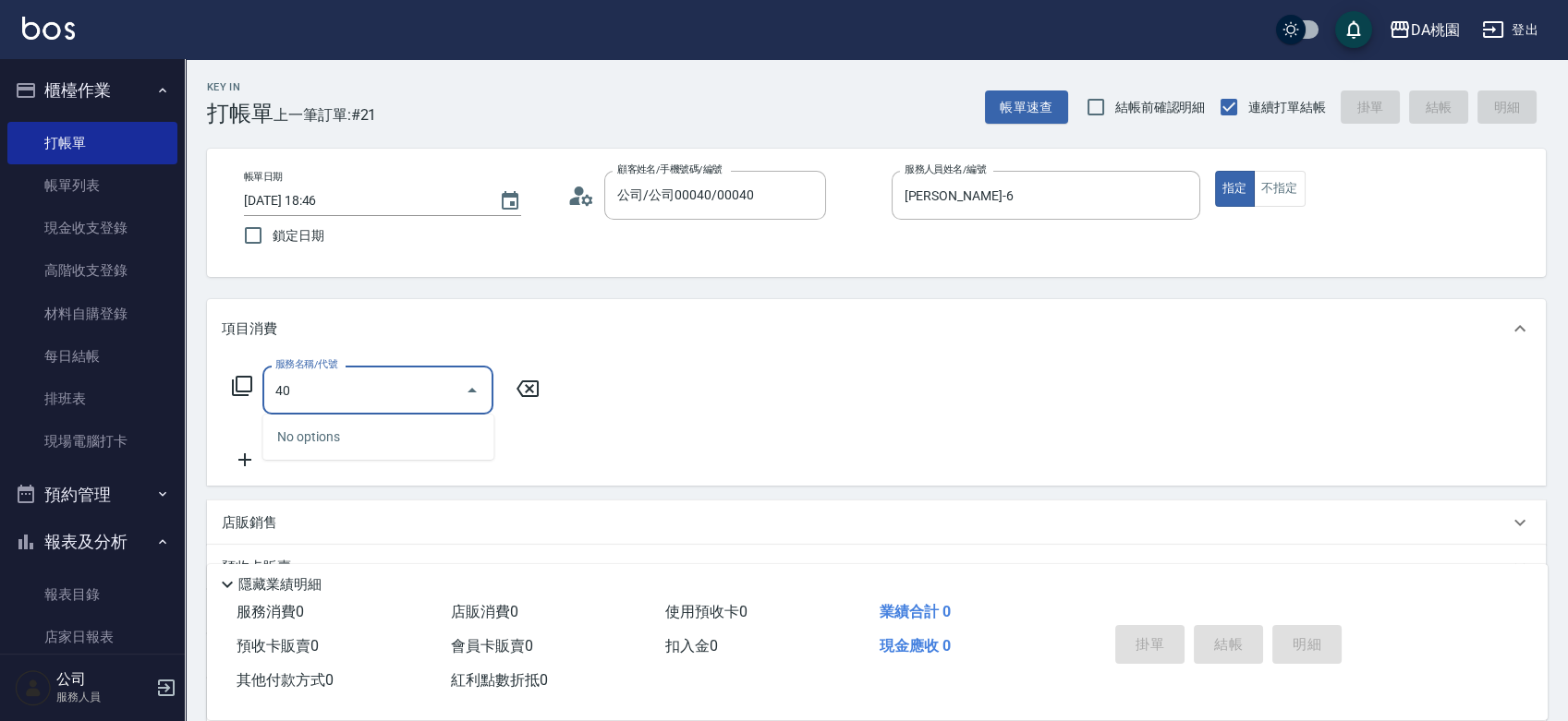
type input "400"
type input "150"
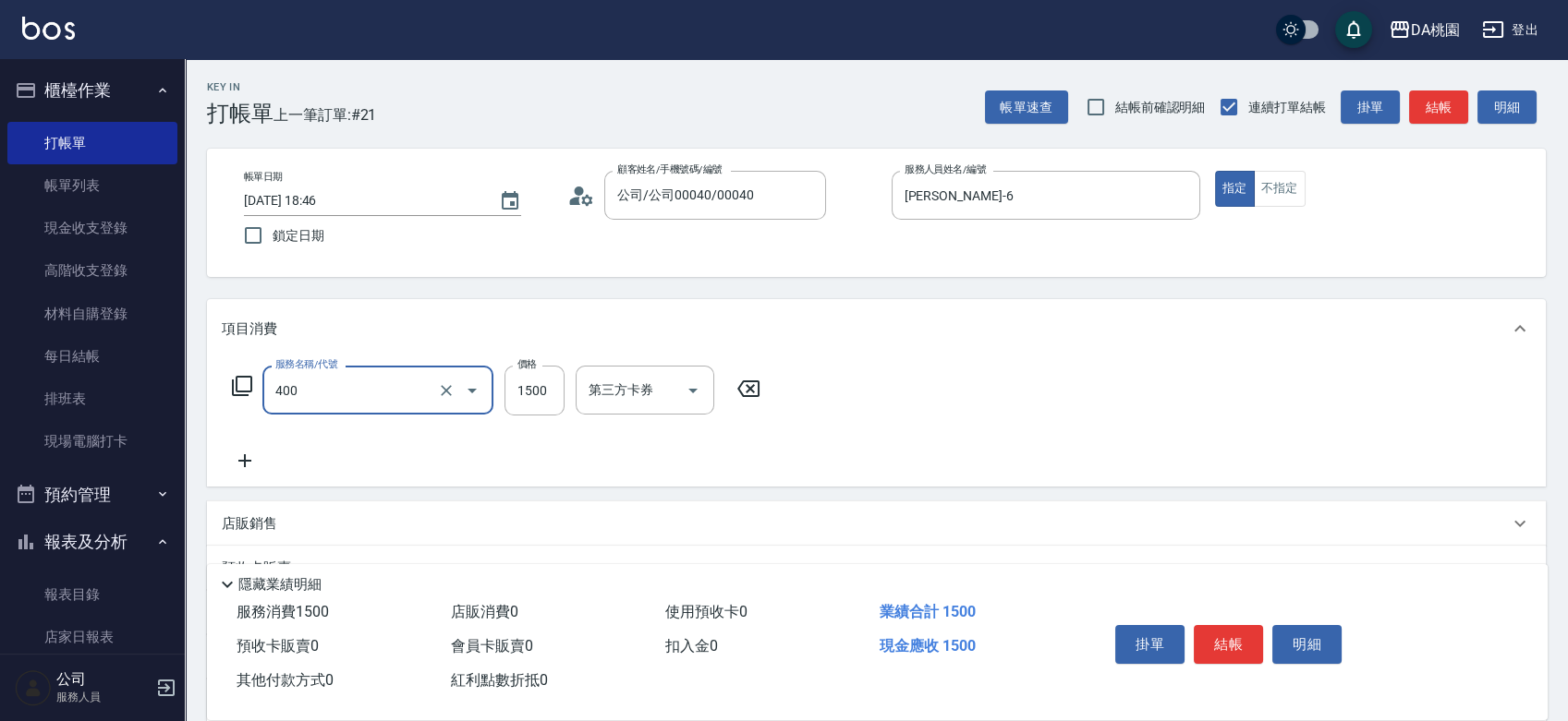
type input "染髮(400)"
type input "1"
type input "0"
type input "198"
type input "190"
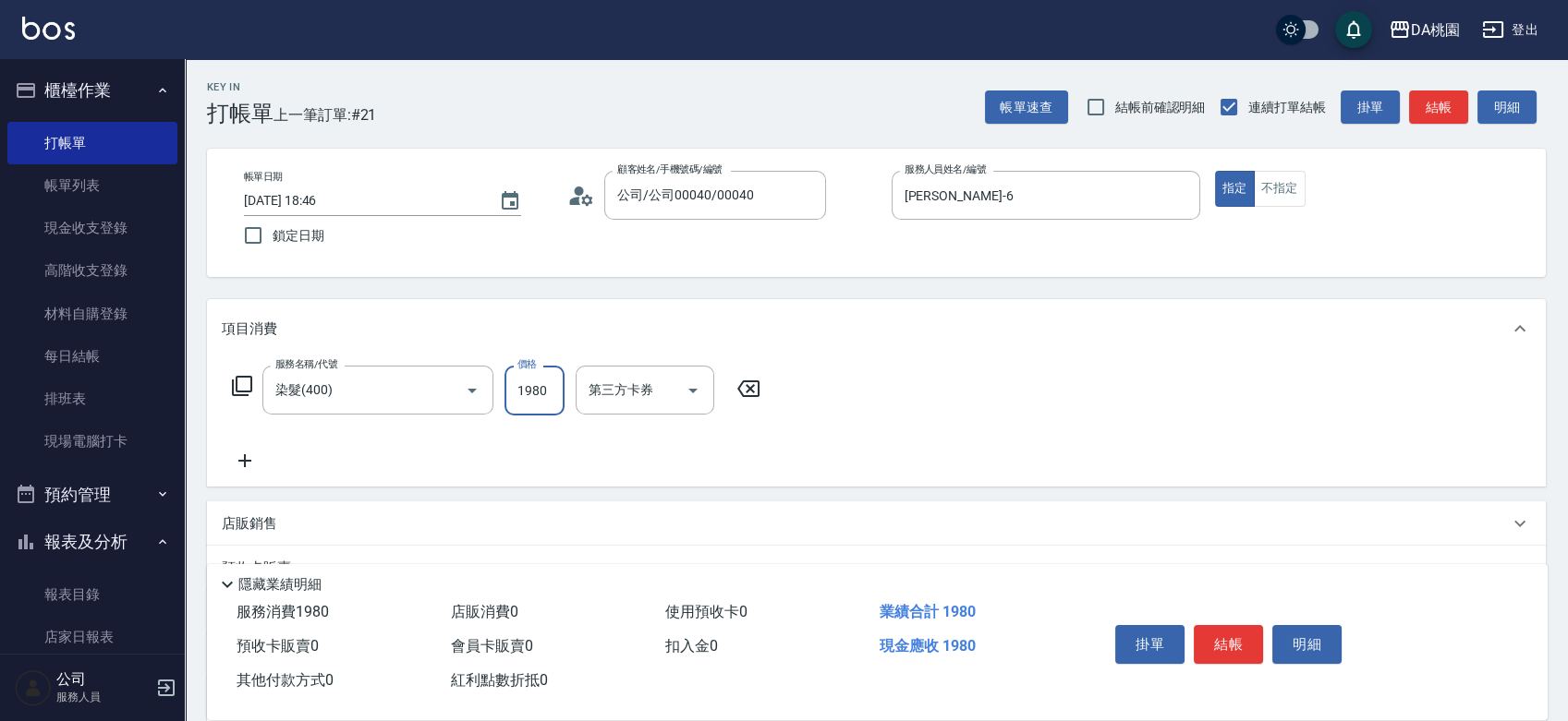
type input "1980"
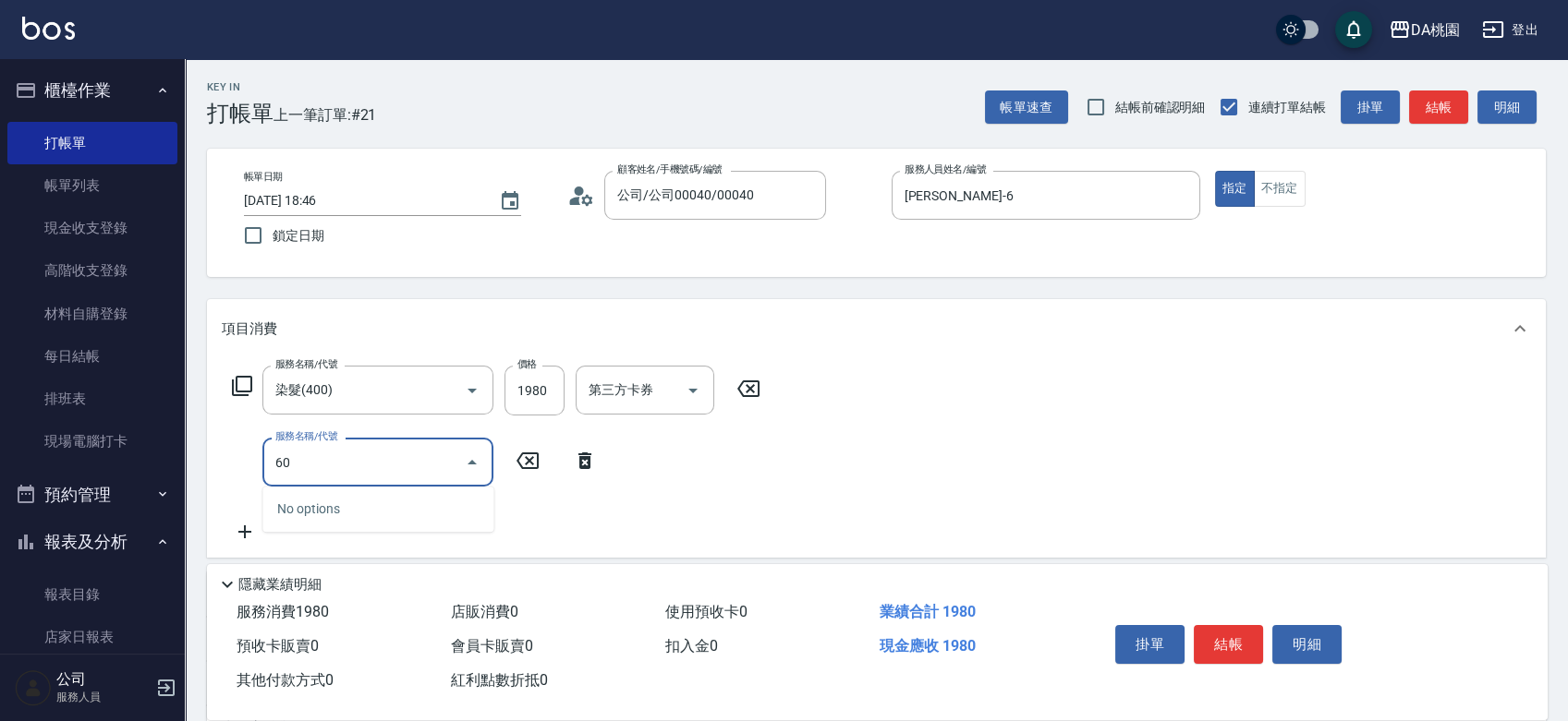
type input "608"
type input "310"
type input "鱗脂質護髮(608)"
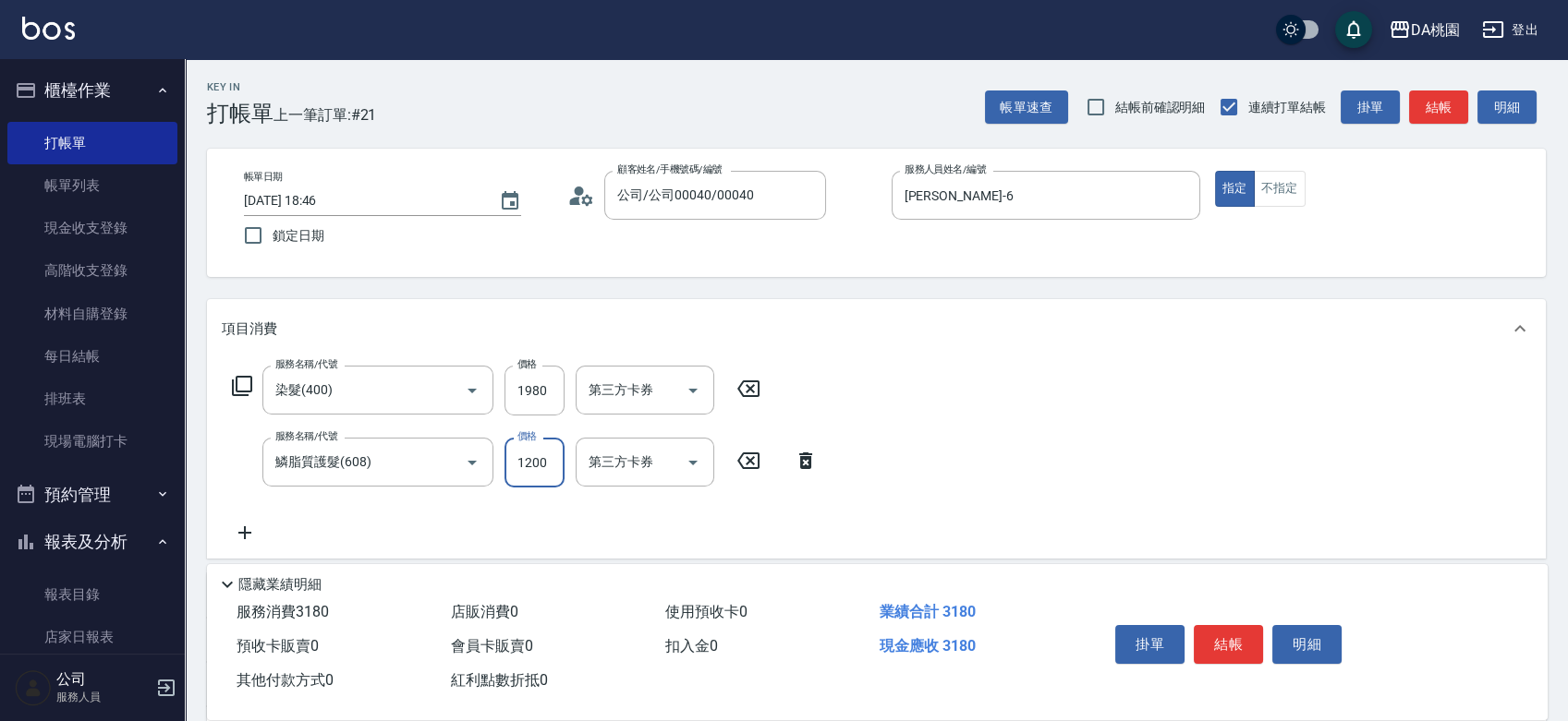
type input "2"
type input "190"
type input "25"
type input "200"
type input "250"
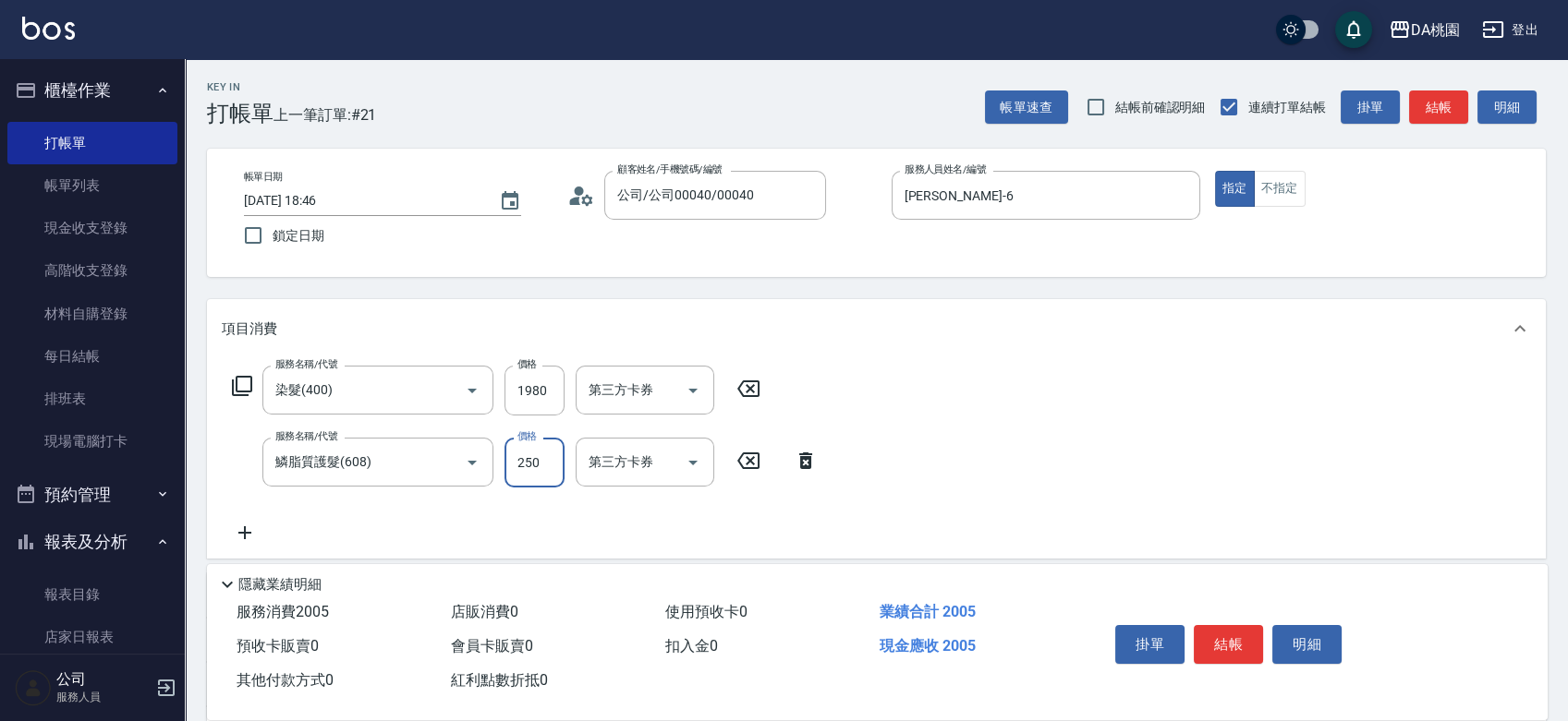
type input "220"
type input "2500"
type input "440"
type input "2500"
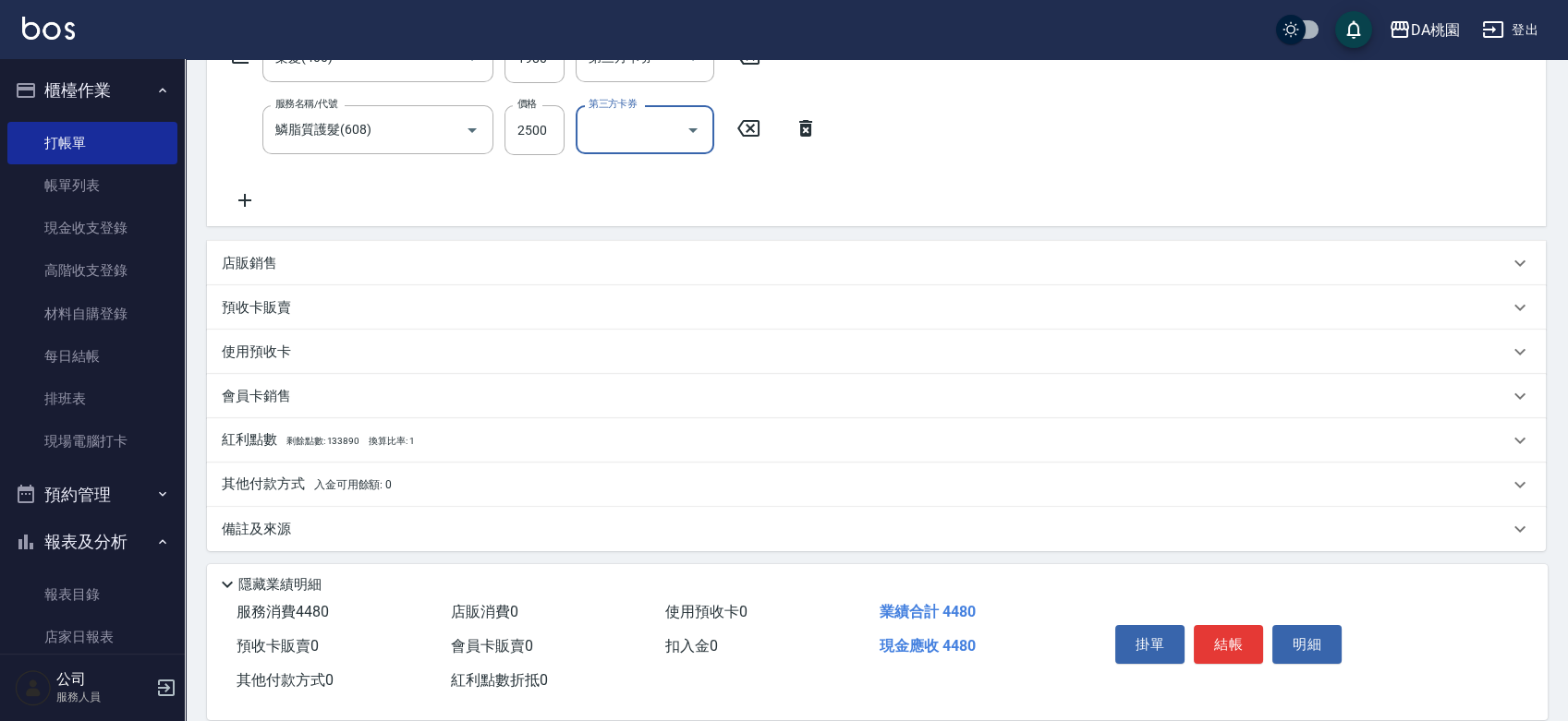
scroll to position [337, 0]
click at [1017, 258] on div "店販銷售" at bounding box center [864, 259] width 1287 height 20
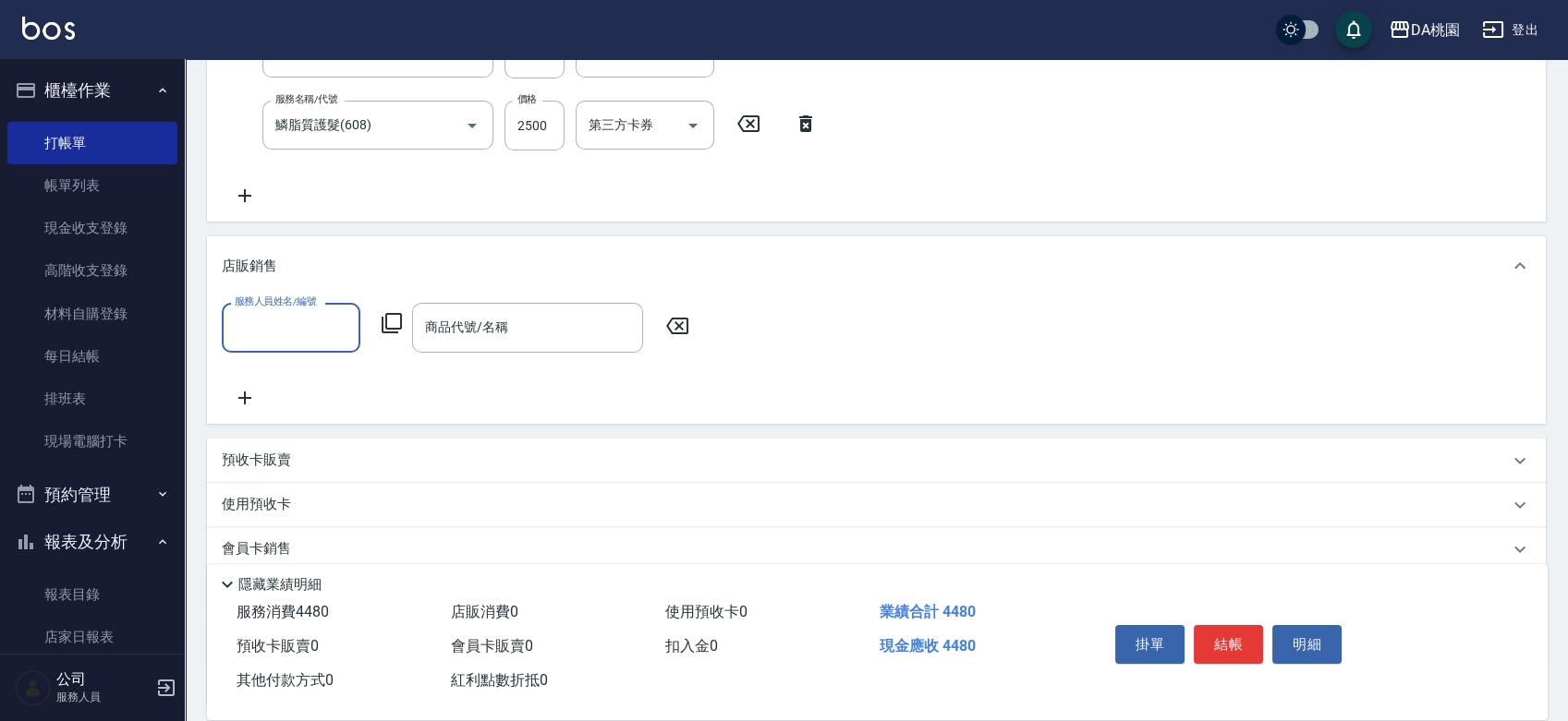
scroll to position [0, 0]
type input "貝菈-6"
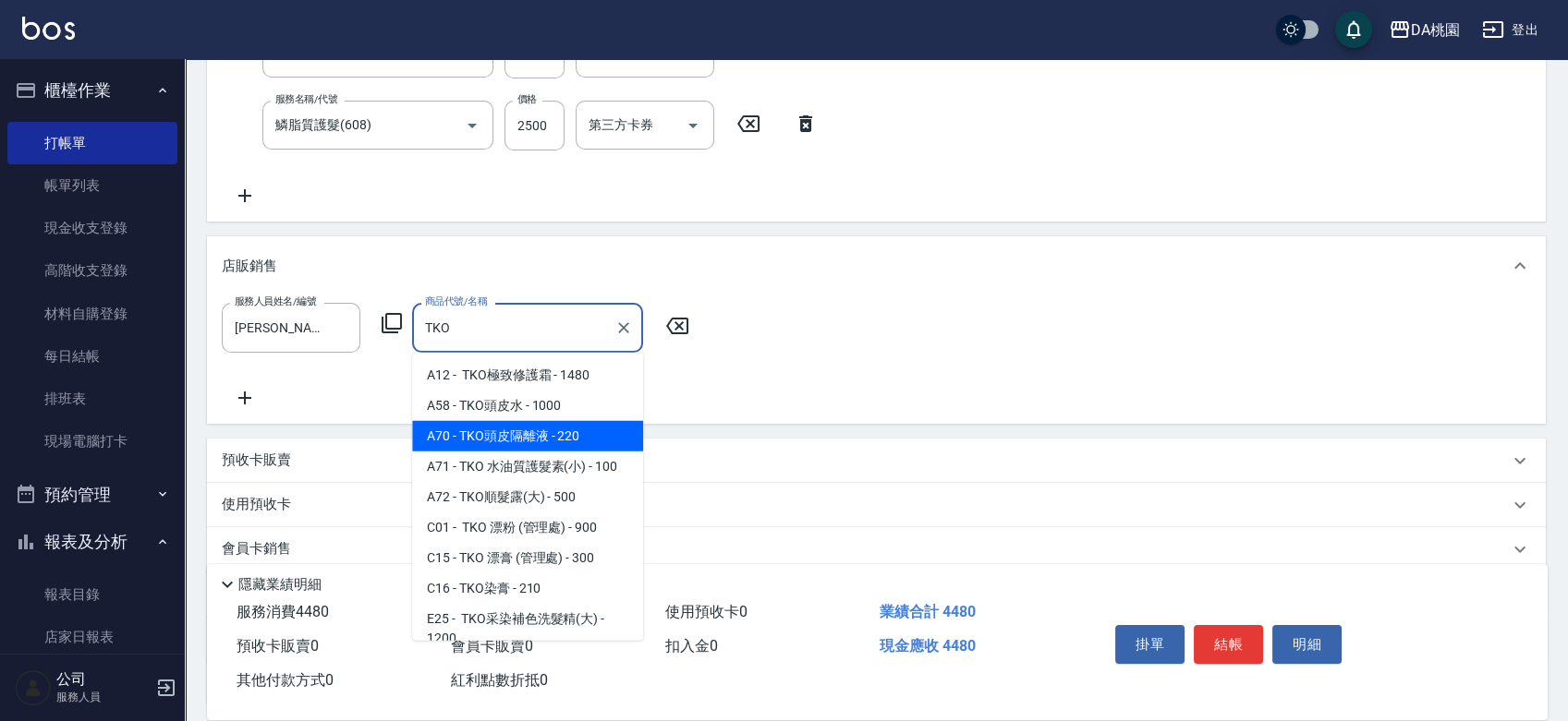
scroll to position [102, 0]
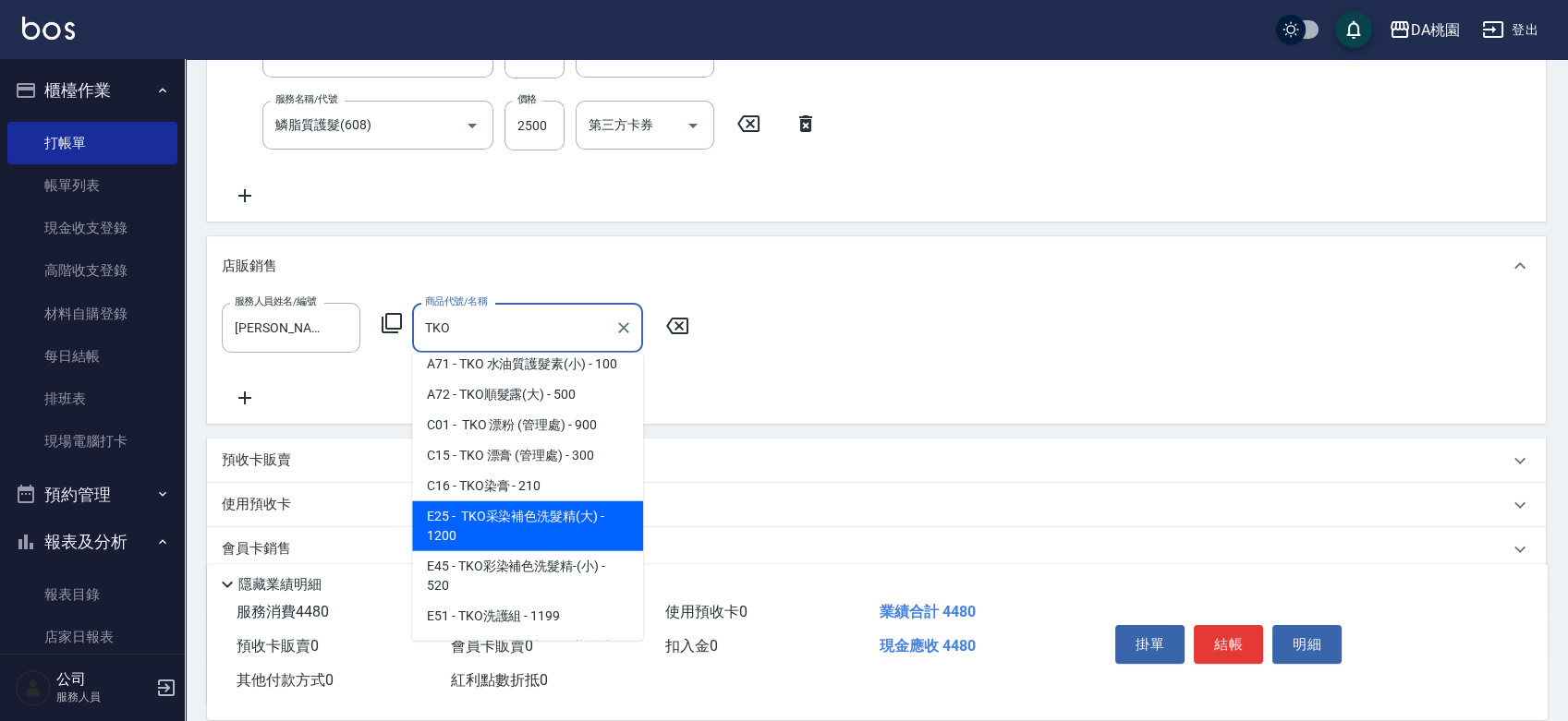
click at [573, 539] on span "E25 - TKO采染補色洗髮精(大) - 1200" at bounding box center [527, 527] width 231 height 50
type input "TKO采染補色洗髮精(大)"
type input "560"
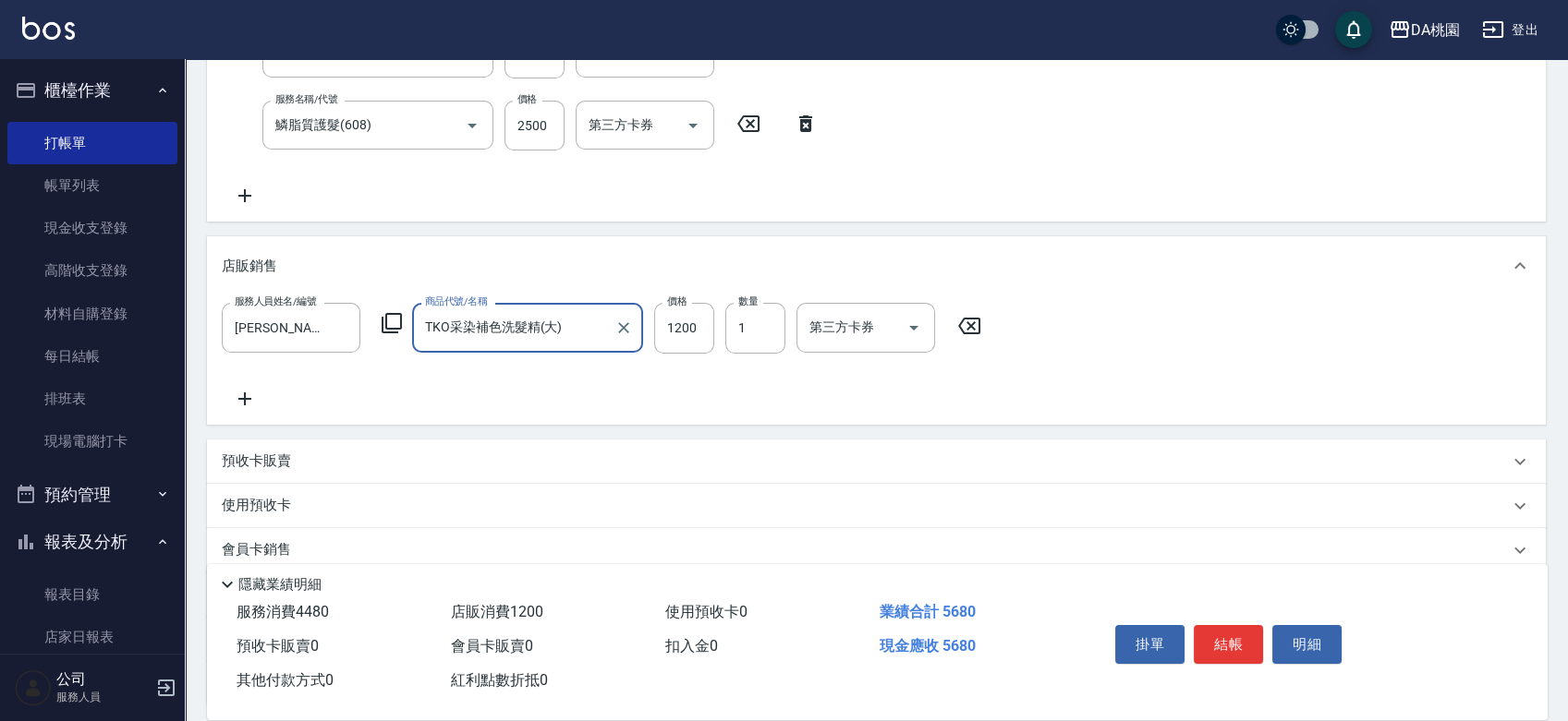
type input "TKO采染補色洗髮精(大)"
type input "1"
type input "440"
type input "110"
type input "450"
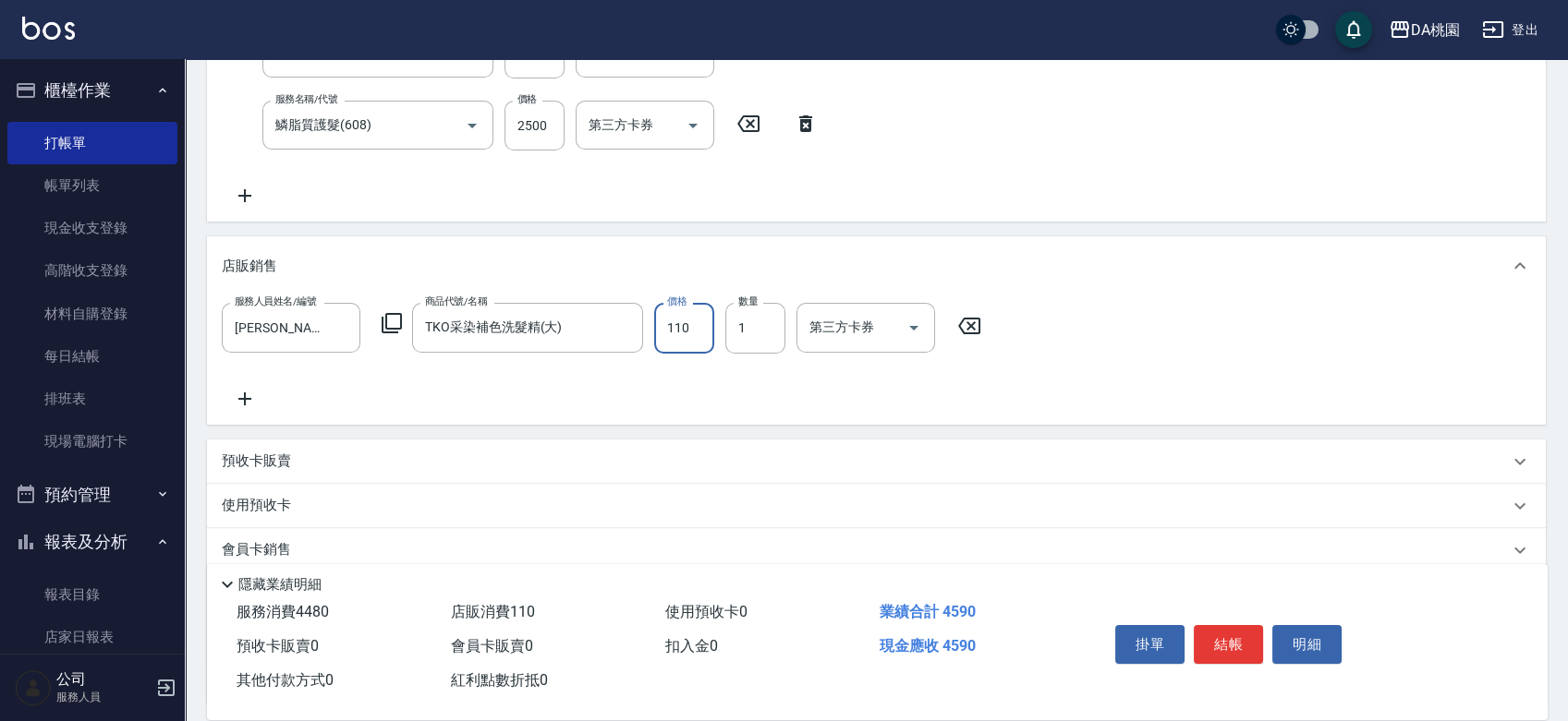
type input "1100"
type input "550"
type input "1100"
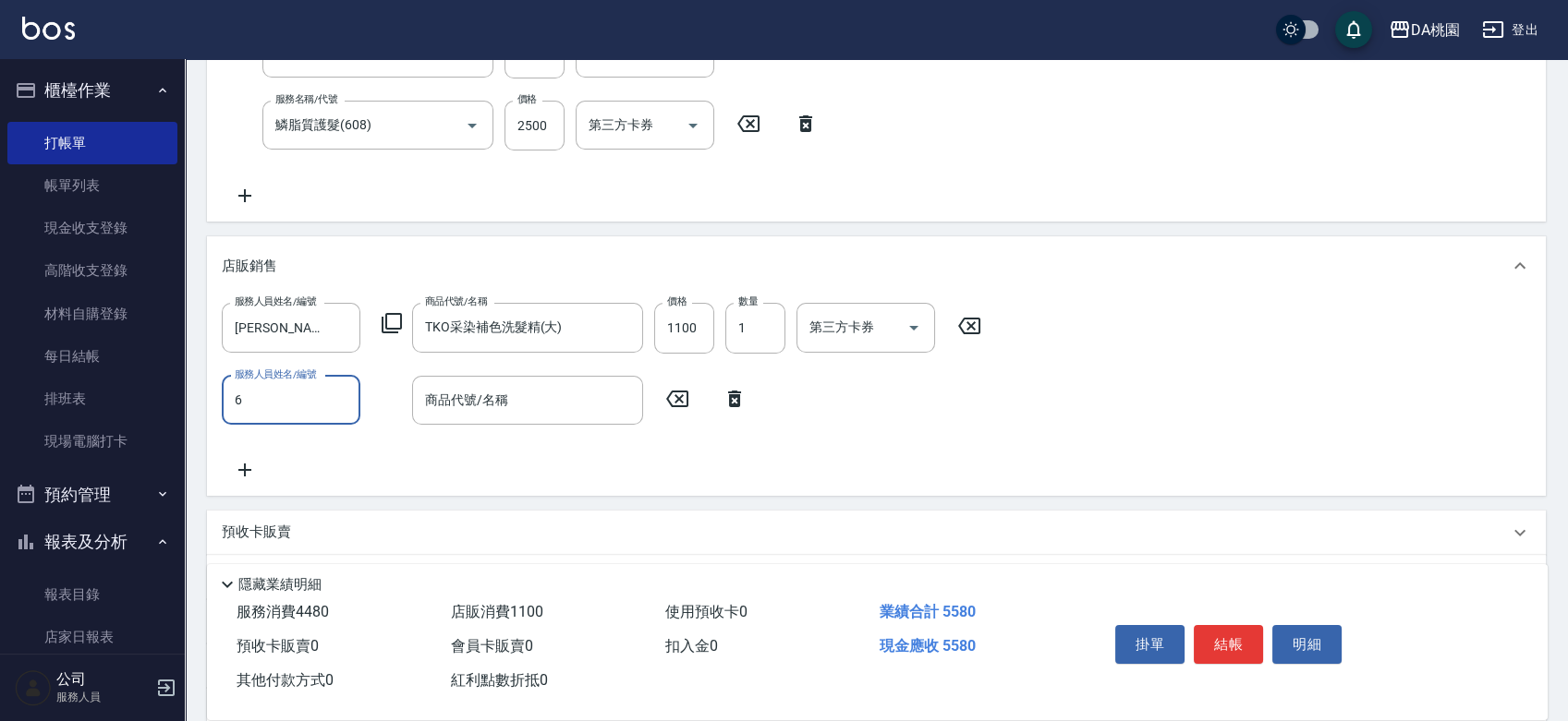
type input "貝菈-6"
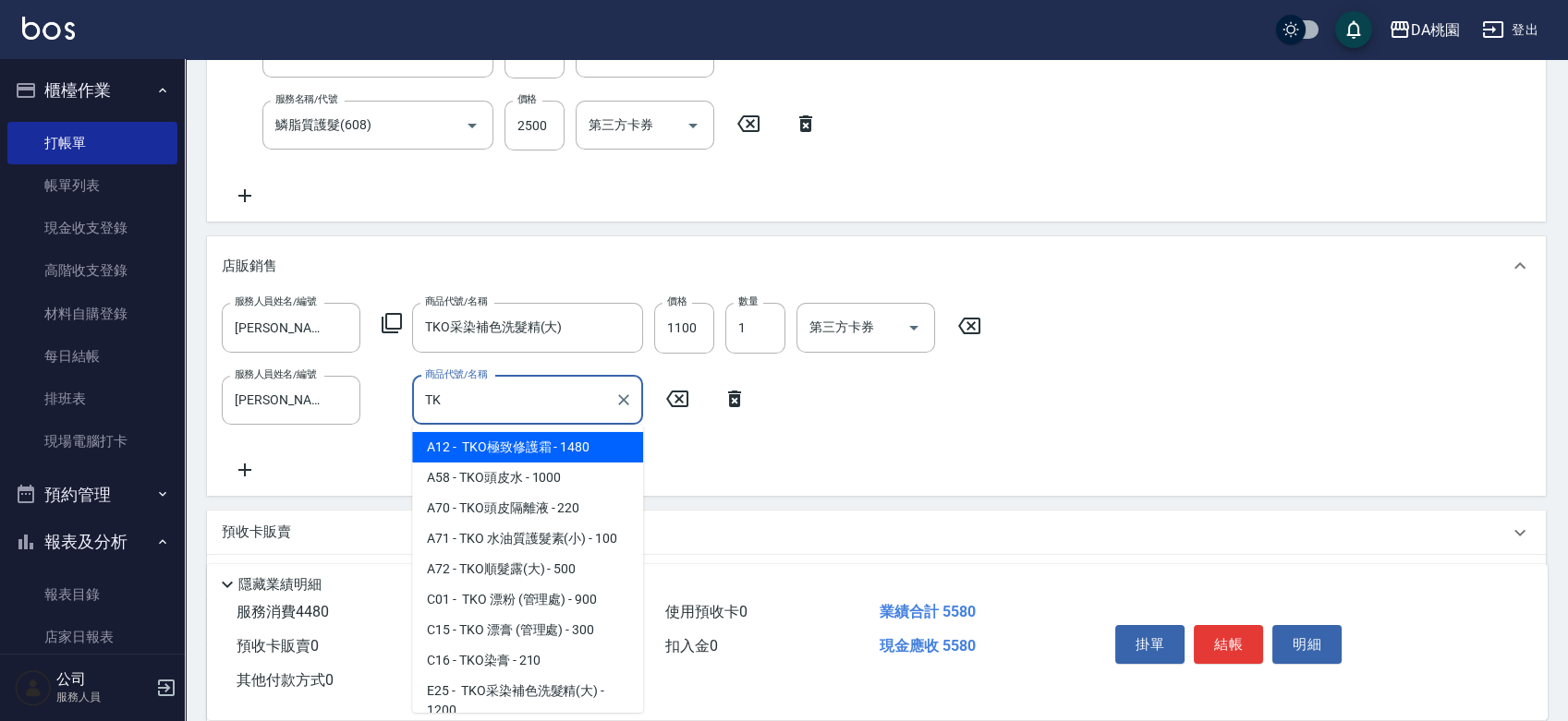
type input "TKO"
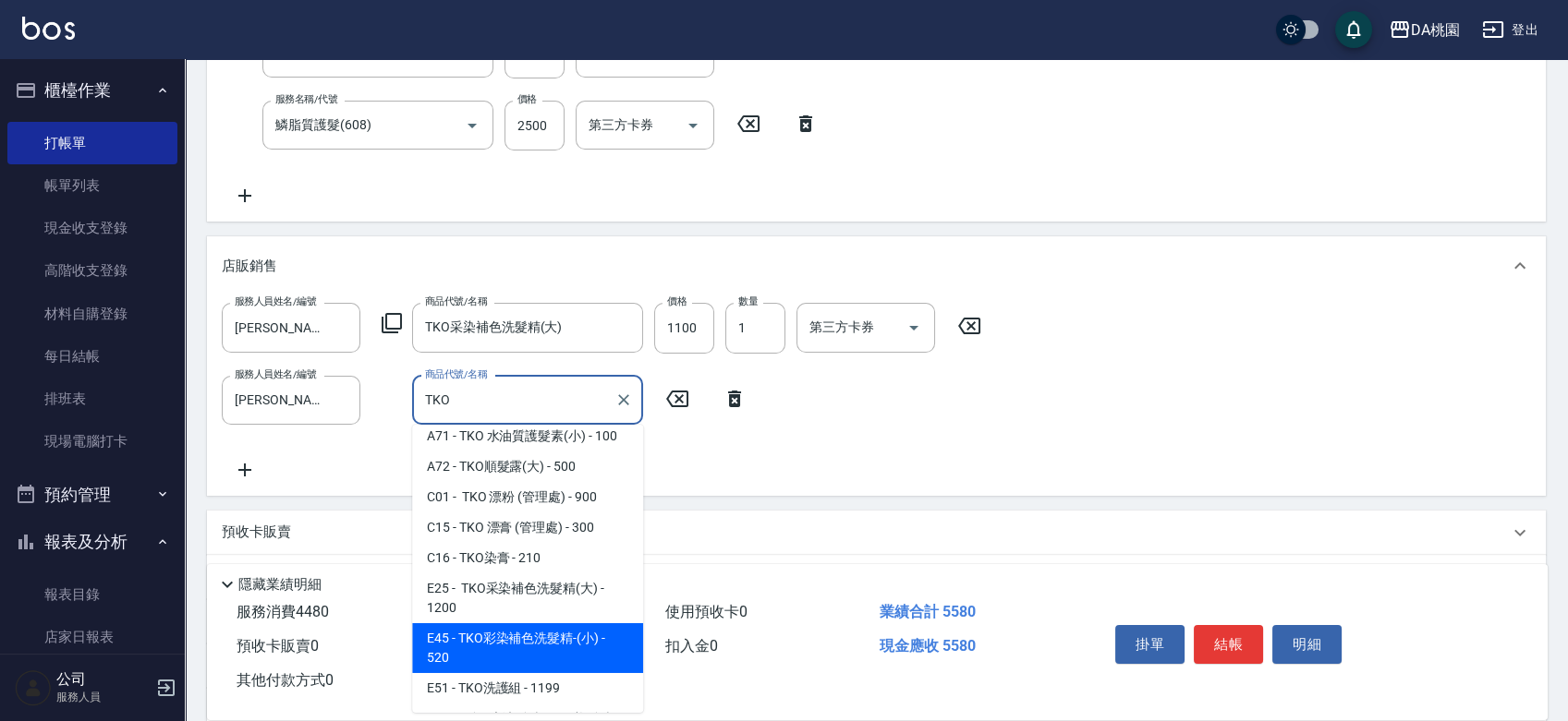
click at [556, 652] on span "E45 - TKO彩染補色洗髮精-(小) - 520" at bounding box center [527, 648] width 231 height 50
type input "610"
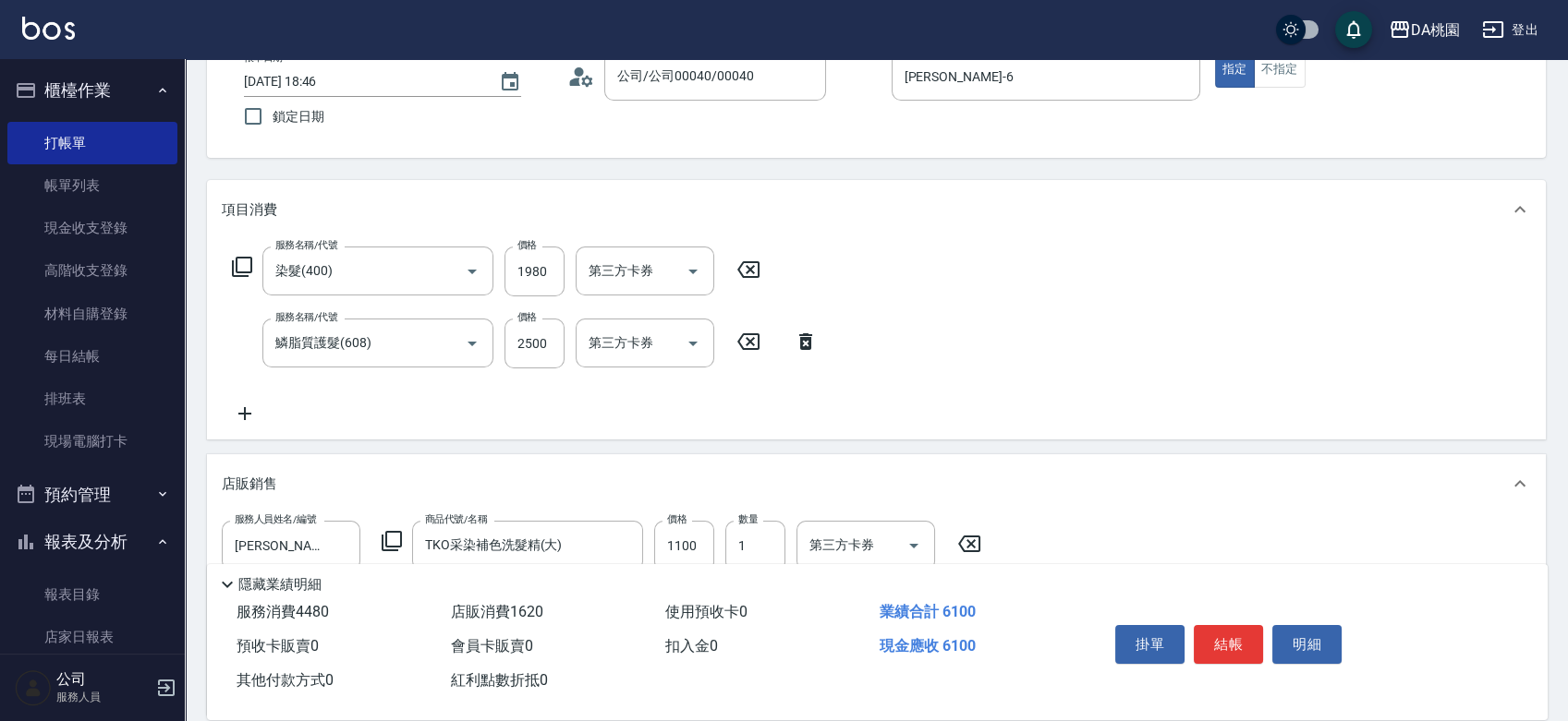
scroll to position [0, 0]
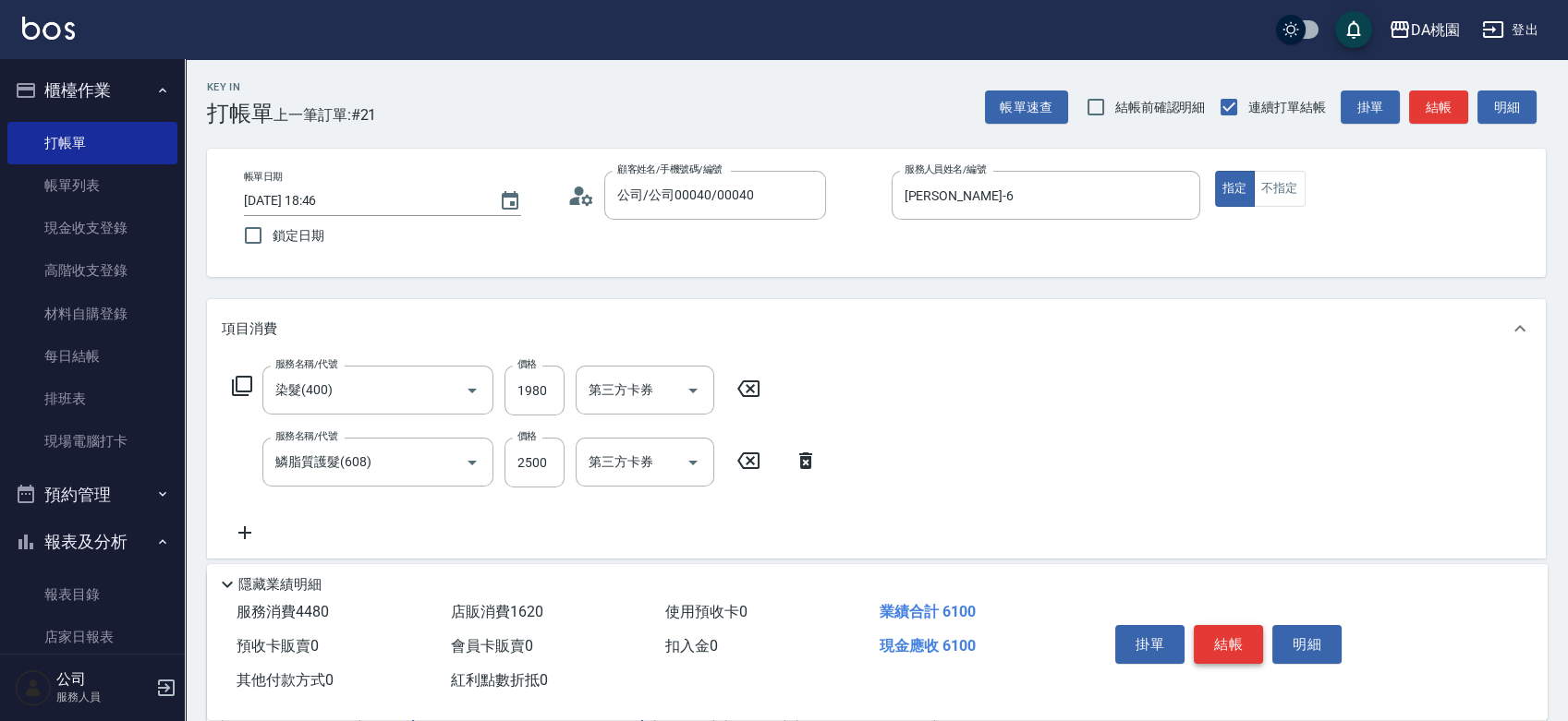
type input "TKO彩染補色洗髮精-(小)"
click at [1226, 631] on button "結帳" at bounding box center [1229, 644] width 69 height 39
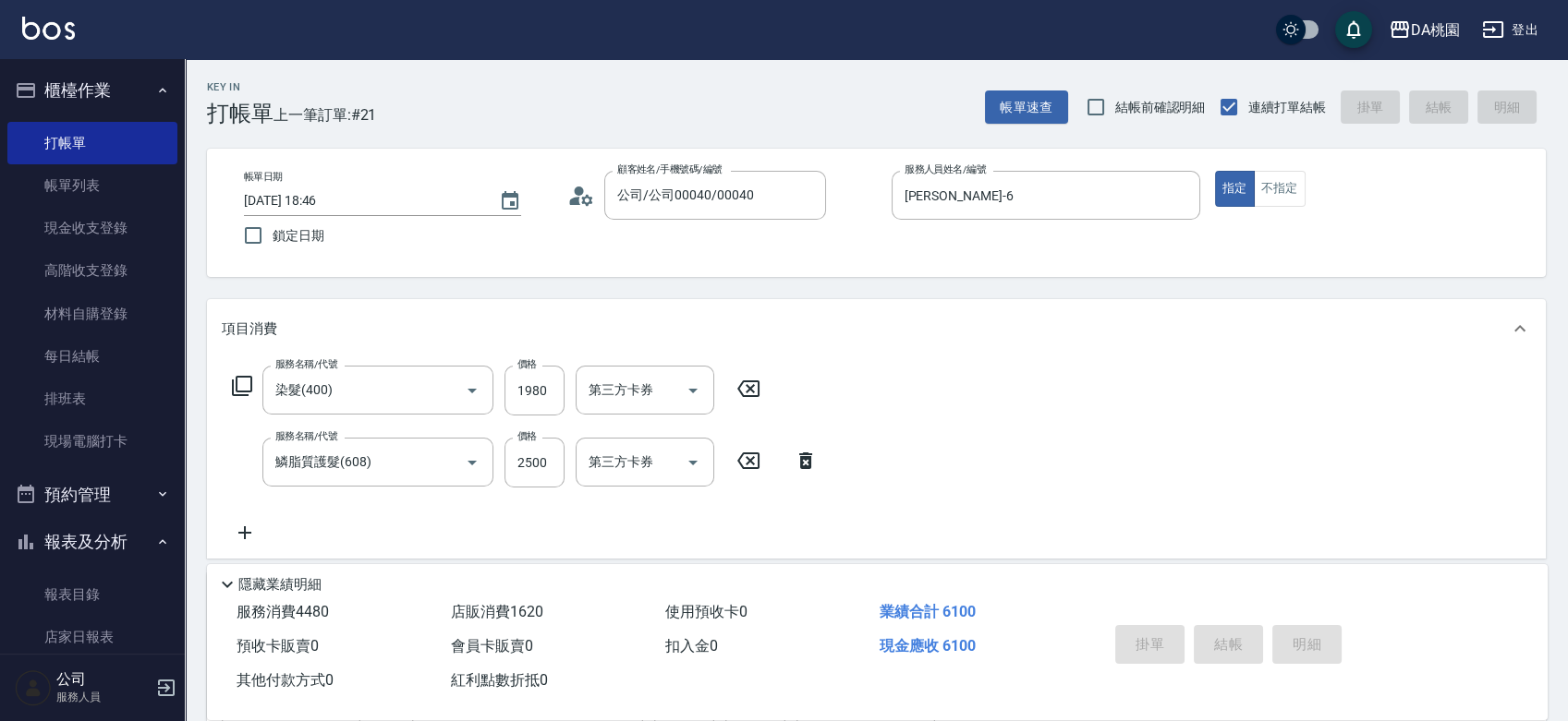
type input "2025/10/07 19:13"
type input "0"
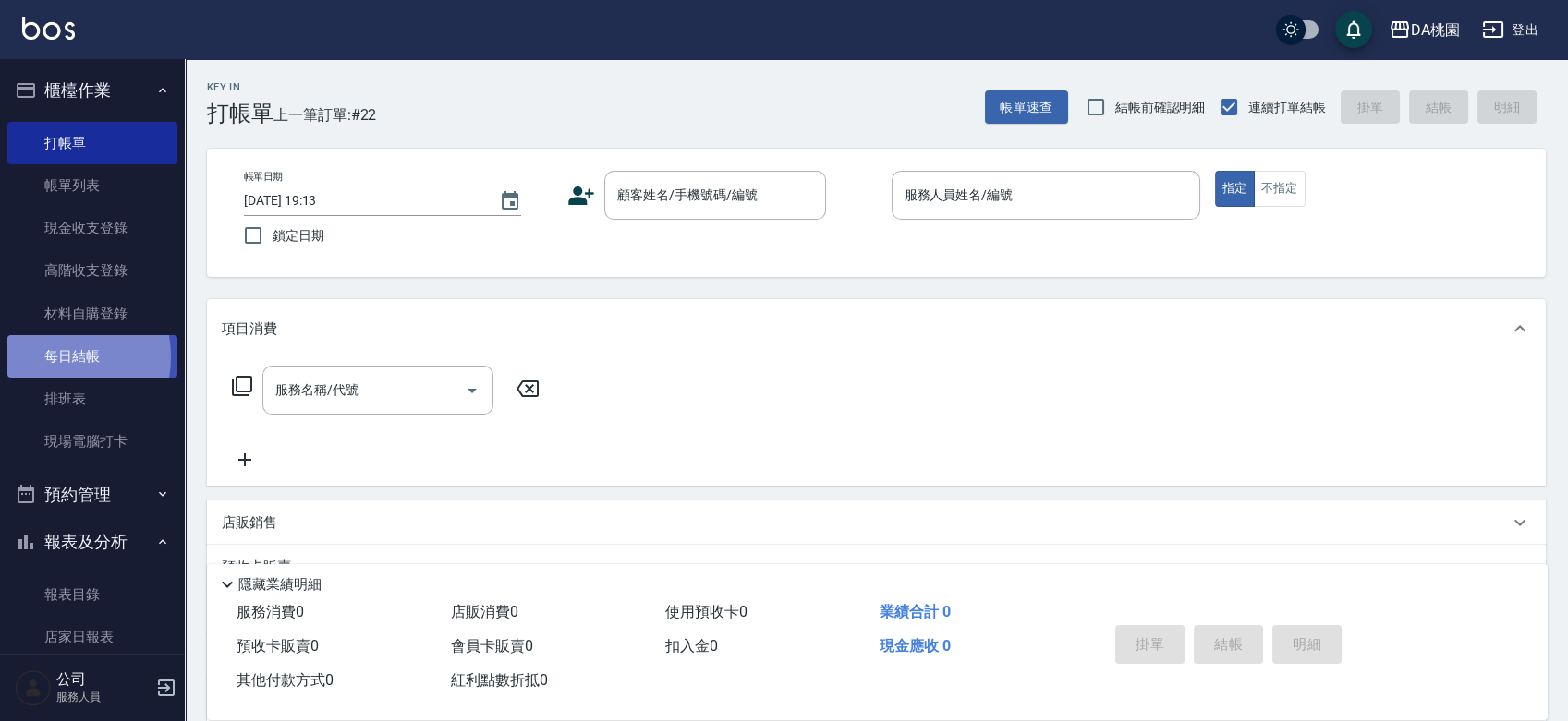
click at [52, 357] on link "每日結帳" at bounding box center [91, 356] width 170 height 43
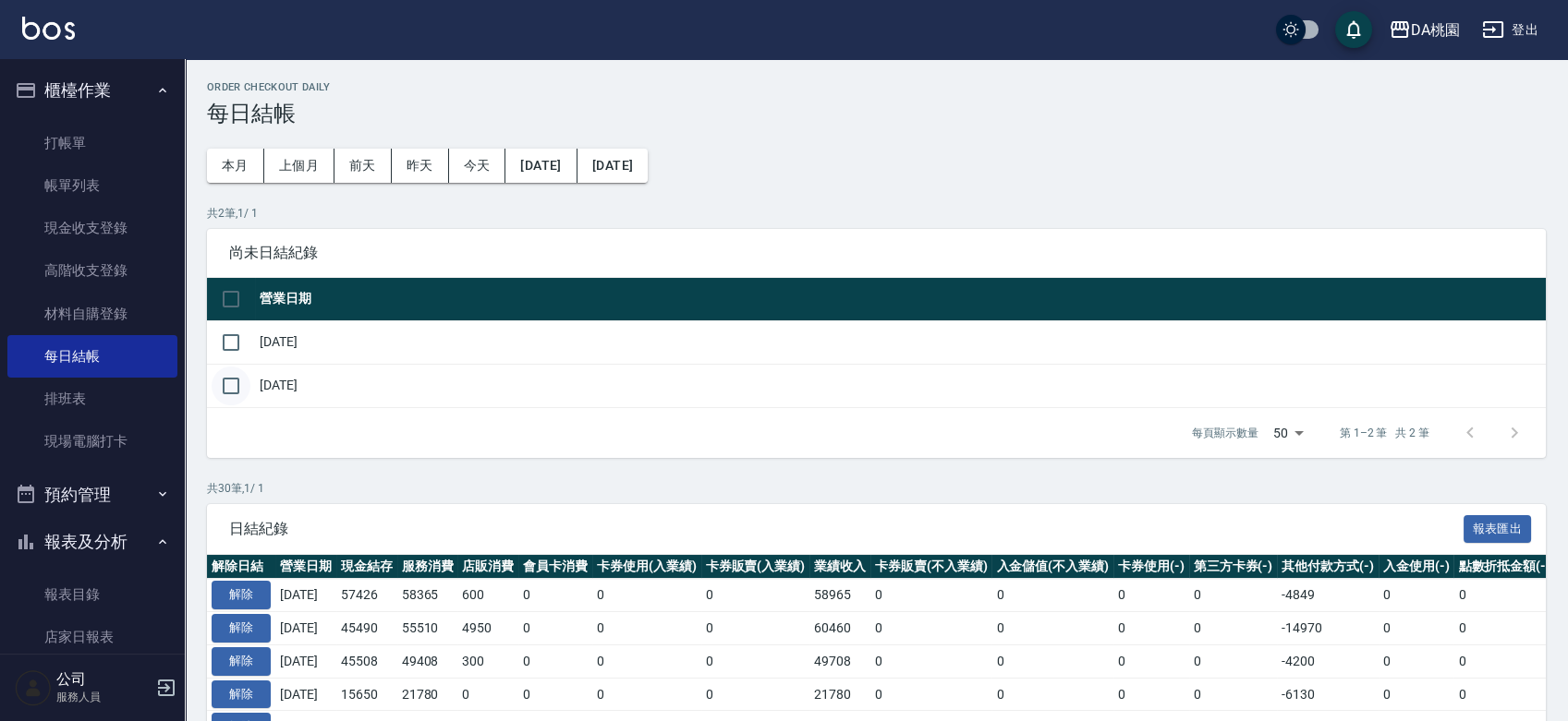
click at [239, 381] on input "checkbox" at bounding box center [230, 386] width 39 height 39
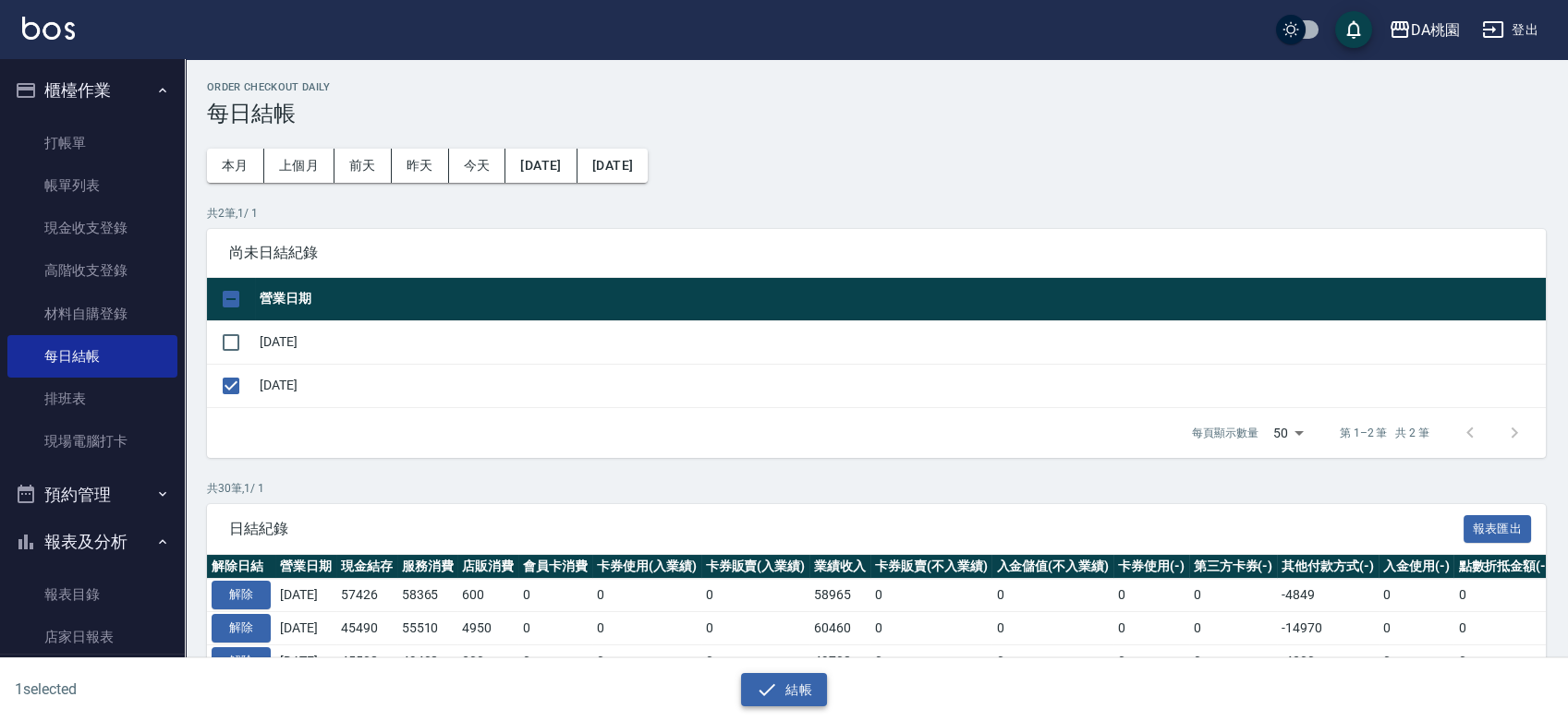
click at [787, 685] on button "結帳" at bounding box center [784, 690] width 86 height 34
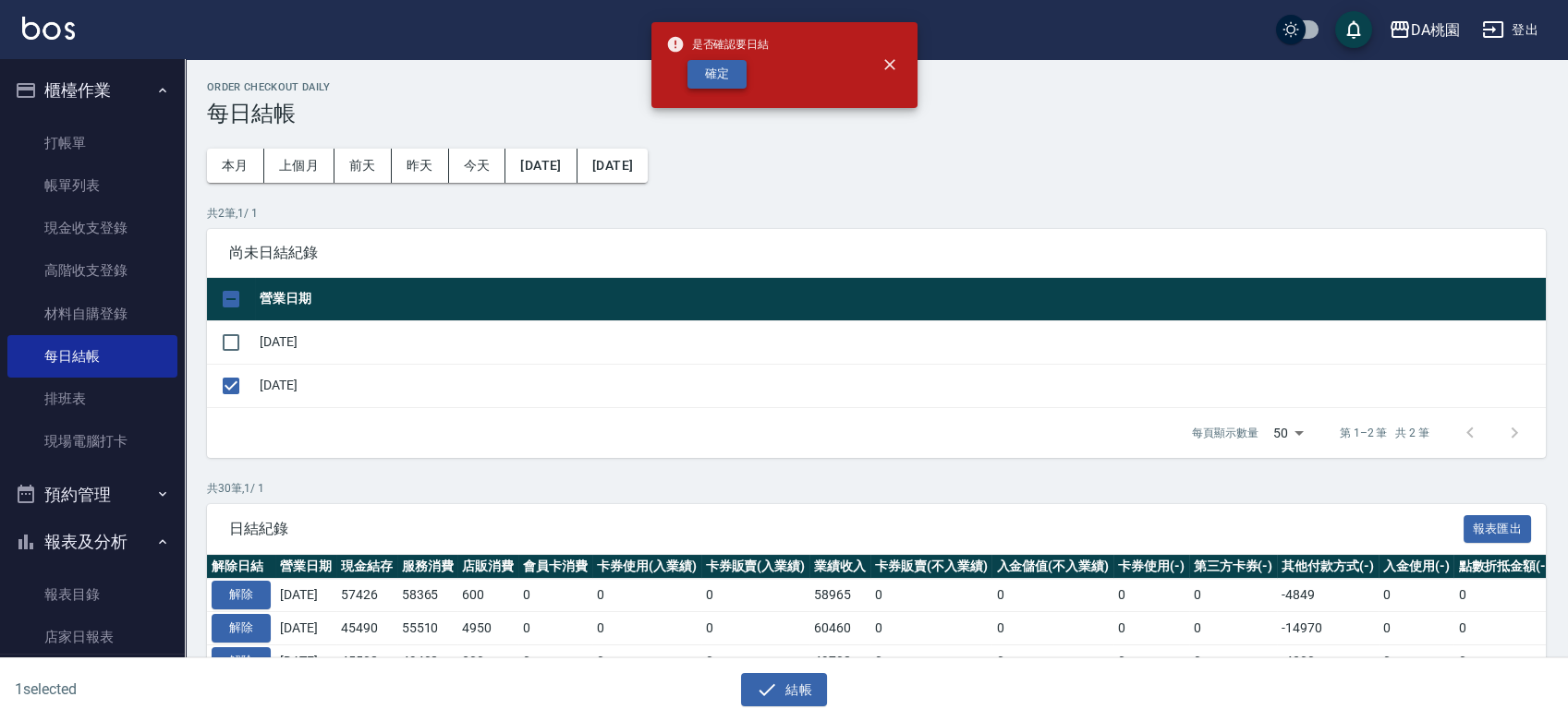
click at [724, 83] on button "確定" at bounding box center [718, 74] width 60 height 29
checkbox input "false"
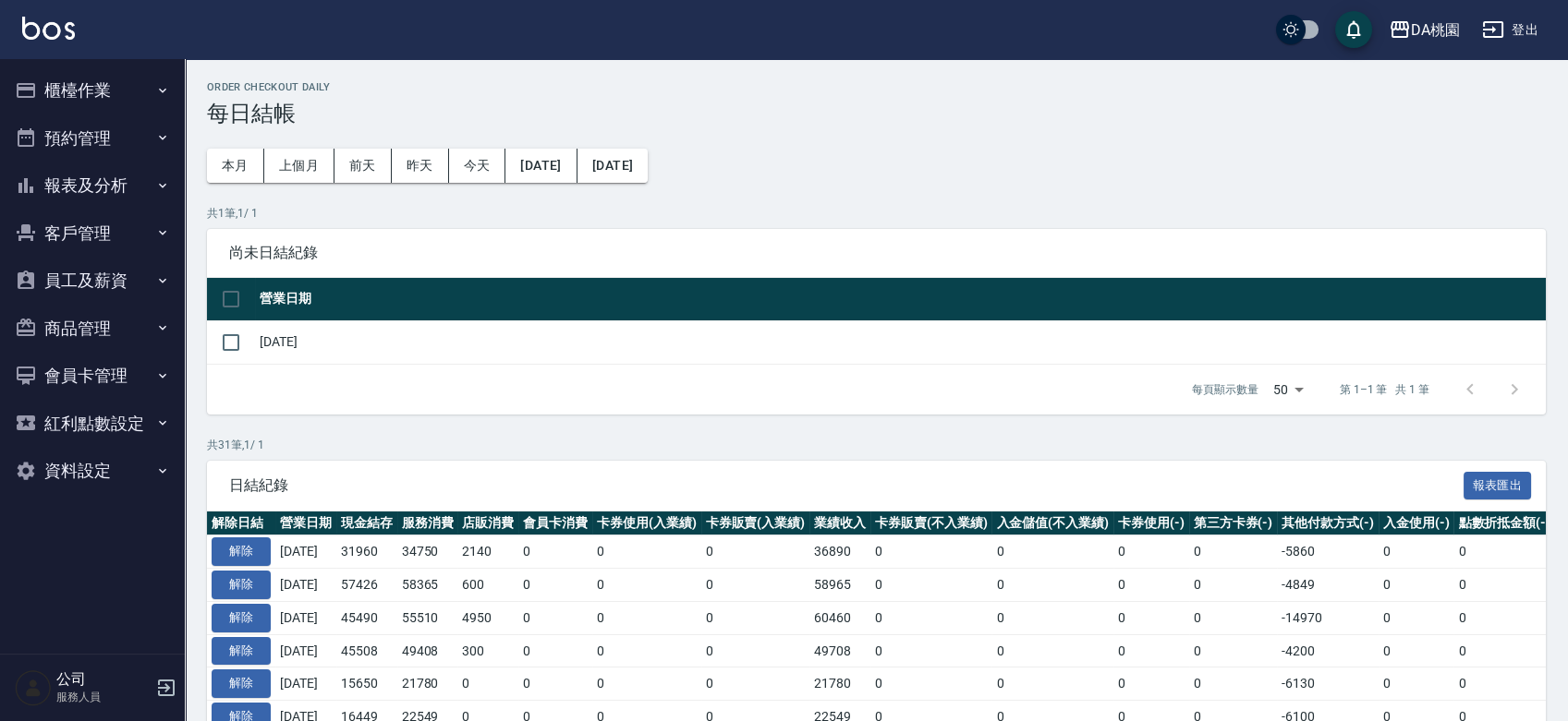
click at [112, 184] on button "報表及分析" at bounding box center [91, 185] width 170 height 48
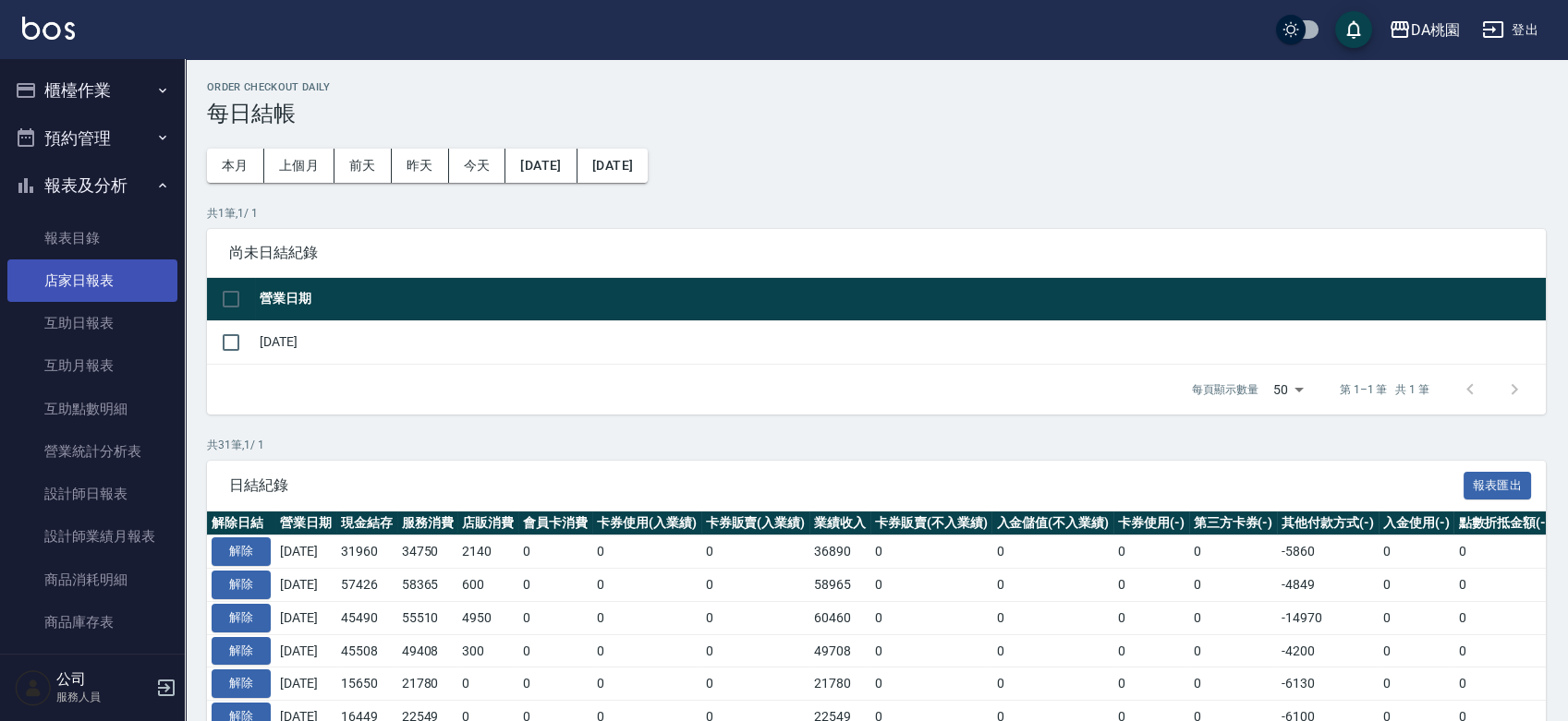
click at [98, 297] on link "店家日報表" at bounding box center [91, 281] width 170 height 43
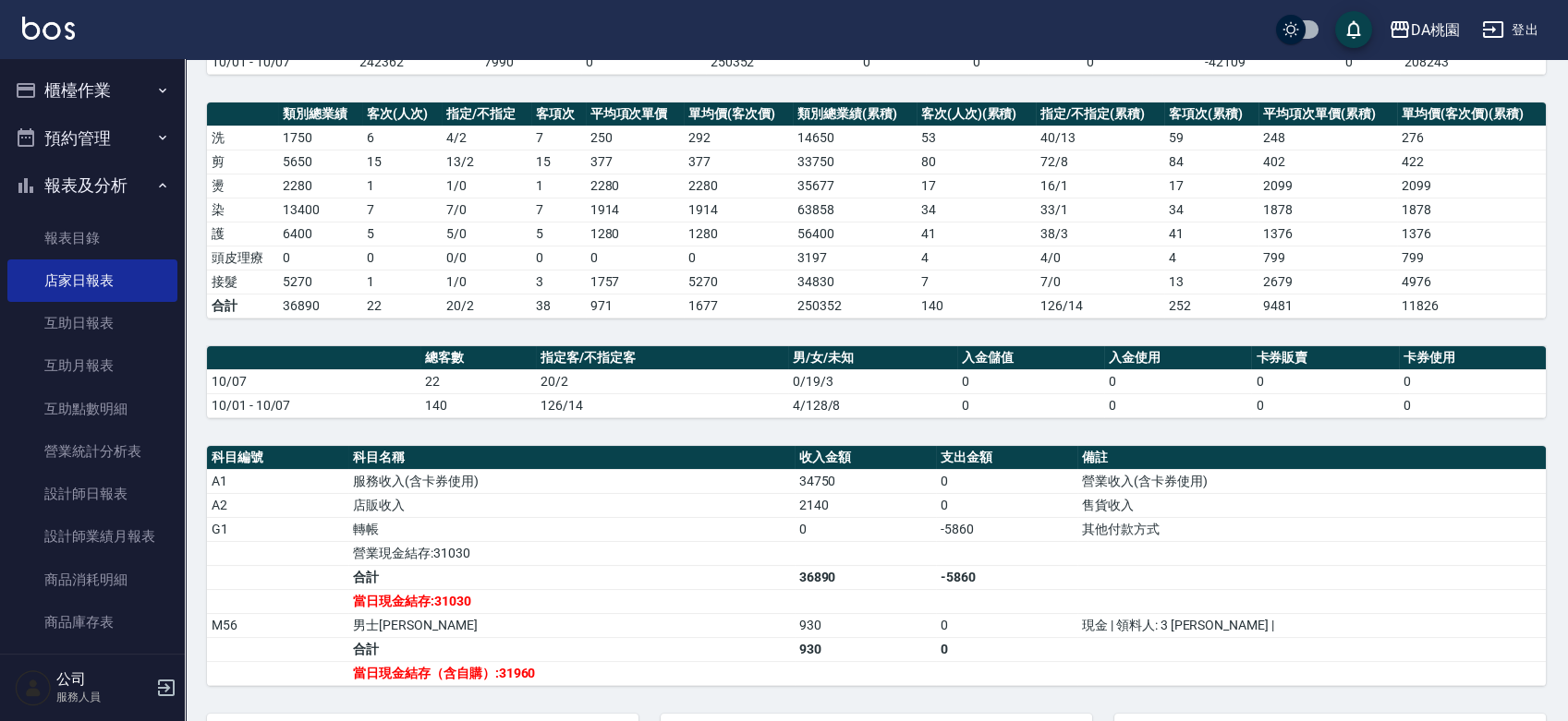
scroll to position [471, 0]
